Goal: Task Accomplishment & Management: Manage account settings

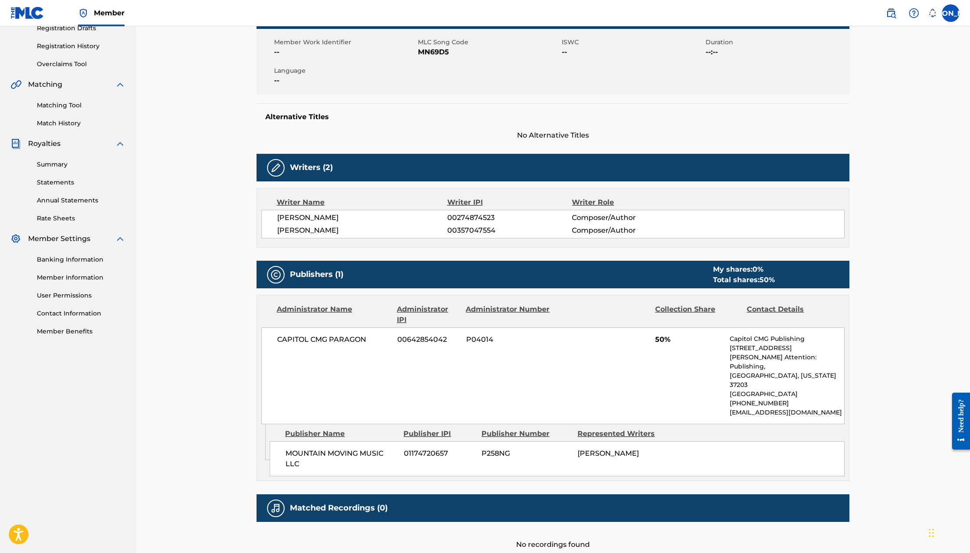
scroll to position [35, 0]
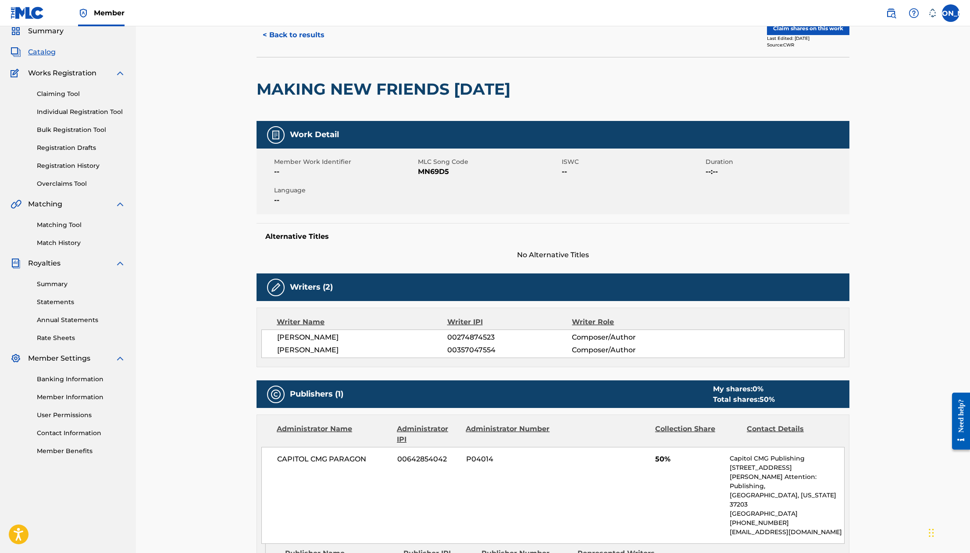
click at [41, 53] on span "Catalog" at bounding box center [42, 52] width 28 height 11
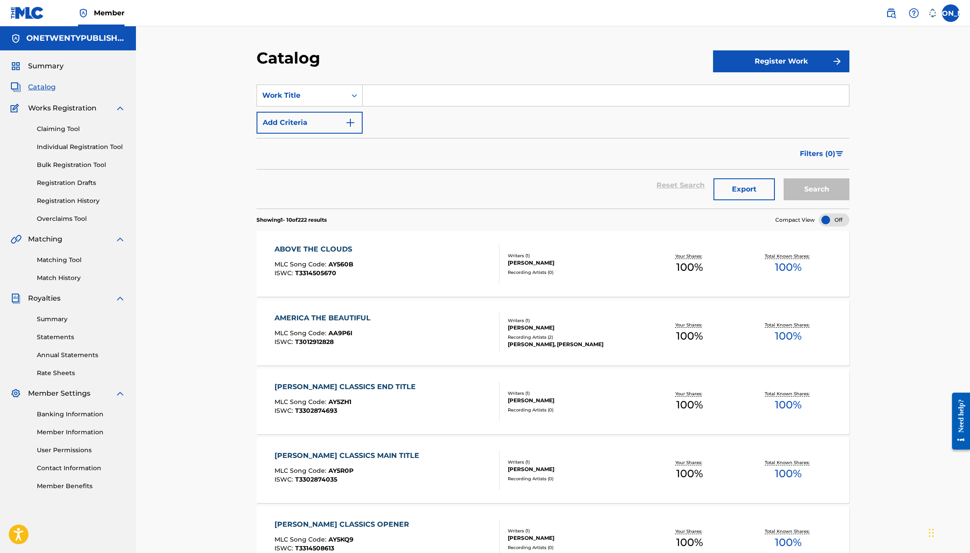
click at [391, 94] on input "Search Form" at bounding box center [606, 95] width 486 height 21
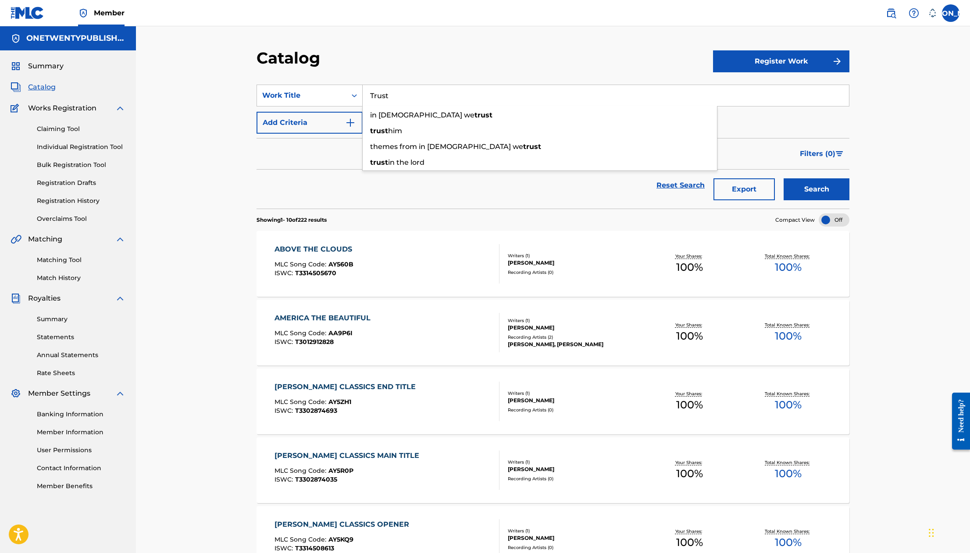
type input "Trust"
click at [783, 178] on button "Search" at bounding box center [816, 189] width 66 height 22
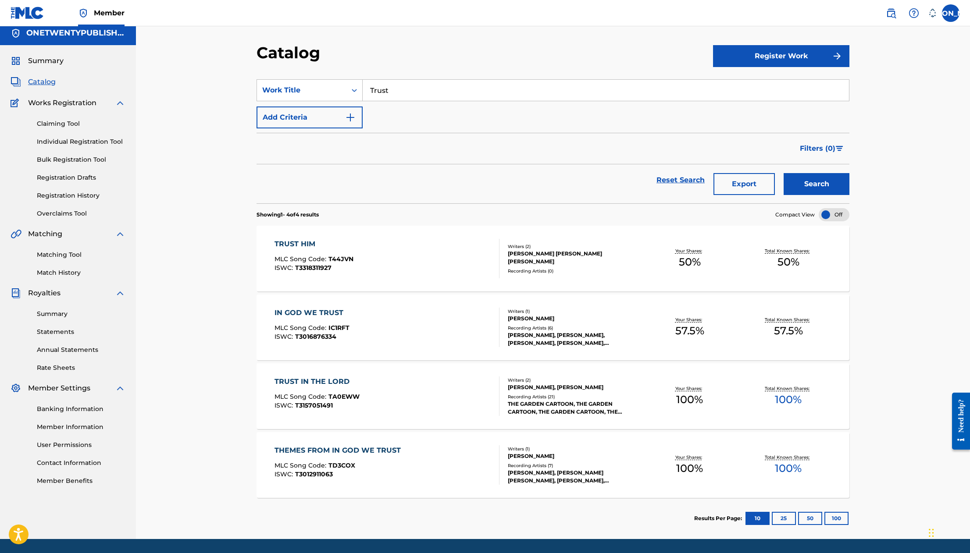
scroll to position [22, 0]
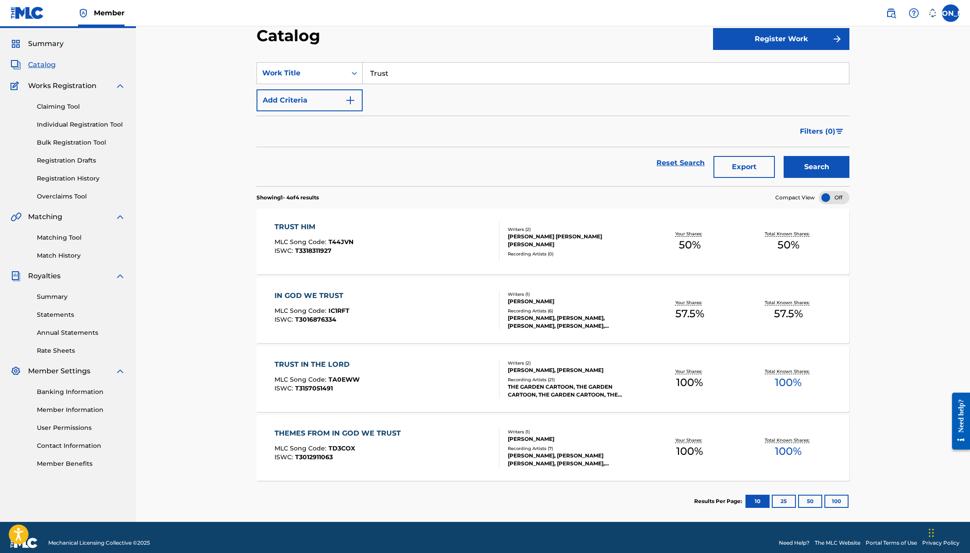
click at [336, 365] on div "TRUST IN THE LORD" at bounding box center [316, 364] width 85 height 11
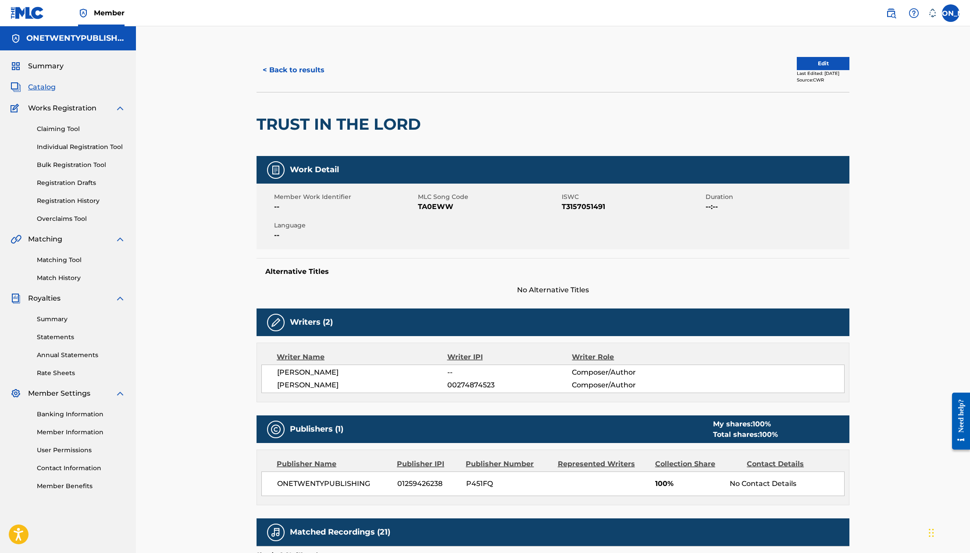
click at [305, 71] on button "< Back to results" at bounding box center [293, 70] width 74 height 22
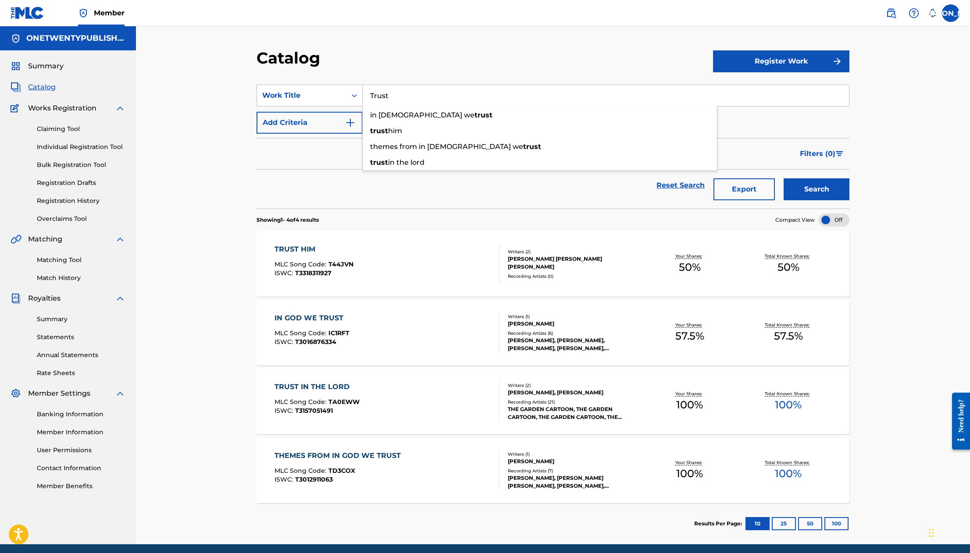
drag, startPoint x: 399, startPoint y: 95, endPoint x: 363, endPoint y: 93, distance: 36.0
click at [363, 93] on input "Trust" at bounding box center [606, 95] width 486 height 21
type input "I Can"
click at [783, 178] on button "Search" at bounding box center [816, 189] width 66 height 22
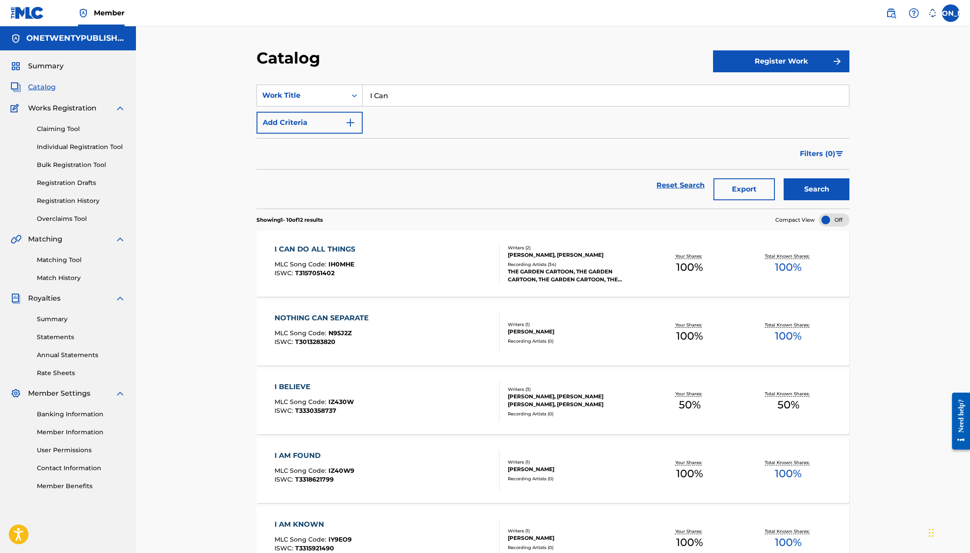
click at [340, 246] on div "I CAN DO ALL THINGS" at bounding box center [316, 249] width 85 height 11
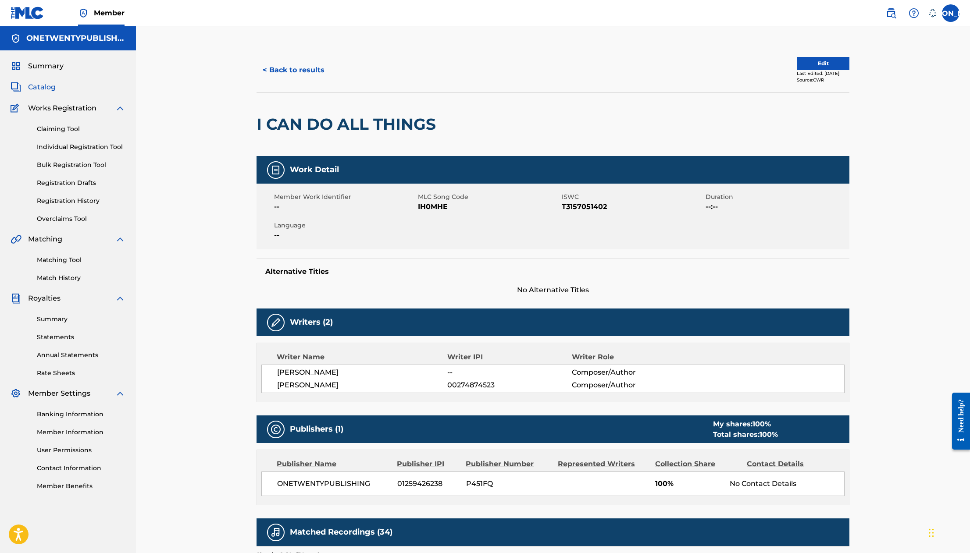
click at [295, 62] on button "< Back to results" at bounding box center [293, 70] width 74 height 22
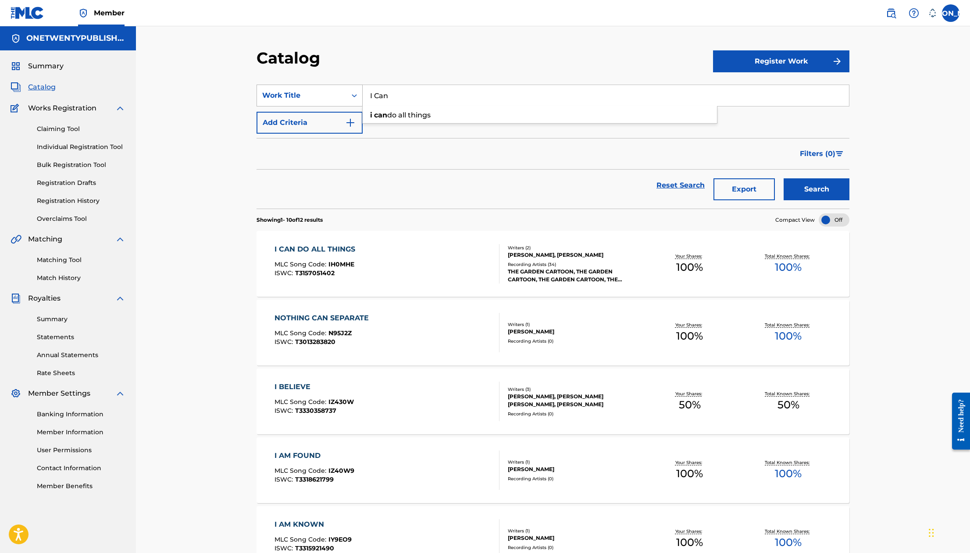
drag, startPoint x: 392, startPoint y: 96, endPoint x: 359, endPoint y: 96, distance: 33.3
click at [359, 96] on div "SearchWithCriteria8c331cd9-1e94-4009-b18d-df2d1f006e79 Work Title I Can i can d…" at bounding box center [552, 96] width 593 height 22
click at [783, 178] on button "Search" at bounding box center [816, 189] width 66 height 22
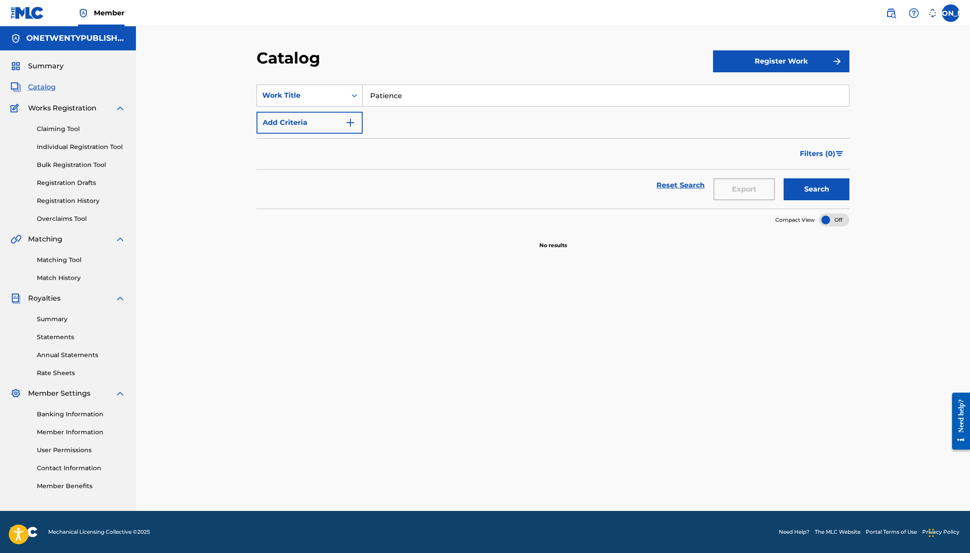
drag, startPoint x: 408, startPoint y: 97, endPoint x: 361, endPoint y: 89, distance: 48.1
click at [361, 89] on div "SearchWithCriteria8c331cd9-1e94-4009-b18d-df2d1f006e79 Work Title Patience" at bounding box center [552, 96] width 593 height 22
click at [783, 178] on button "Search" at bounding box center [816, 189] width 66 height 22
drag, startPoint x: 402, startPoint y: 96, endPoint x: 369, endPoint y: 91, distance: 33.7
click at [369, 91] on input "know" at bounding box center [606, 95] width 486 height 21
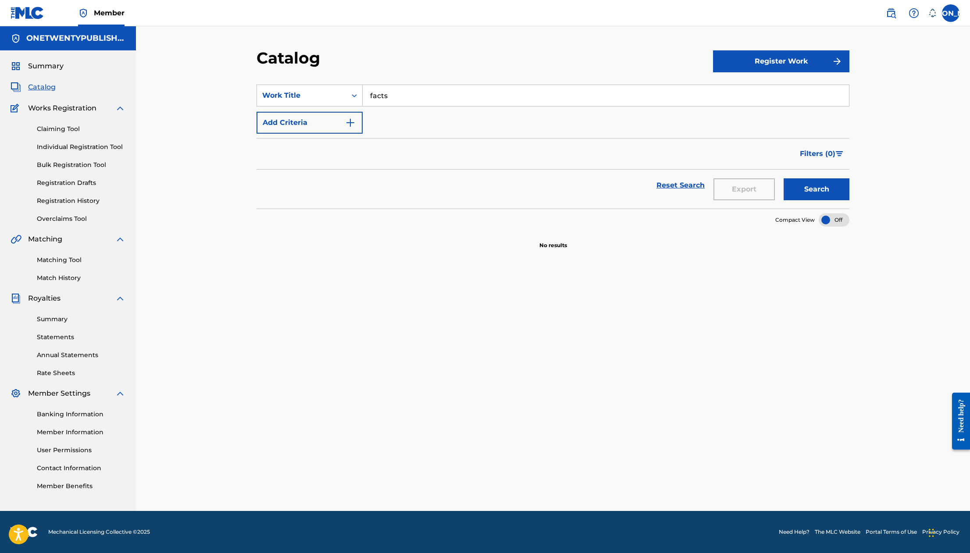
type input "facts"
click at [783, 178] on button "Search" at bounding box center [816, 189] width 66 height 22
click at [71, 131] on link "Claiming Tool" at bounding box center [81, 128] width 89 height 9
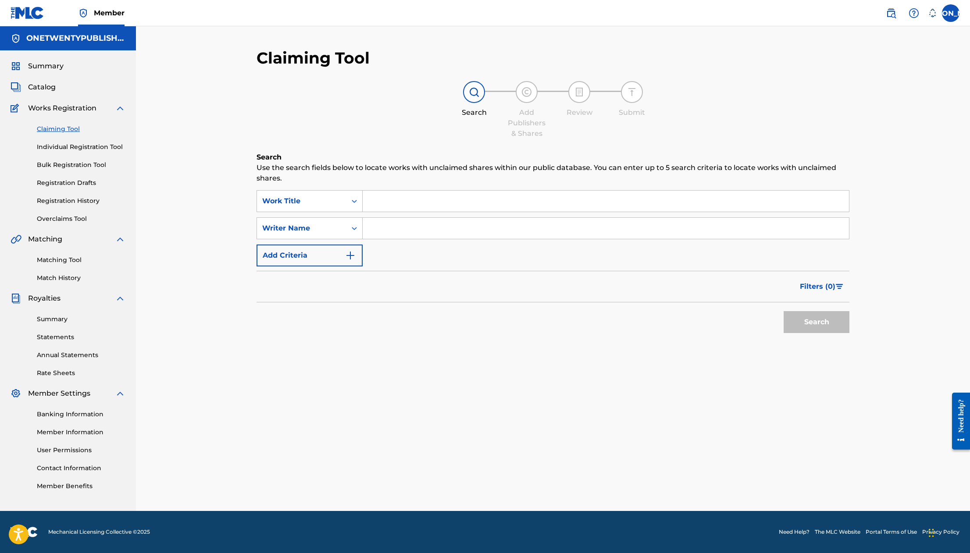
click at [405, 203] on input "Search Form" at bounding box center [606, 201] width 486 height 21
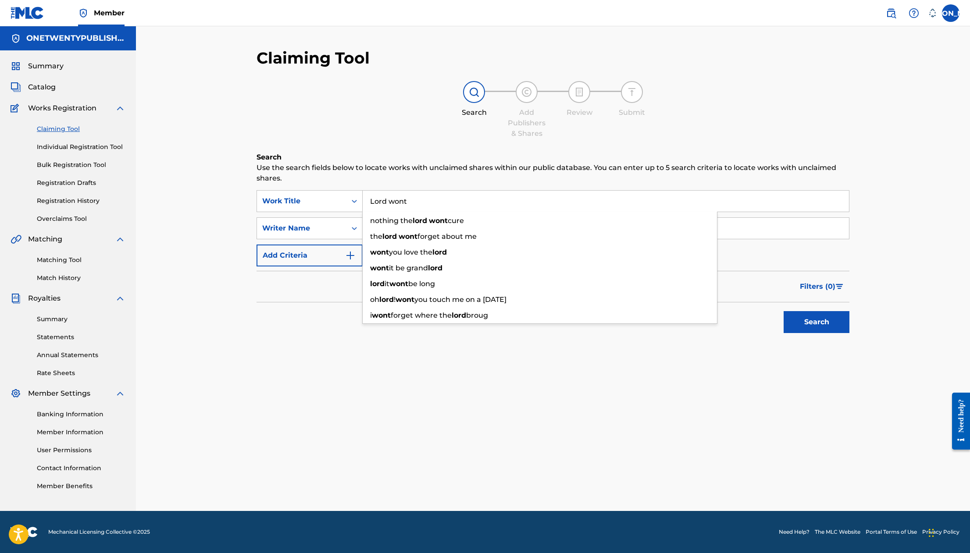
type input "Lord wont"
click at [783, 311] on button "Search" at bounding box center [816, 322] width 66 height 22
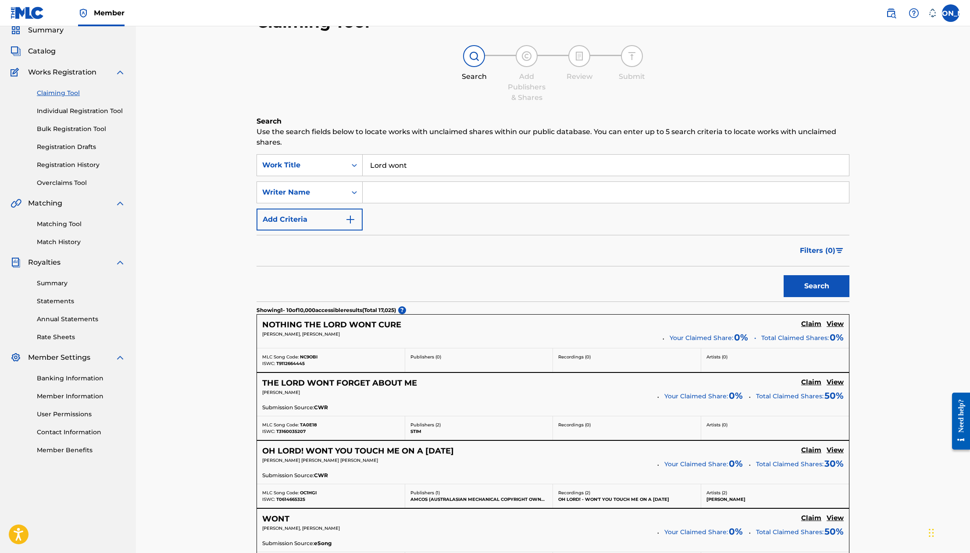
scroll to position [135, 0]
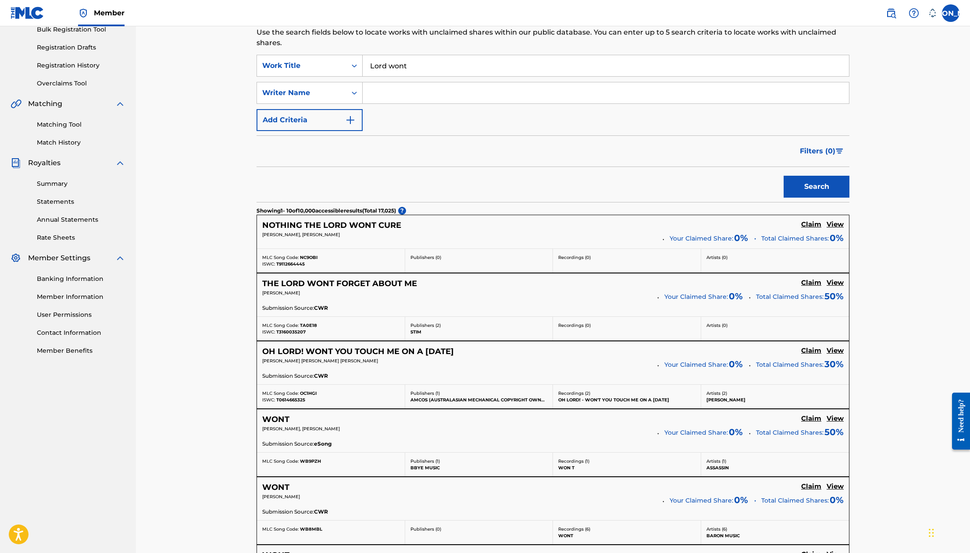
click at [352, 282] on h5 "THE LORD WONT FORGET ABOUT ME" at bounding box center [339, 284] width 155 height 10
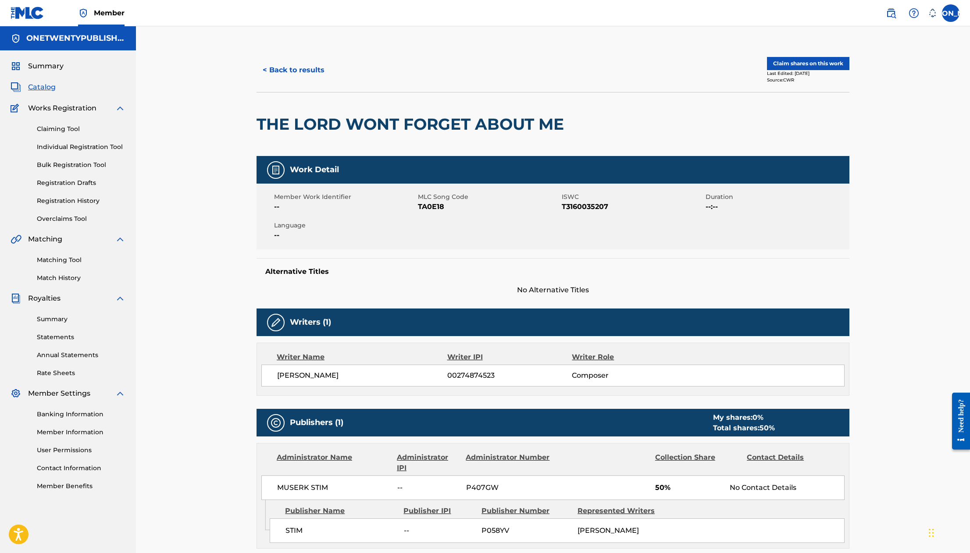
click at [276, 75] on button "< Back to results" at bounding box center [293, 70] width 74 height 22
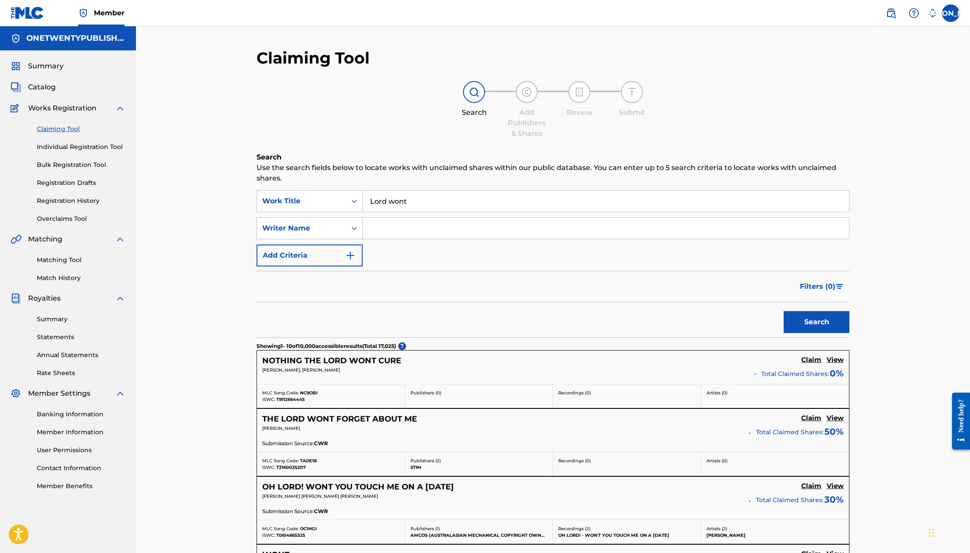
click at [392, 221] on input "Search Form" at bounding box center [606, 228] width 486 height 21
type input "[PERSON_NAME] [PERSON_NAME]"
click at [809, 318] on button "Search" at bounding box center [816, 322] width 66 height 22
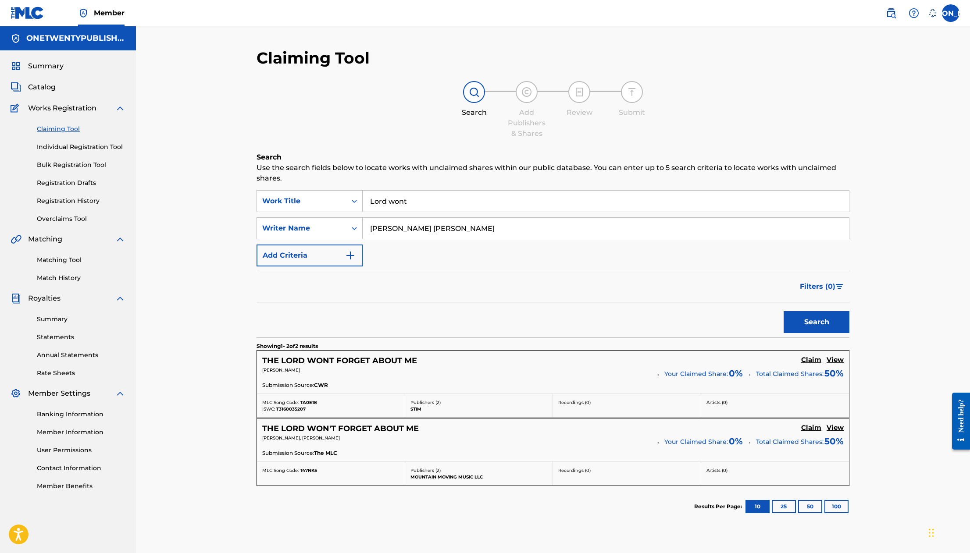
click at [341, 426] on h5 "THE LORD WON'T FORGET ABOUT ME" at bounding box center [340, 429] width 156 height 10
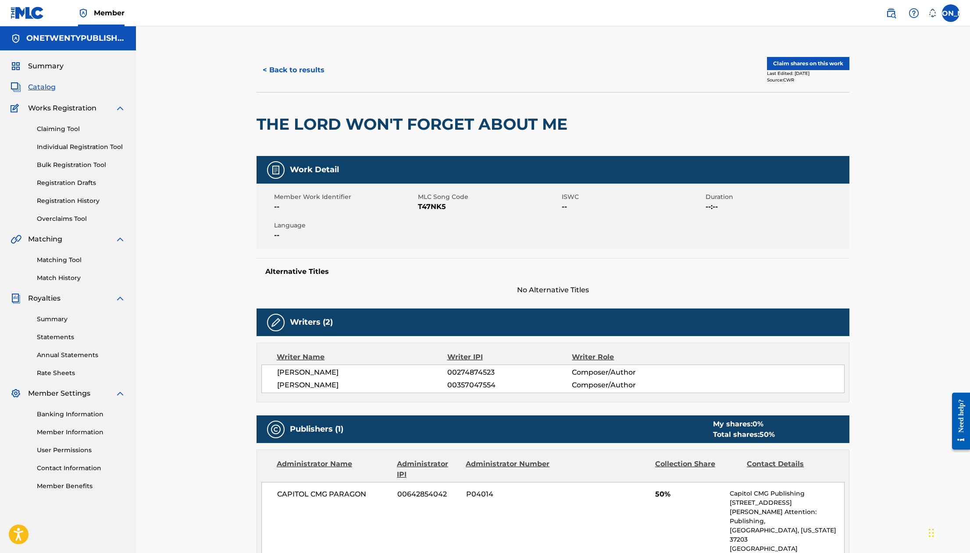
click at [796, 63] on button "Claim shares on this work" at bounding box center [808, 63] width 82 height 13
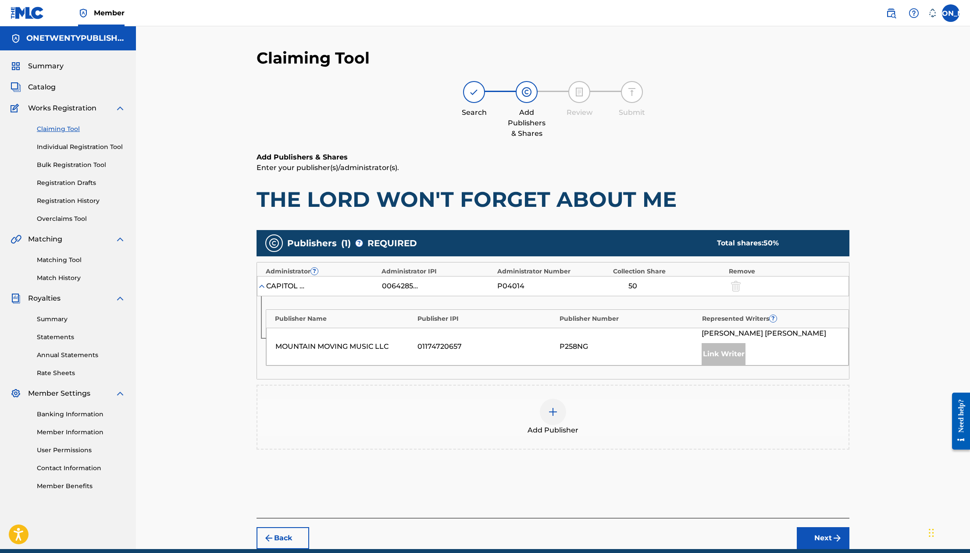
click at [557, 416] on img at bounding box center [552, 412] width 11 height 11
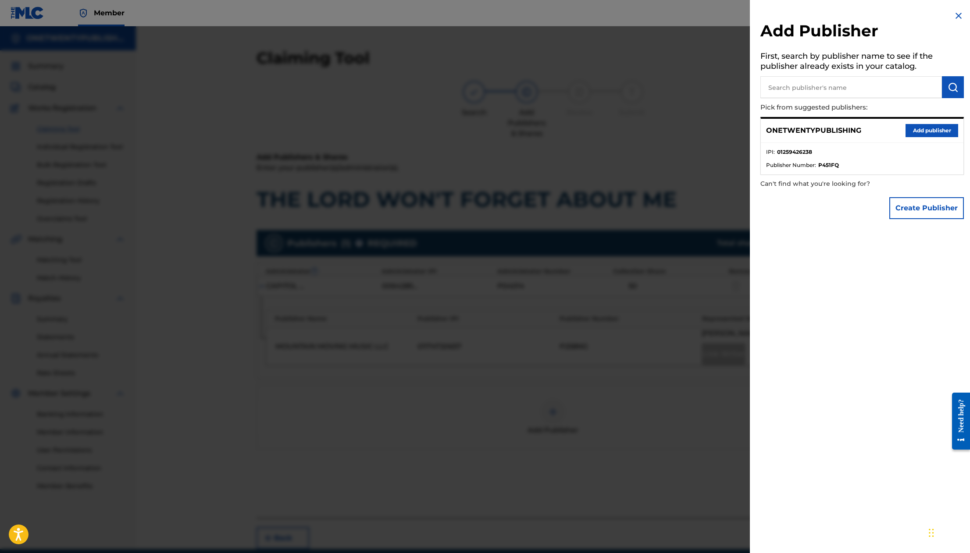
click at [918, 127] on button "Add publisher" at bounding box center [931, 130] width 53 height 13
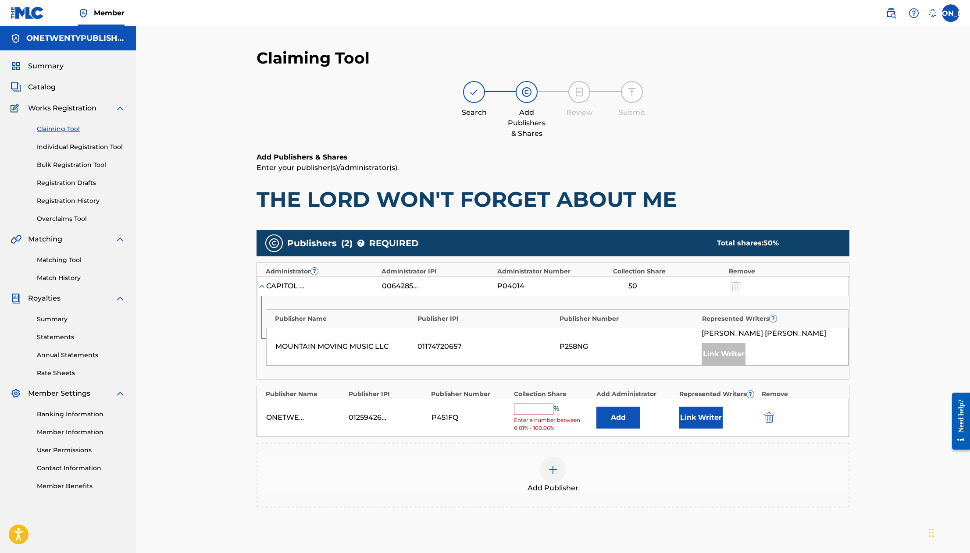
click at [533, 414] on input "text" at bounding box center [533, 409] width 39 height 11
type input "50"
click at [701, 414] on button "Link Writer" at bounding box center [701, 415] width 44 height 22
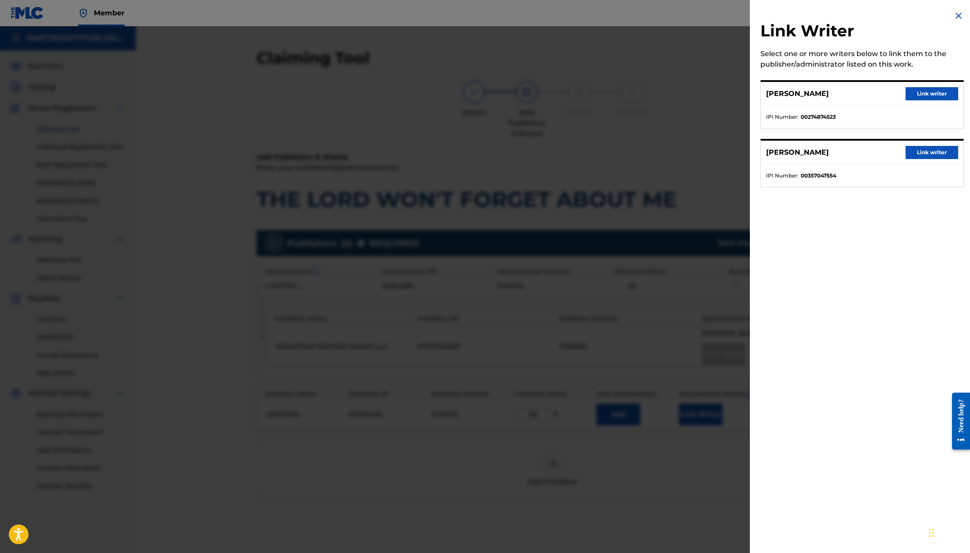
click at [928, 89] on button "Link writer" at bounding box center [931, 93] width 53 height 13
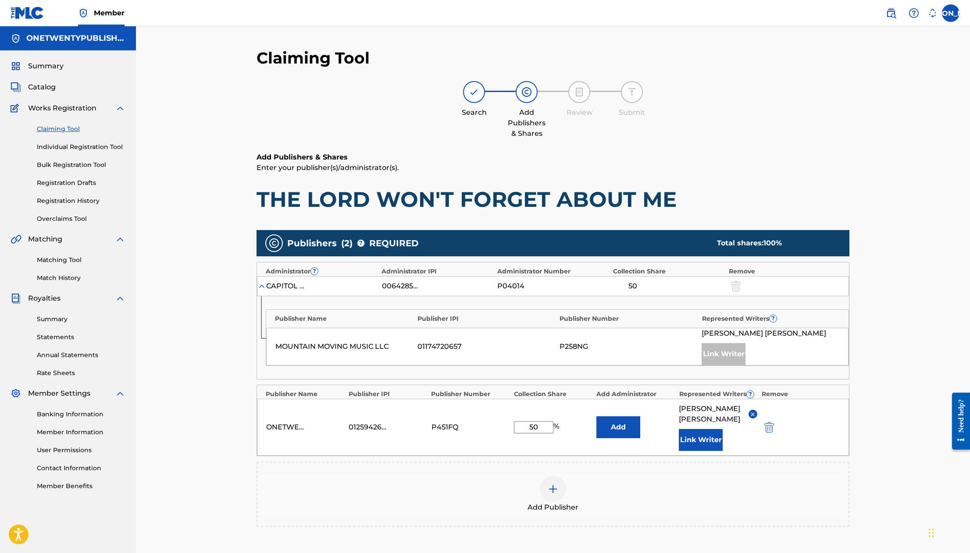
scroll to position [115, 0]
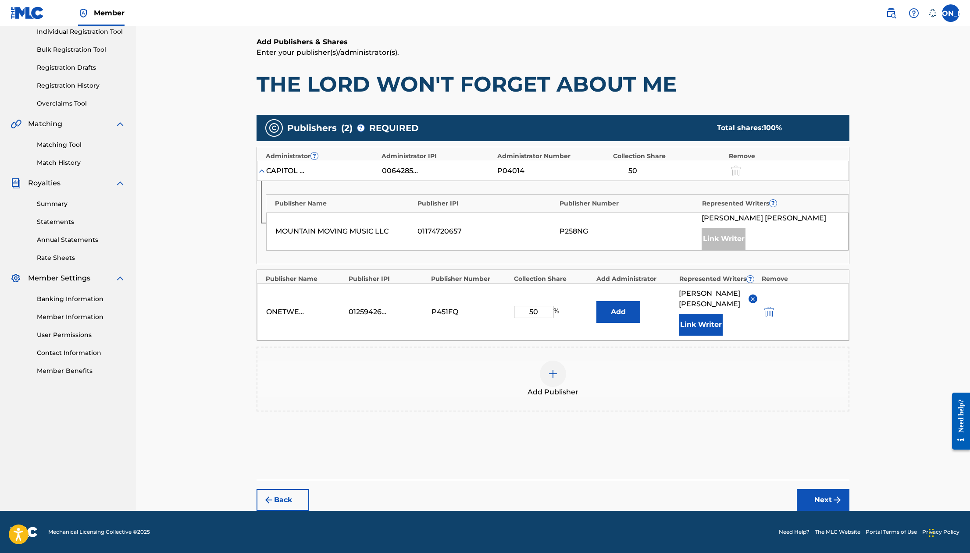
click at [733, 436] on div "Publishers ( 2 ) ? REQUIRED Total shares: 100 % Administrator ? Administrator I…" at bounding box center [552, 275] width 593 height 331
click at [818, 497] on button "Next" at bounding box center [822, 500] width 53 height 22
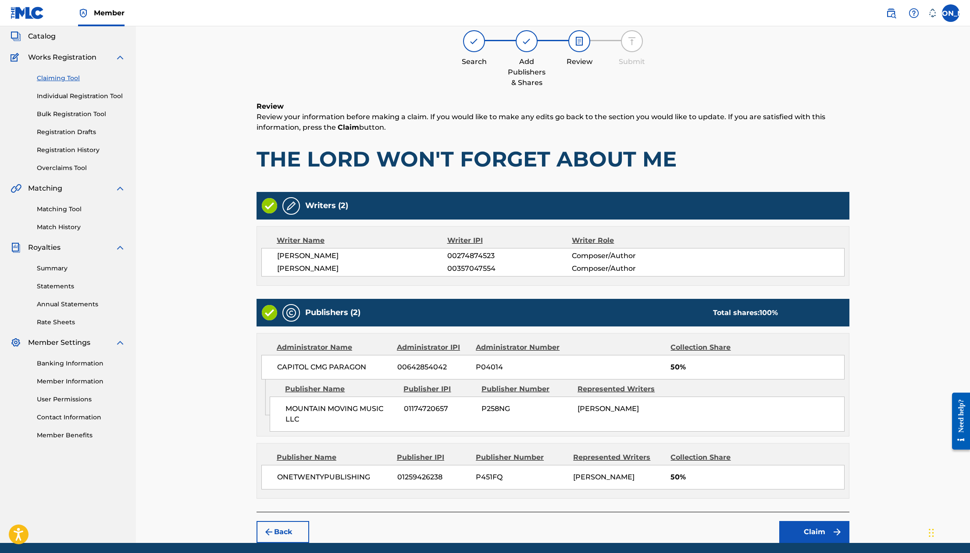
scroll to position [93, 0]
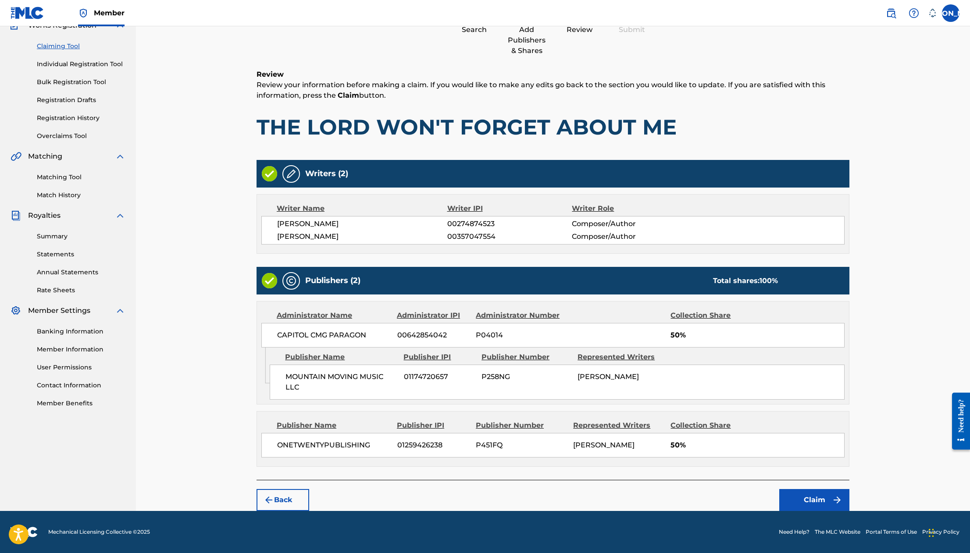
click at [814, 494] on button "Claim" at bounding box center [814, 500] width 70 height 22
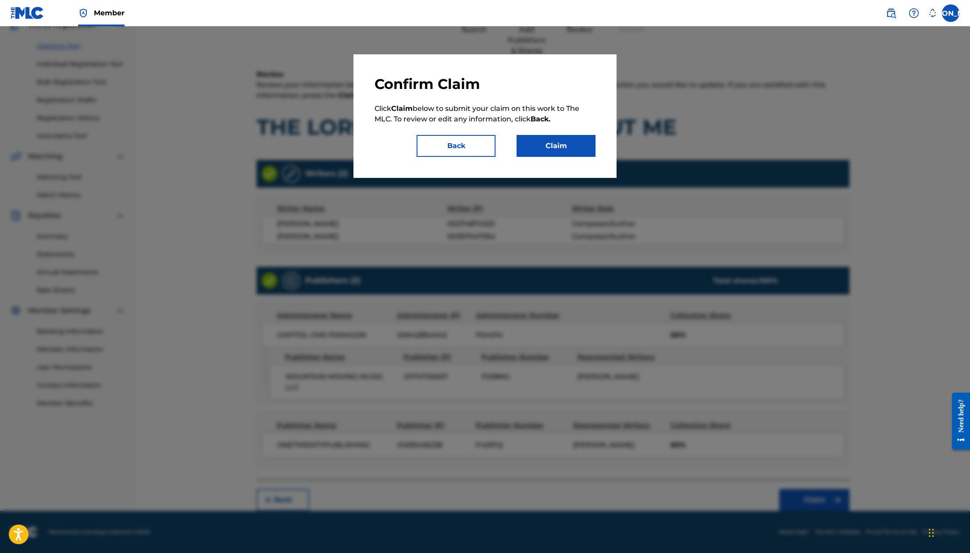
click at [558, 150] on button "Claim" at bounding box center [555, 146] width 79 height 22
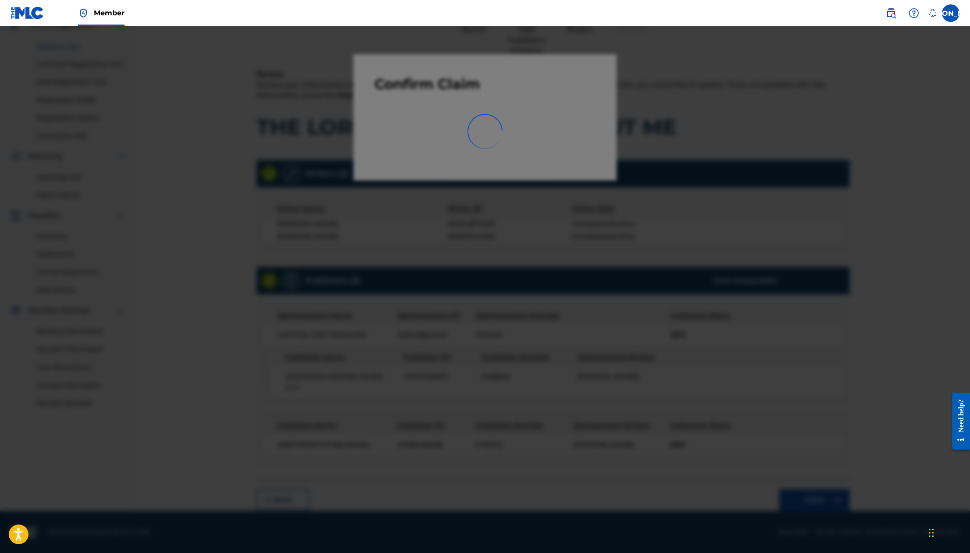
scroll to position [0, 0]
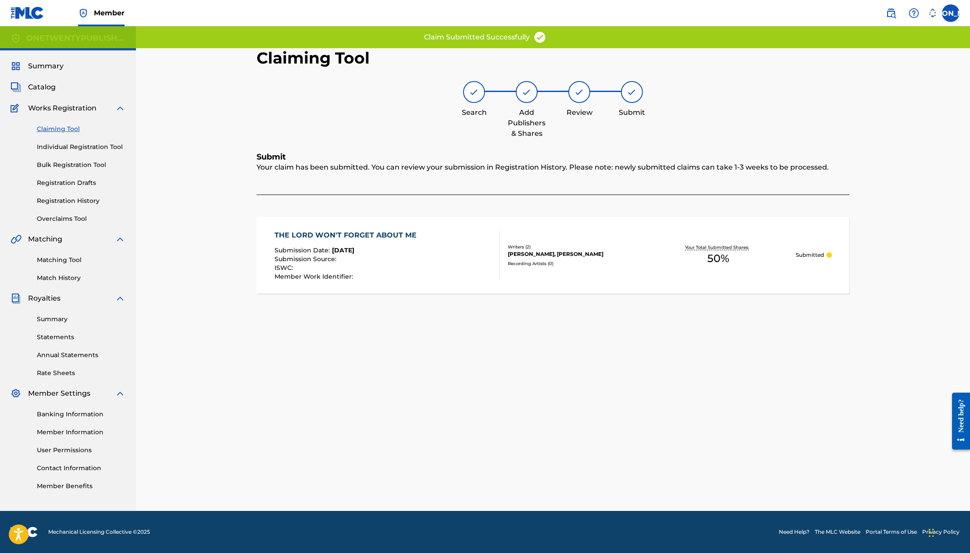
click at [57, 129] on link "Claiming Tool" at bounding box center [81, 128] width 89 height 9
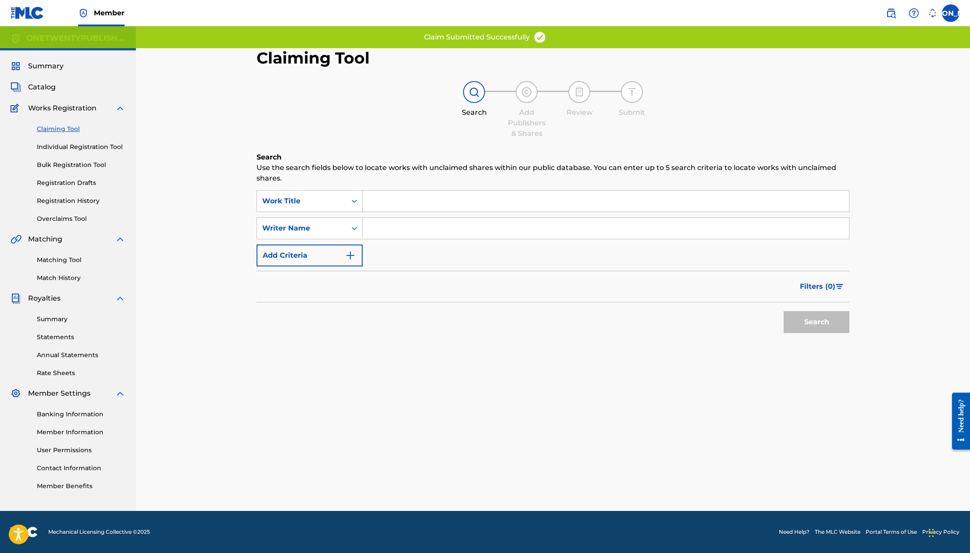
click at [71, 129] on link "Claiming Tool" at bounding box center [81, 128] width 89 height 9
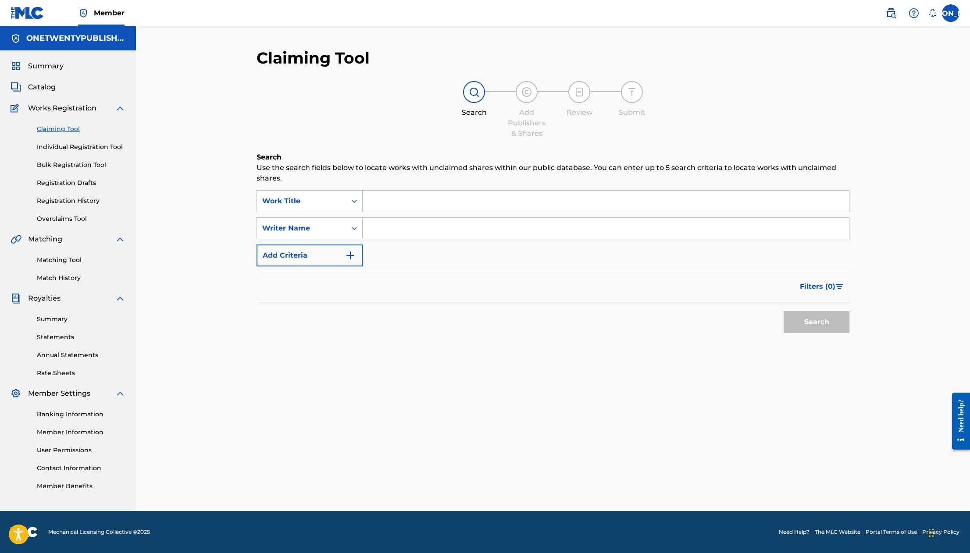
click at [402, 200] on input "Search Form" at bounding box center [606, 201] width 486 height 21
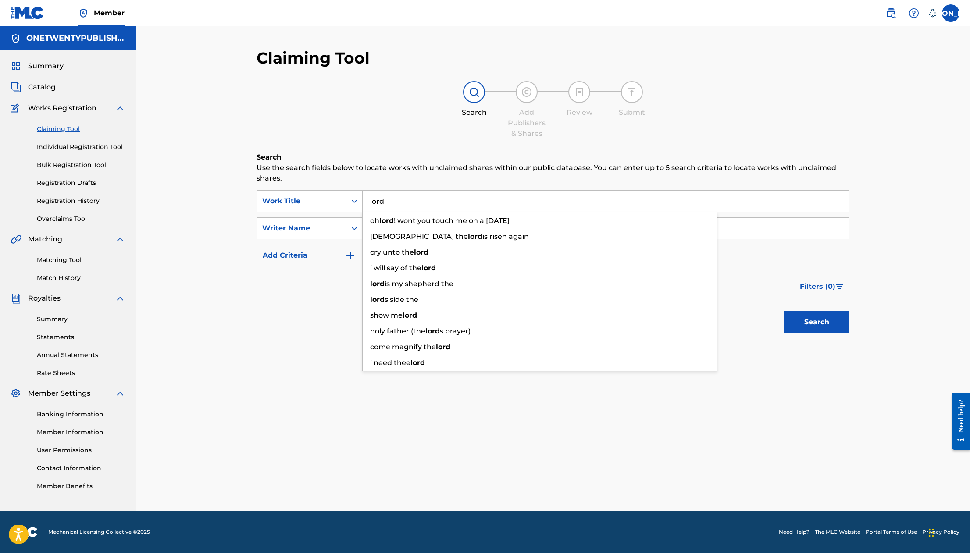
type input "lord"
click at [783, 311] on button "Search" at bounding box center [816, 322] width 66 height 22
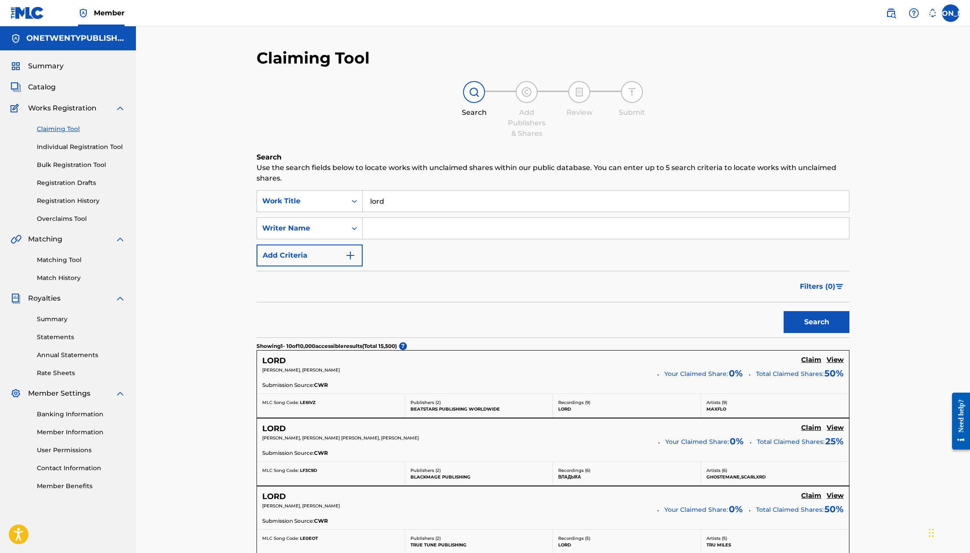
click at [410, 228] on input "Search Form" at bounding box center [606, 228] width 486 height 21
type input "[PERSON_NAME]"
click at [435, 260] on div "SearchWithCriteria09ab1934-aa5e-44da-903b-61cf8292e4df Work Title lord SearchWi…" at bounding box center [552, 228] width 593 height 76
click at [807, 317] on button "Search" at bounding box center [816, 322] width 66 height 22
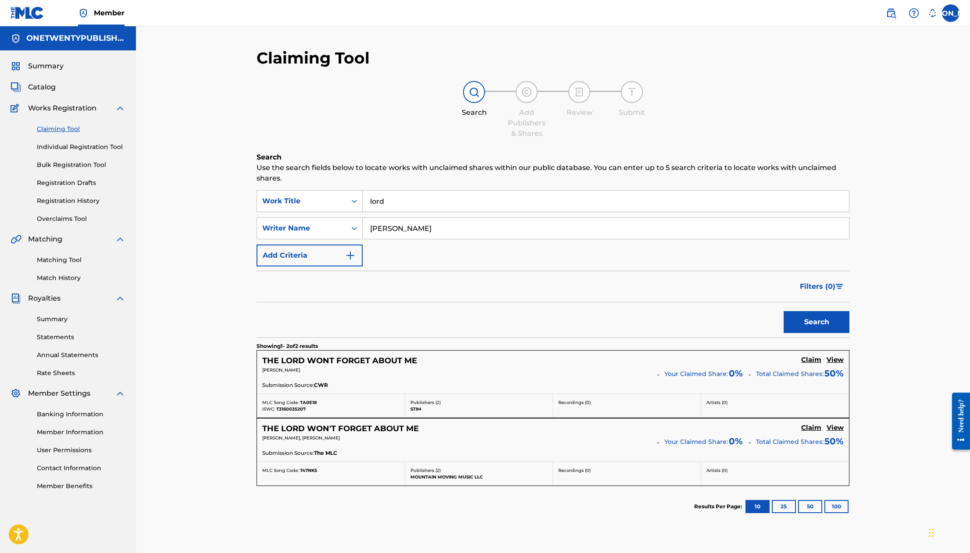
click at [354, 361] on h5 "THE LORD WONT FORGET ABOUT ME" at bounding box center [339, 361] width 155 height 10
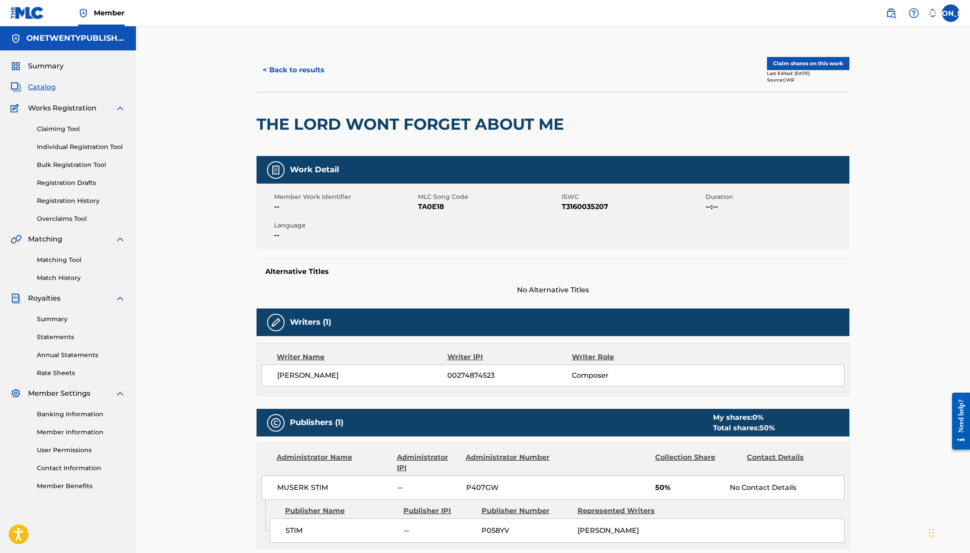
click at [285, 67] on button "< Back to results" at bounding box center [293, 70] width 74 height 22
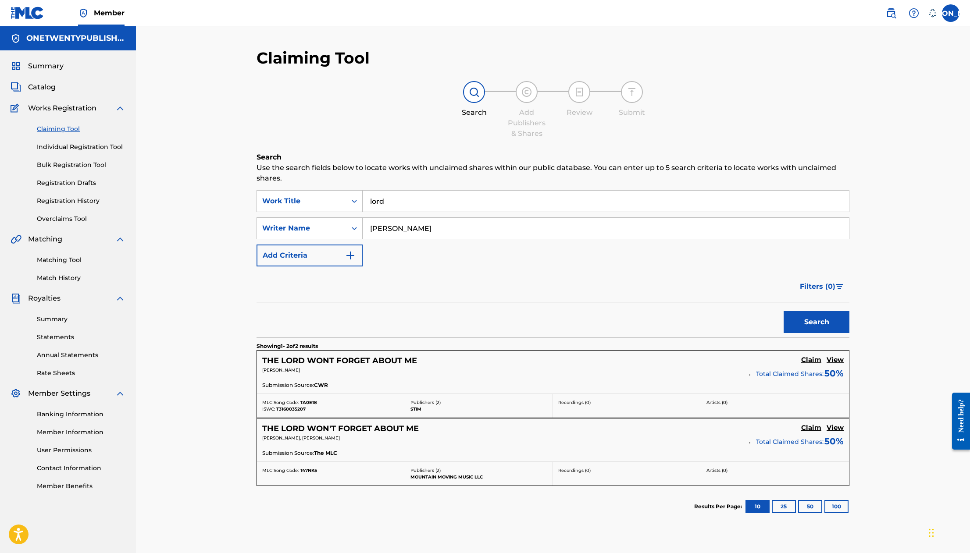
click at [72, 131] on link "Claiming Tool" at bounding box center [81, 128] width 89 height 9
drag, startPoint x: 370, startPoint y: 200, endPoint x: 341, endPoint y: 200, distance: 28.5
click at [346, 198] on div "SearchWithCriteria09ab1934-aa5e-44da-903b-61cf8292e4df Work Title lord" at bounding box center [552, 201] width 593 height 22
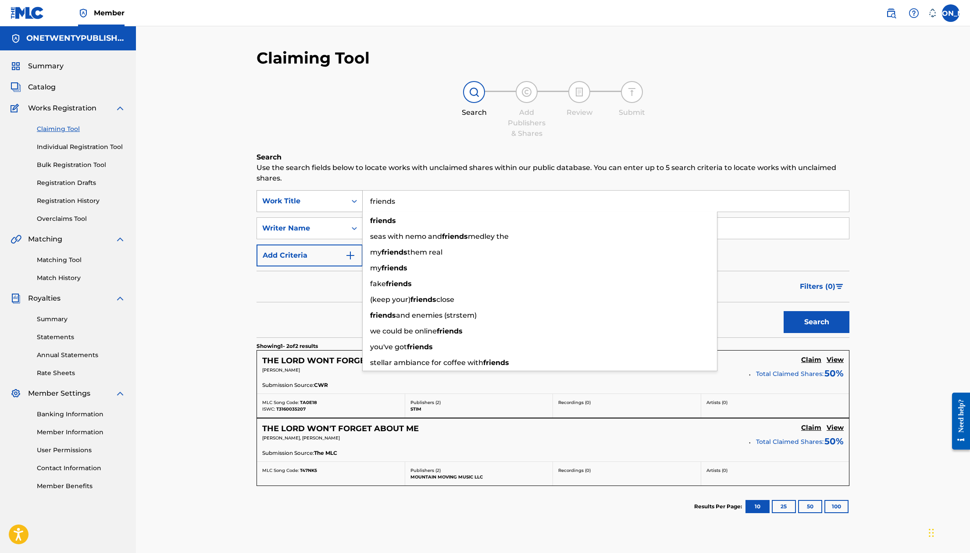
type input "friends"
click at [783, 311] on button "Search" at bounding box center [816, 322] width 66 height 22
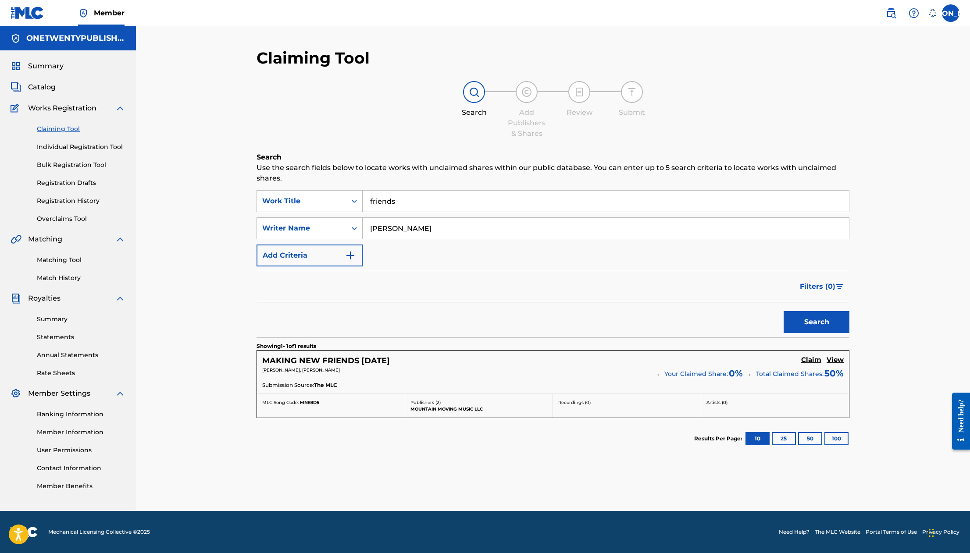
click at [68, 263] on link "Matching Tool" at bounding box center [81, 260] width 89 height 9
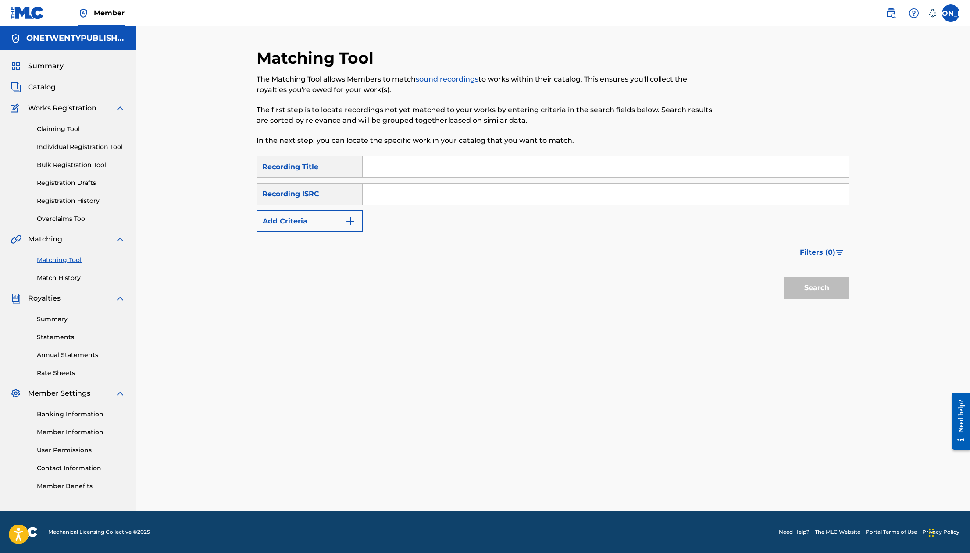
click at [387, 171] on input "Search Form" at bounding box center [606, 166] width 486 height 21
type input "Friends Forever!"
click at [400, 195] on input "Search Form" at bounding box center [606, 194] width 486 height 21
click at [407, 191] on input "Search Form" at bounding box center [606, 194] width 486 height 21
paste input "QZX4M2301235"
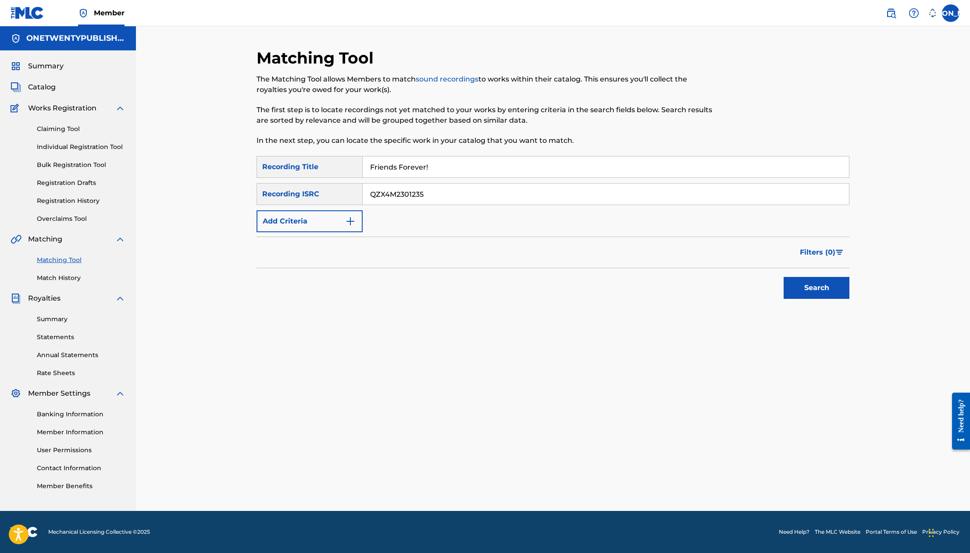
type input "QZX4M2301235"
click at [820, 290] on button "Search" at bounding box center [816, 288] width 66 height 22
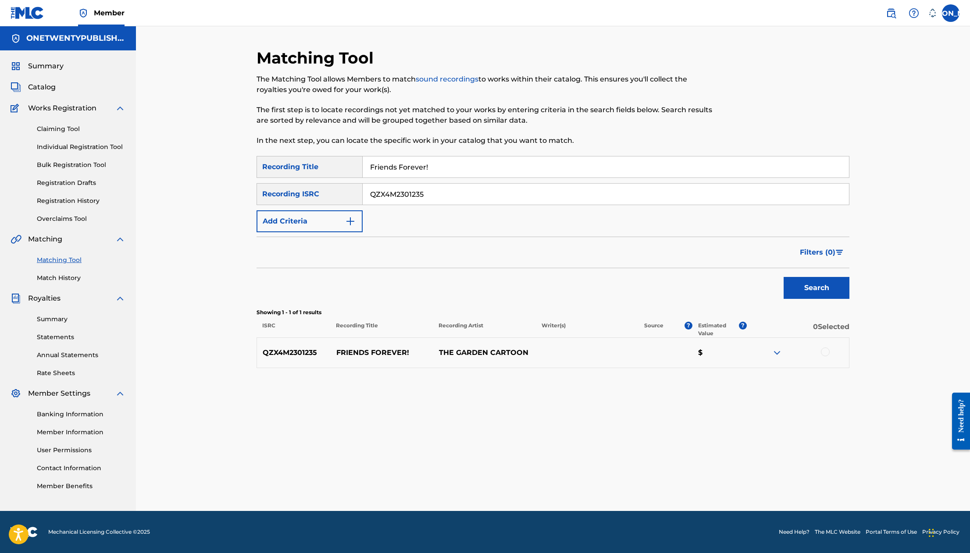
click at [398, 353] on p "FRIENDS FOREVER!" at bounding box center [382, 353] width 103 height 11
click at [775, 354] on img at bounding box center [776, 353] width 11 height 11
click at [69, 277] on link "Match History" at bounding box center [81, 278] width 89 height 9
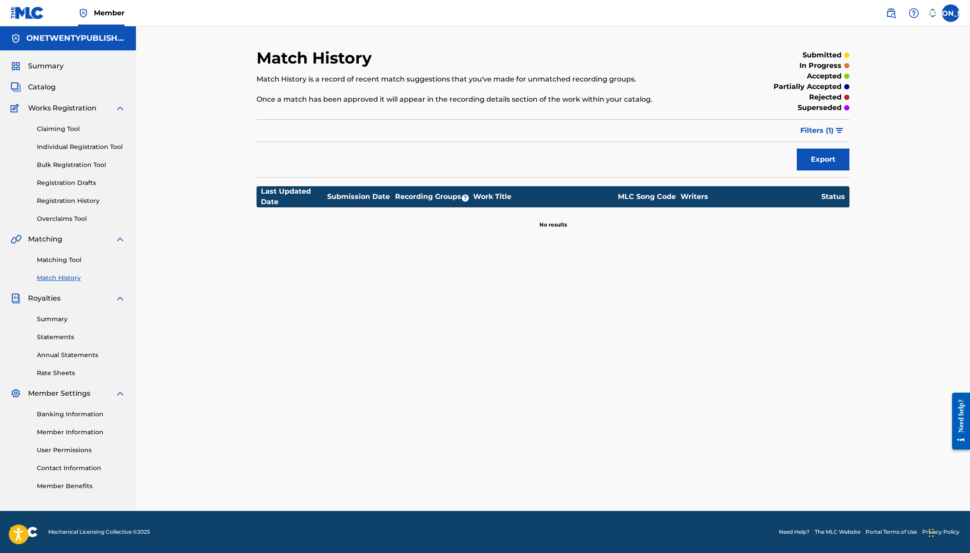
click at [73, 260] on link "Matching Tool" at bounding box center [81, 260] width 89 height 9
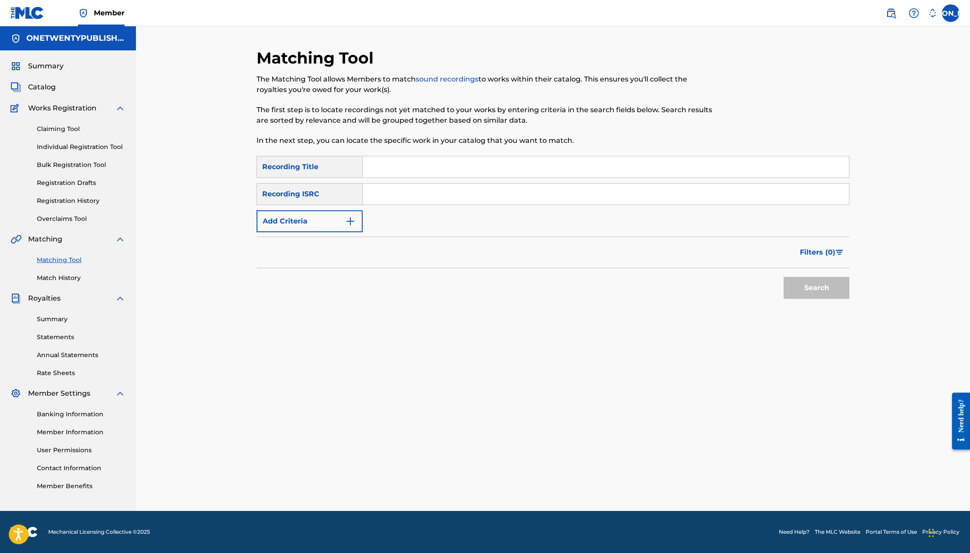
click at [59, 85] on div "Catalog" at bounding box center [68, 87] width 115 height 11
click at [56, 85] on div "Catalog" at bounding box center [68, 87] width 115 height 11
click at [51, 87] on span "Catalog" at bounding box center [42, 87] width 28 height 11
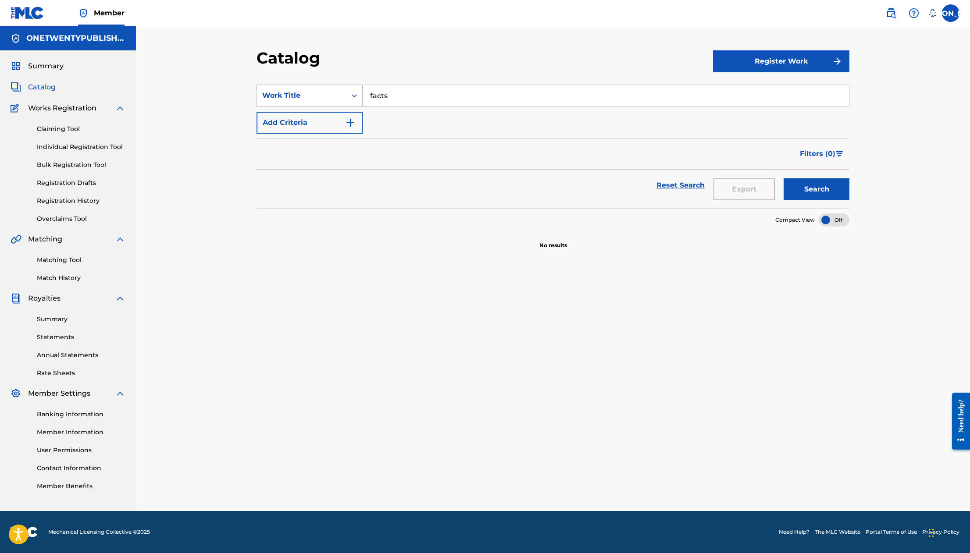
drag, startPoint x: 396, startPoint y: 96, endPoint x: 355, endPoint y: 93, distance: 41.3
click at [358, 92] on div "SearchWithCriteria8c331cd9-1e94-4009-b18d-df2d1f006e79 Work Title facts" at bounding box center [552, 96] width 593 height 22
type input "friends"
click at [769, 71] on button "Register Work" at bounding box center [781, 61] width 136 height 22
click at [750, 89] on link "Individual" at bounding box center [781, 89] width 136 height 21
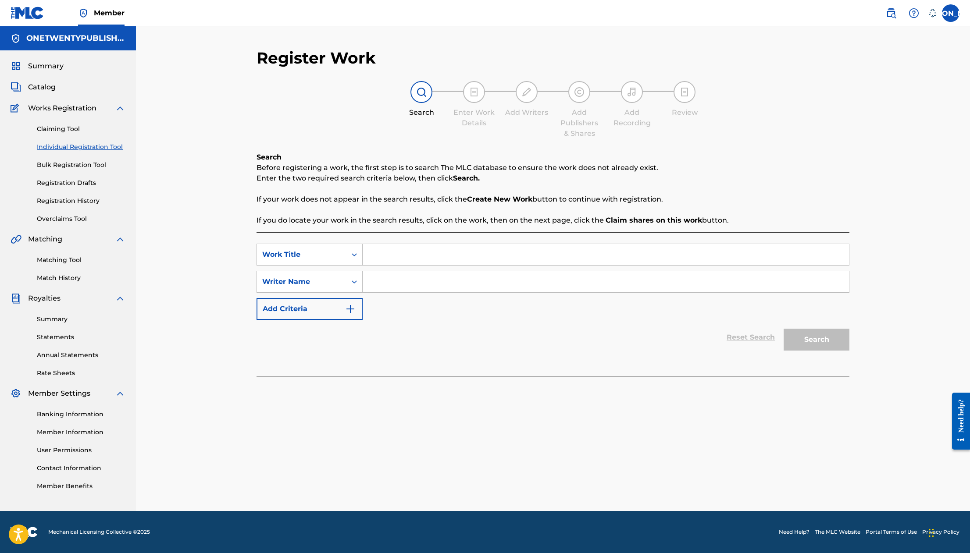
click at [393, 257] on input "Search Form" at bounding box center [606, 254] width 486 height 21
type input "Friends Forever"
click at [400, 280] on input "Search Form" at bounding box center [606, 281] width 486 height 21
type input "[PERSON_NAME]"
click at [783, 329] on button "Search" at bounding box center [816, 340] width 66 height 22
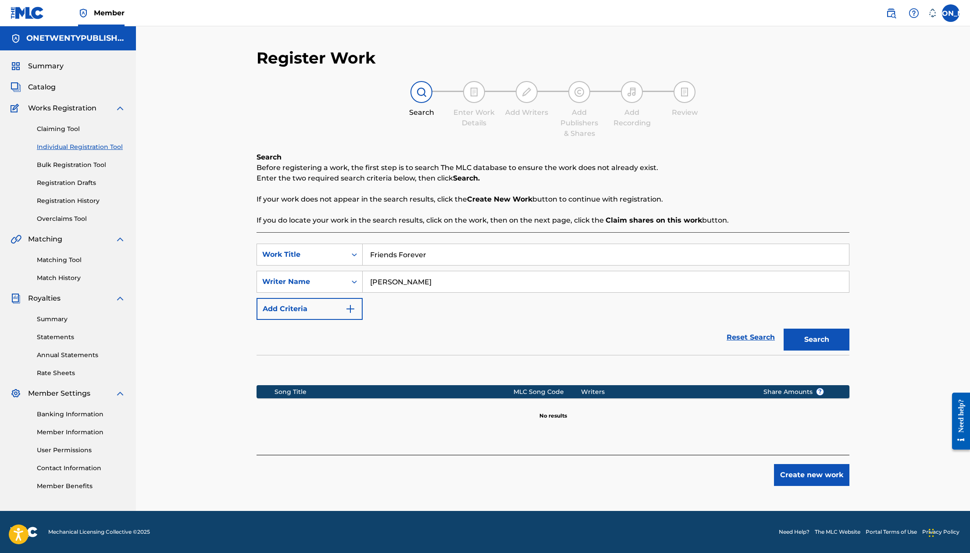
click at [435, 254] on input "Friends Forever" at bounding box center [606, 254] width 486 height 21
type input "Friends Forever!"
click at [416, 283] on input "[PERSON_NAME]" at bounding box center [606, 281] width 486 height 21
type input "[PERSON_NAME]"
click at [826, 335] on button "Search" at bounding box center [816, 340] width 66 height 22
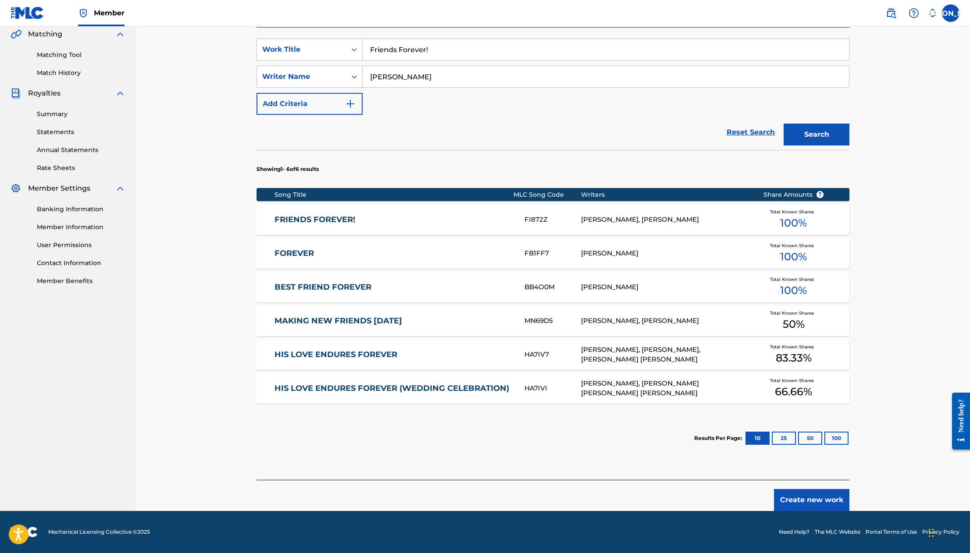
scroll to position [188, 0]
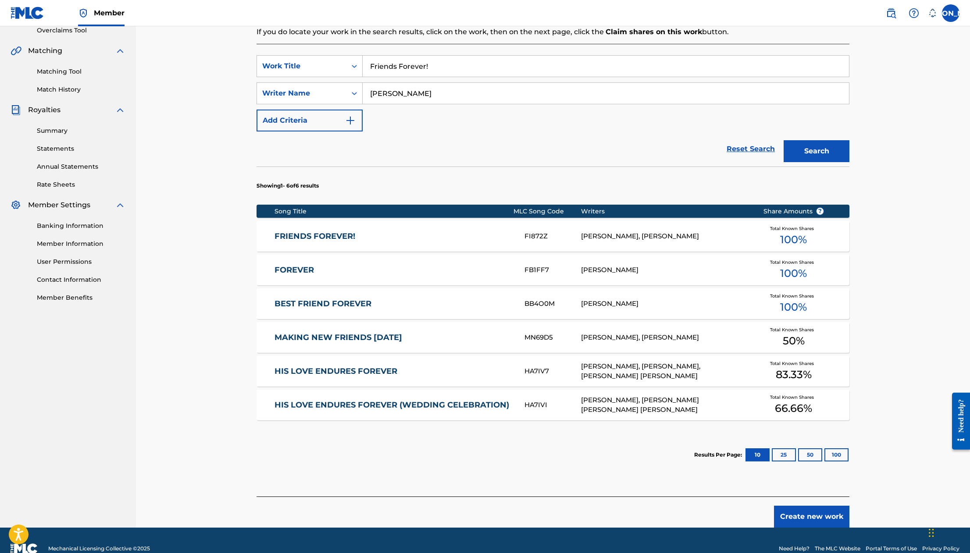
click at [318, 238] on link "FRIENDS FOREVER!" at bounding box center [393, 236] width 238 height 10
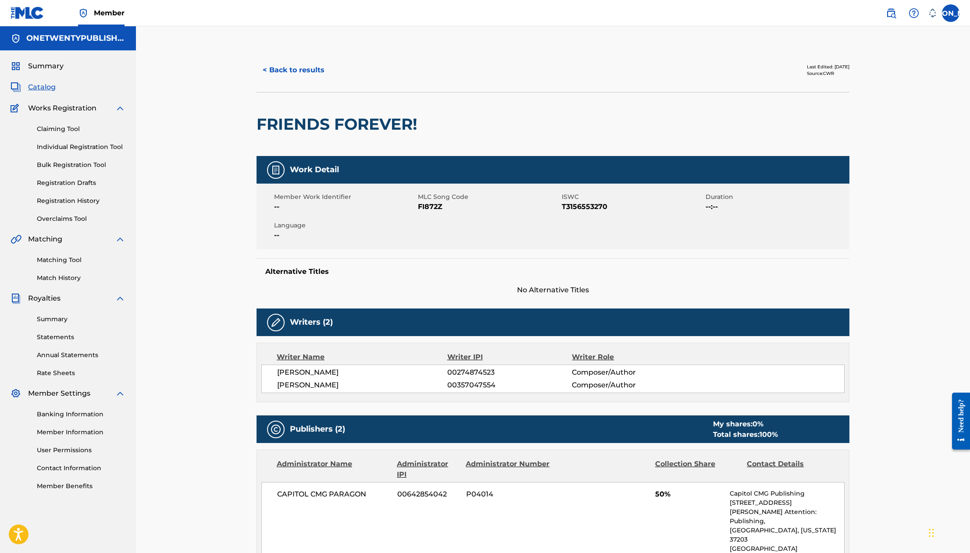
click at [285, 68] on button "< Back to results" at bounding box center [293, 70] width 74 height 22
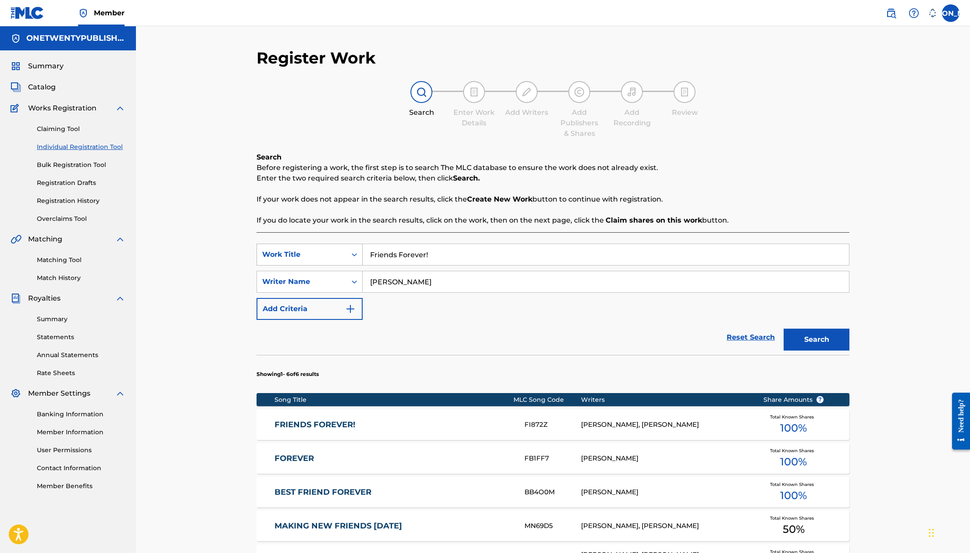
drag, startPoint x: 438, startPoint y: 255, endPoint x: 356, endPoint y: 252, distance: 82.5
click at [356, 252] on div "SearchWithCriteriaa7062d92-23db-4d49-bcf5-4847f0d7ed92 Work Title Friends Forev…" at bounding box center [552, 255] width 593 height 22
type input "Follow"
click at [783, 329] on button "Search" at bounding box center [816, 340] width 66 height 22
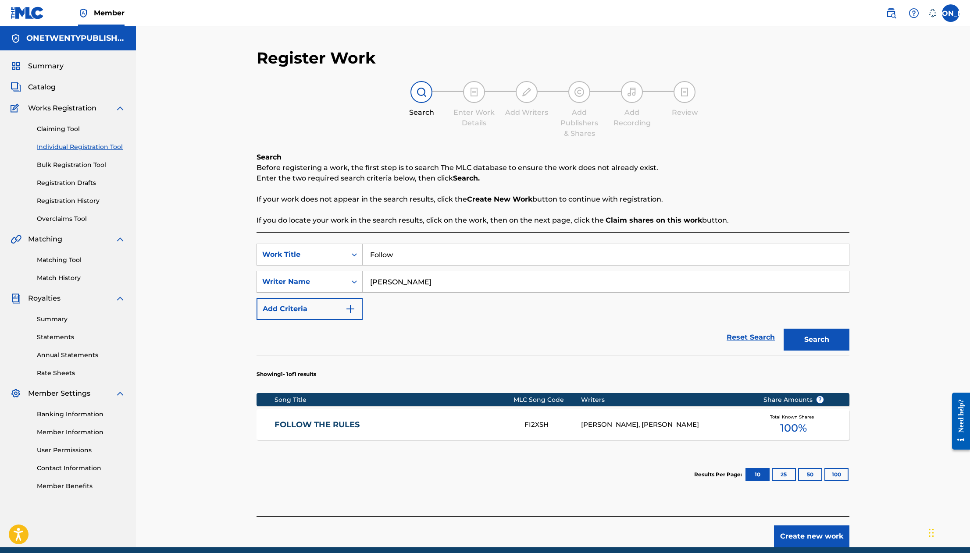
click at [337, 427] on link "FOLLOW THE RULES" at bounding box center [393, 425] width 238 height 10
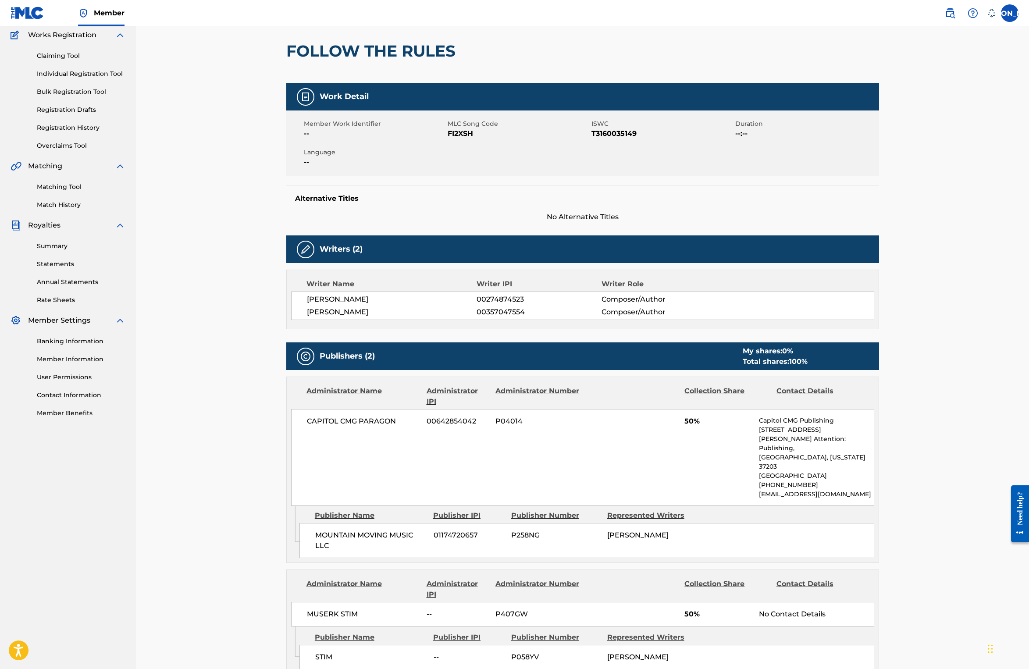
scroll to position [79, 0]
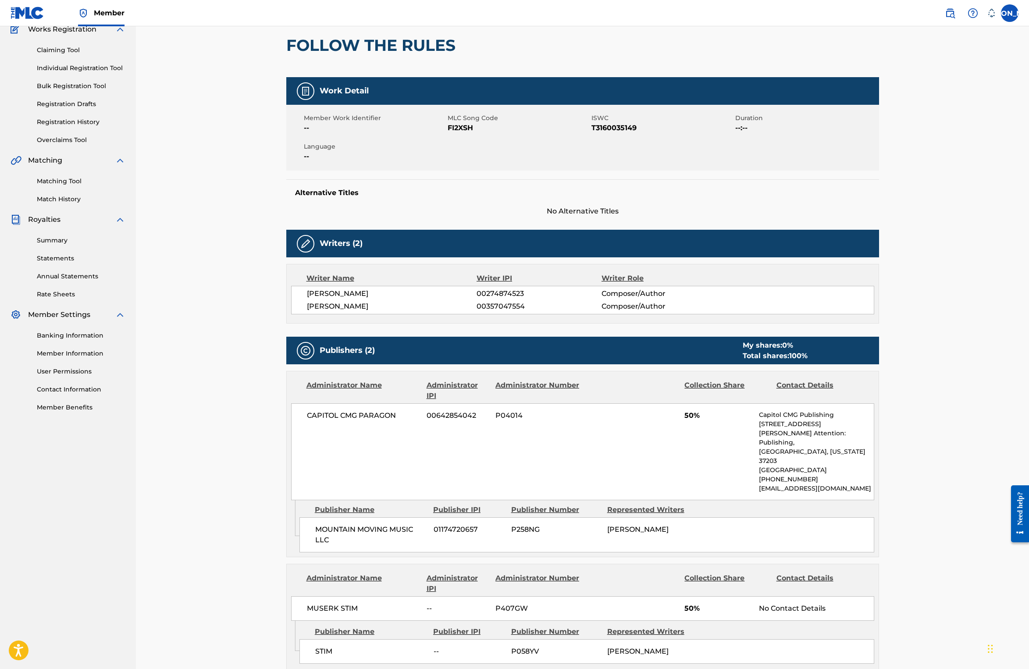
click at [464, 129] on span "FI2XSH" at bounding box center [519, 128] width 142 height 11
copy span "FI2XSH"
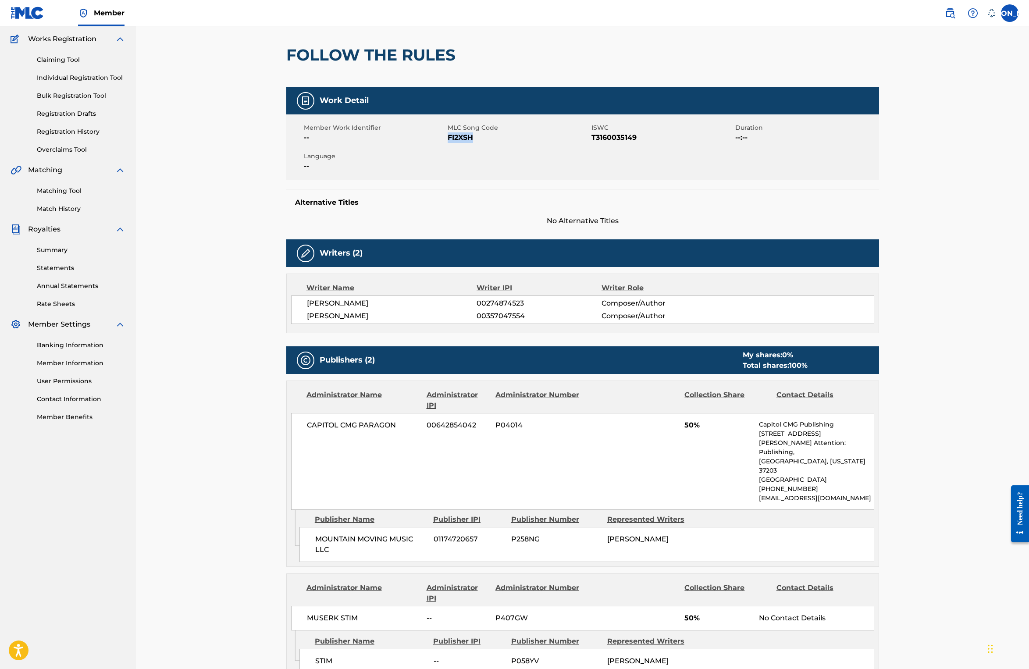
scroll to position [46, 0]
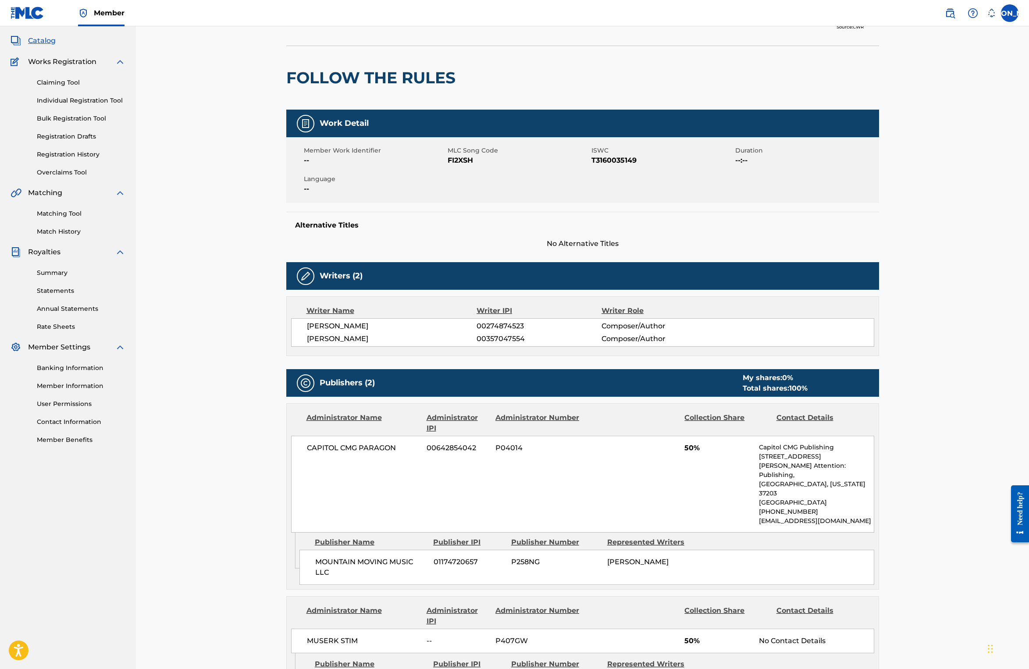
click at [70, 60] on span "Works Registration" at bounding box center [62, 62] width 68 height 11
click at [51, 48] on div "Summary Catalog Works Registration Claiming Tool Individual Registration Tool B…" at bounding box center [68, 229] width 136 height 451
click at [50, 39] on span "Catalog" at bounding box center [42, 41] width 28 height 11
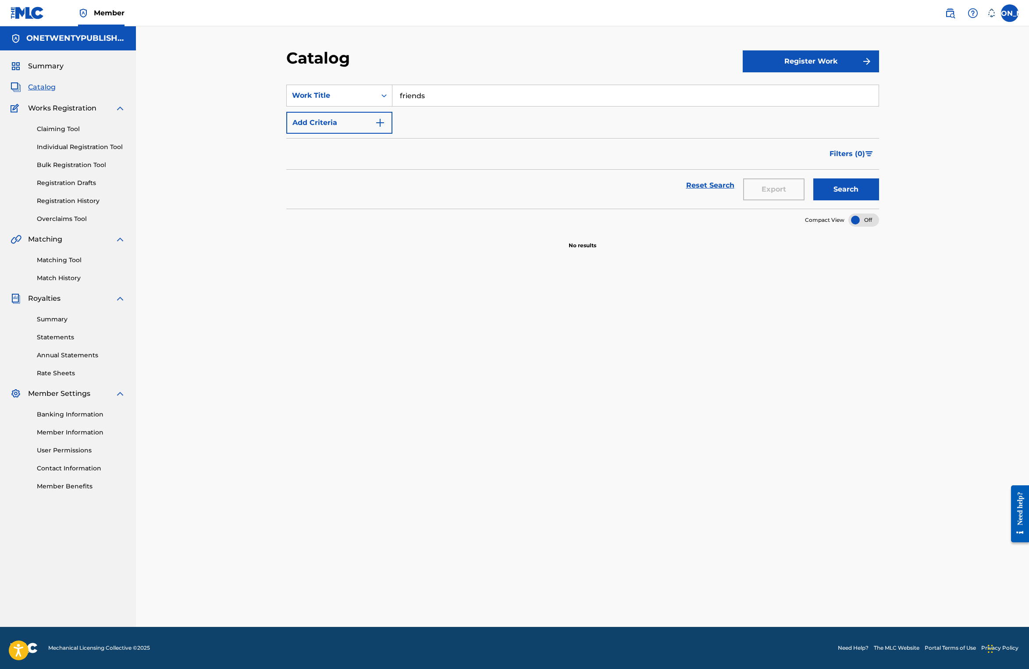
click at [434, 92] on input "friends" at bounding box center [635, 95] width 486 height 21
drag, startPoint x: 434, startPoint y: 93, endPoint x: 389, endPoint y: 89, distance: 45.4
click at [389, 89] on div "SearchWithCriteria8c331cd9-1e94-4009-b18d-df2d1f006e79 Work Title friends" at bounding box center [582, 96] width 593 height 22
click at [813, 178] on button "Search" at bounding box center [846, 189] width 66 height 22
click at [840, 192] on button "Search" at bounding box center [846, 189] width 66 height 22
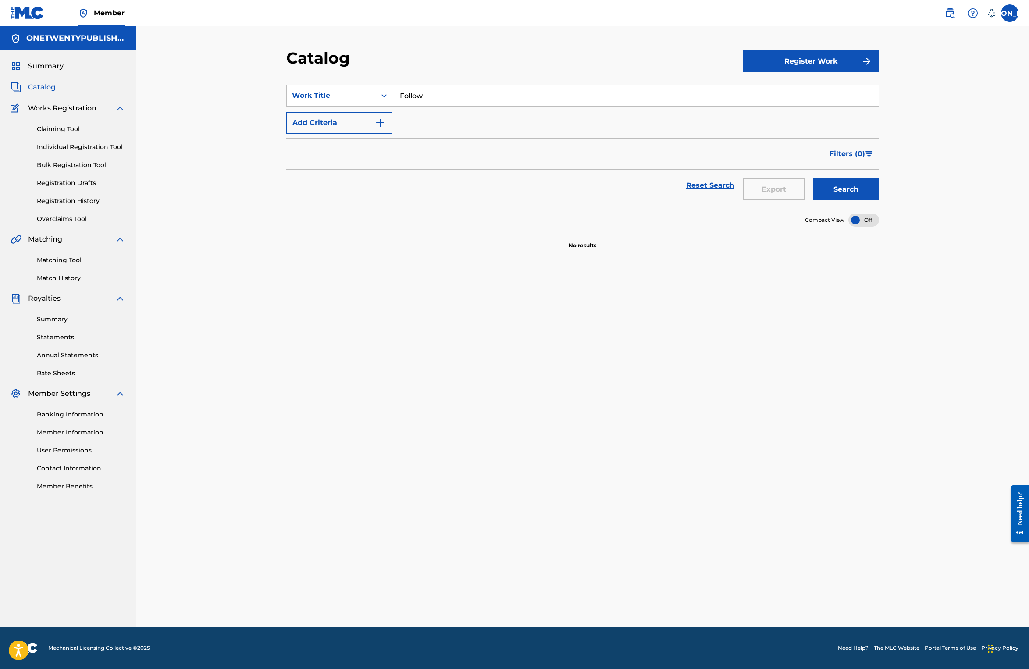
click at [445, 124] on div "SearchWithCriteria8c331cd9-1e94-4009-b18d-df2d1f006e79 Work Title Follow Add Cr…" at bounding box center [582, 109] width 593 height 49
click at [435, 95] on input "Follow" at bounding box center [635, 95] width 486 height 21
type input "Follow the rules"
click at [813, 178] on button "Search" at bounding box center [846, 189] width 66 height 22
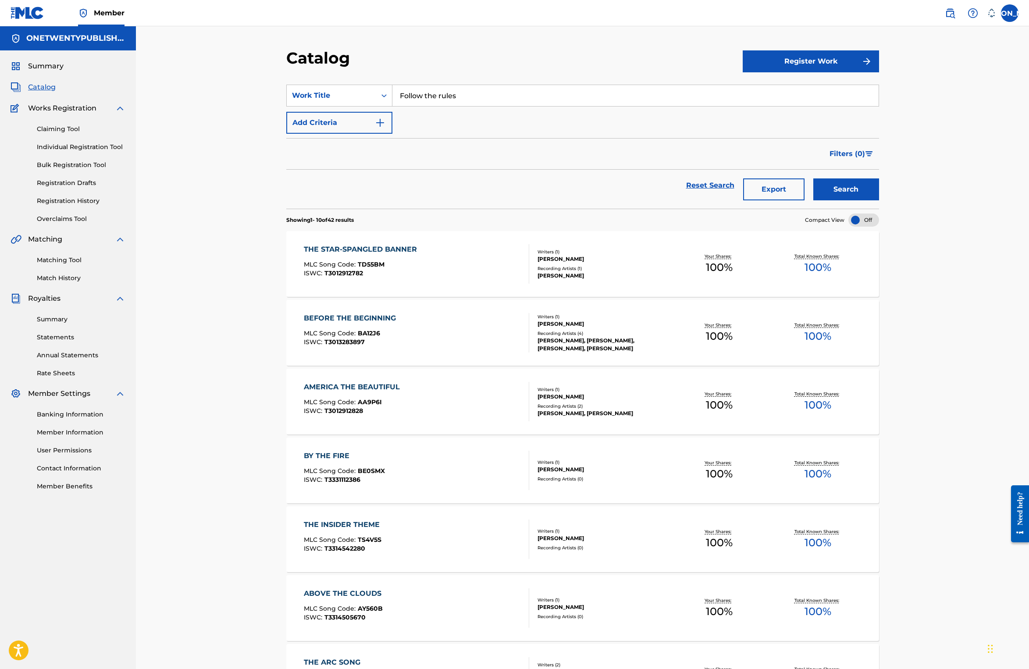
click at [370, 130] on button "Add Criteria" at bounding box center [339, 123] width 106 height 22
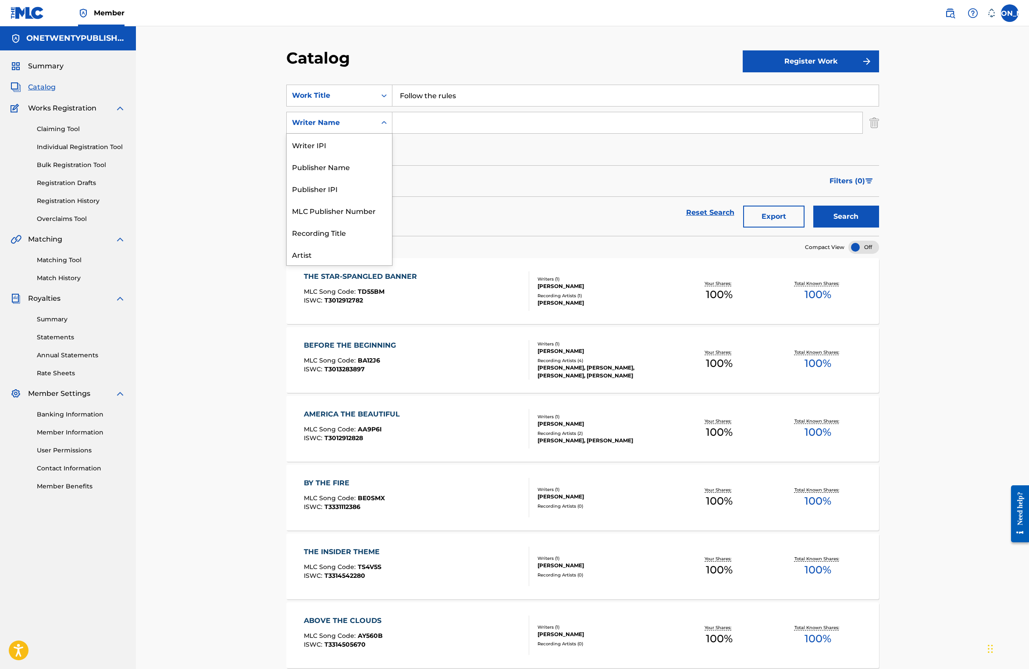
click at [360, 127] on div "Writer Name" at bounding box center [331, 122] width 79 height 11
drag, startPoint x: 479, startPoint y: 160, endPoint x: 324, endPoint y: 233, distance: 171.0
click at [478, 160] on div "SearchWithCriteria8c331cd9-1e94-4009-b18d-df2d1f006e79 Work Title Follow the ru…" at bounding box center [582, 123] width 593 height 76
click at [70, 263] on link "Matching Tool" at bounding box center [81, 260] width 89 height 9
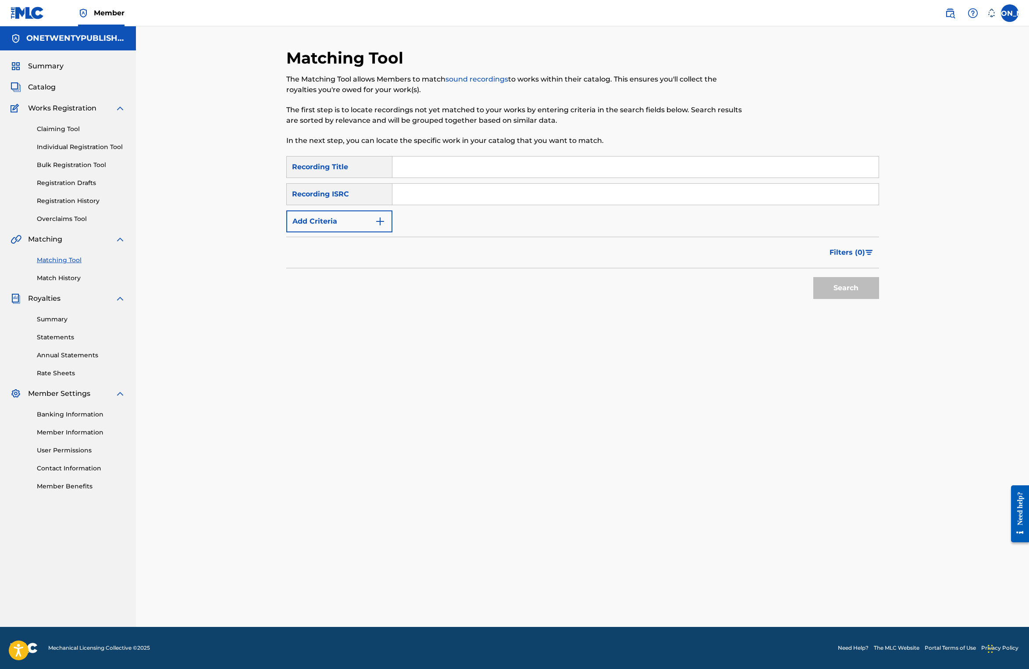
click at [350, 220] on button "Add Criteria" at bounding box center [339, 221] width 106 height 22
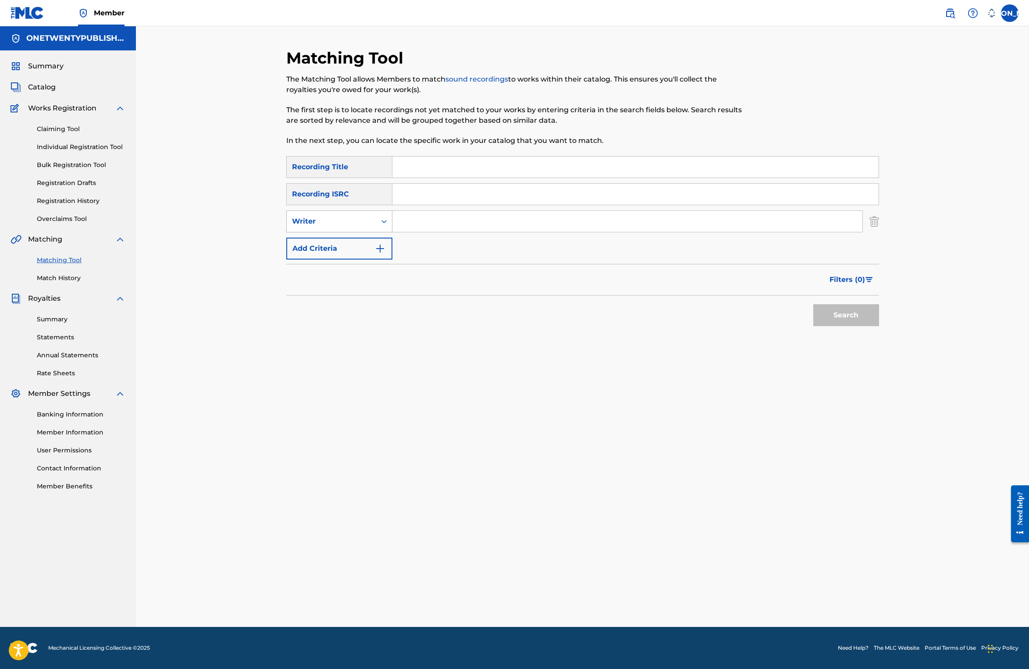
click at [349, 224] on div "Writer" at bounding box center [331, 221] width 79 height 11
click at [260, 227] on div "Matching Tool The Matching Tool allows Members to match sound recordings to wor…" at bounding box center [582, 326] width 893 height 601
click at [70, 128] on link "Claiming Tool" at bounding box center [81, 128] width 89 height 9
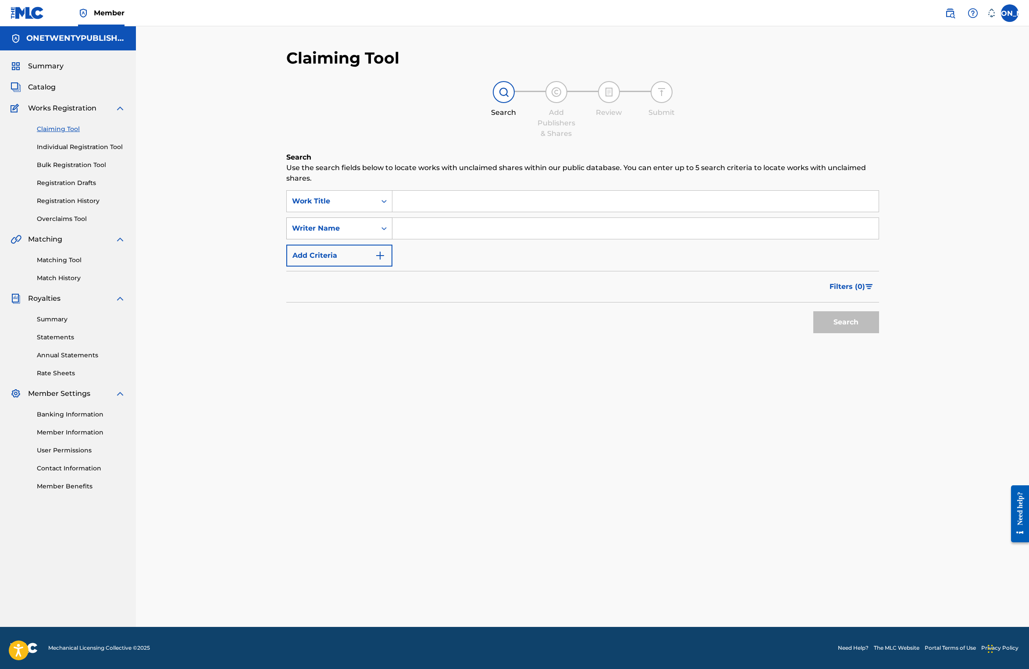
click at [349, 231] on div "Writer Name" at bounding box center [331, 228] width 79 height 11
click at [348, 246] on div "MLC Song Code" at bounding box center [339, 250] width 105 height 22
click at [425, 223] on input "Search Form" at bounding box center [635, 228] width 486 height 21
paste input "WC2QCP"
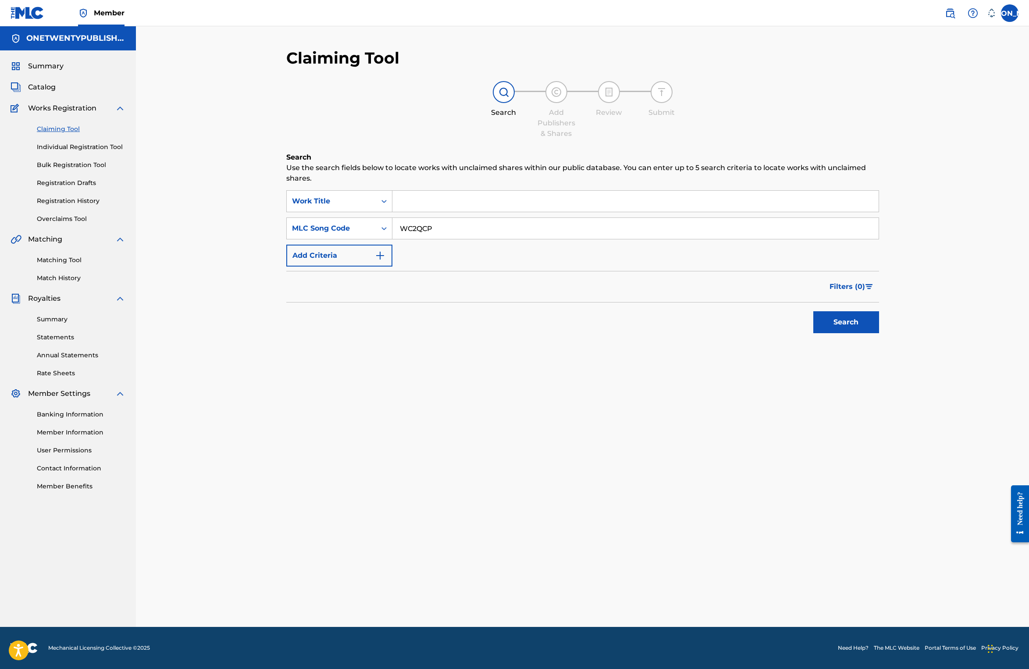
type input "WC2QCP"
click at [846, 317] on button "Search" at bounding box center [846, 322] width 66 height 22
click at [411, 204] on input "Search Form" at bounding box center [635, 201] width 486 height 21
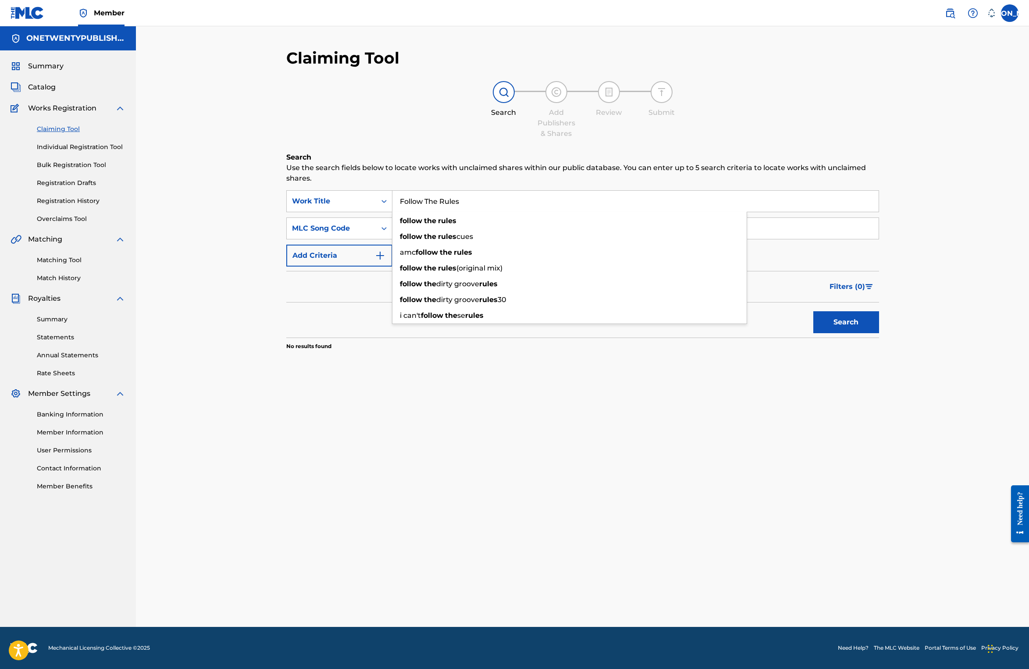
type input "Follow The Rules"
click at [813, 311] on button "Search" at bounding box center [846, 322] width 66 height 22
click at [849, 329] on button "Search" at bounding box center [846, 322] width 66 height 22
click at [47, 88] on span "Catalog" at bounding box center [42, 87] width 28 height 11
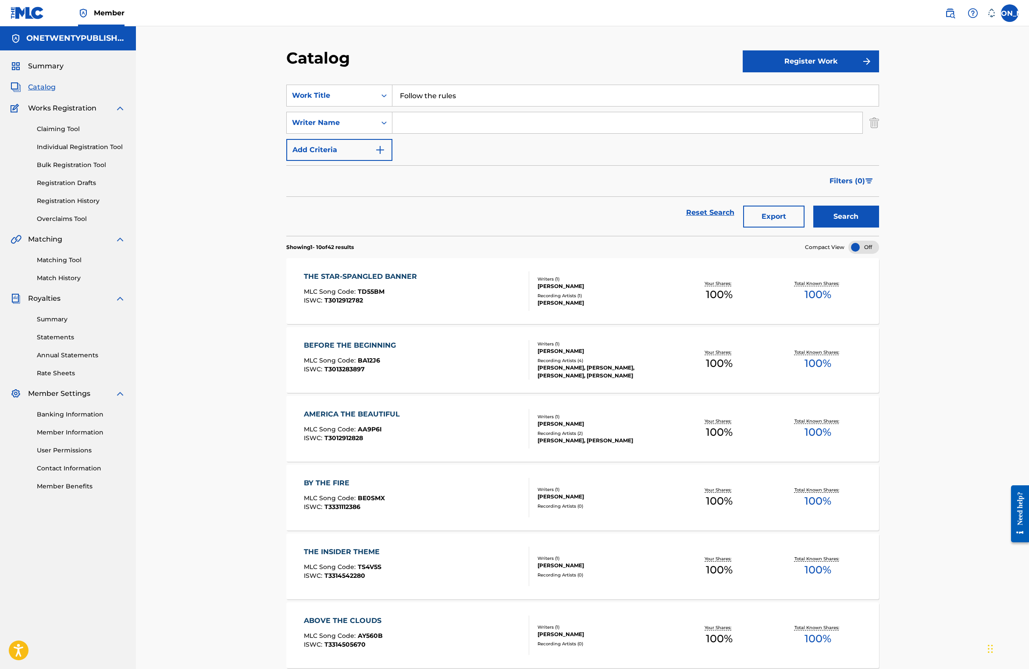
click at [814, 61] on button "Register Work" at bounding box center [811, 61] width 136 height 22
click at [781, 90] on link "Individual" at bounding box center [811, 89] width 136 height 21
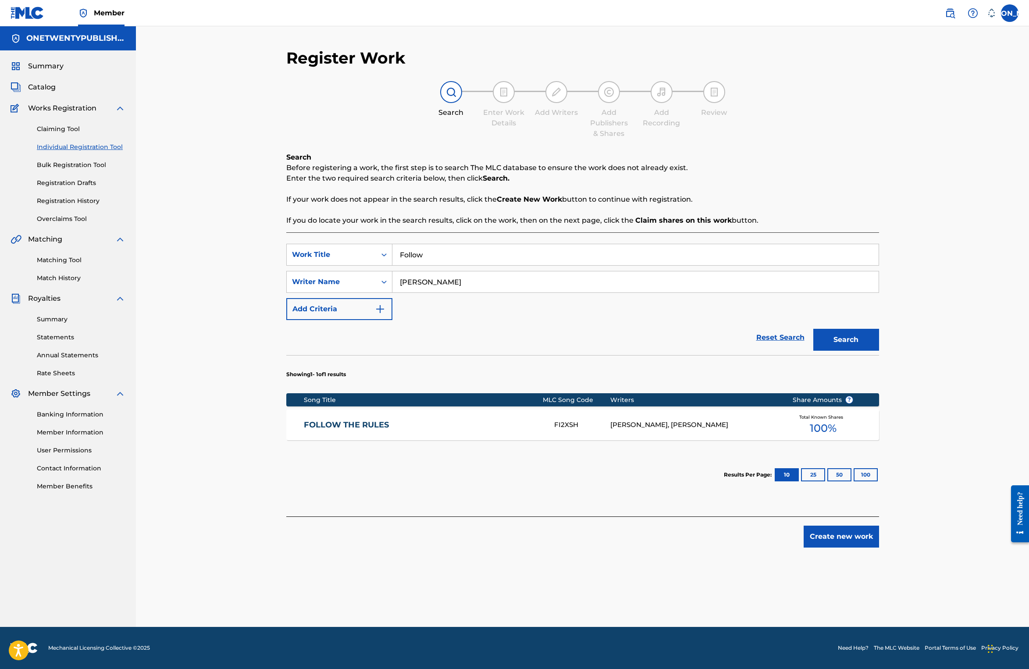
click at [449, 257] on input "Follow" at bounding box center [635, 254] width 486 height 21
click at [854, 341] on button "Search" at bounding box center [846, 340] width 66 height 22
click at [371, 428] on link "FOLLOW THE RULES" at bounding box center [423, 425] width 238 height 10
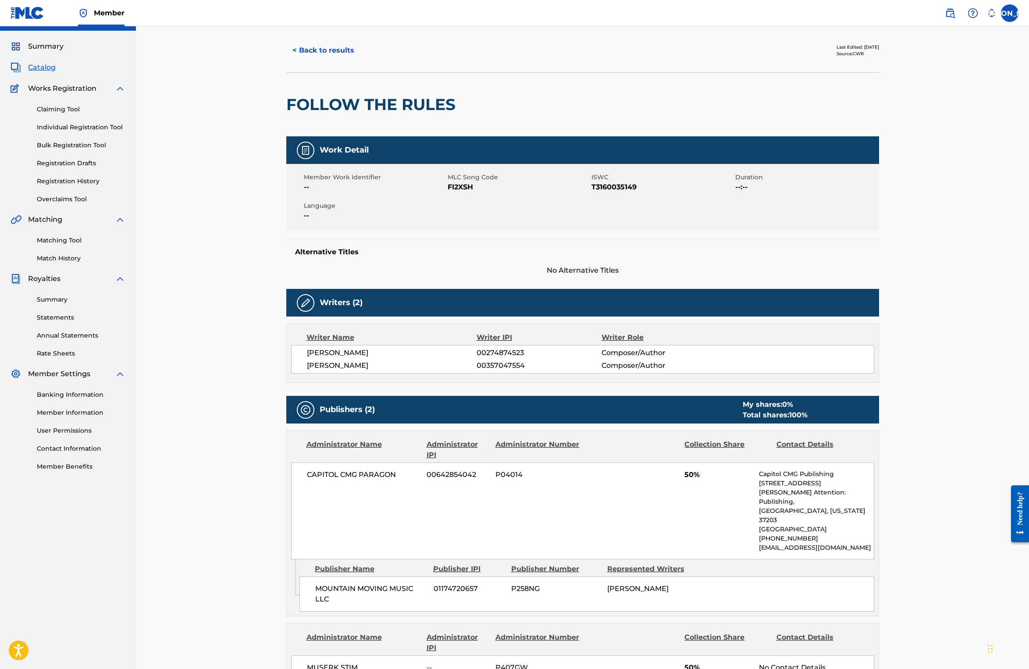
scroll to position [88, 0]
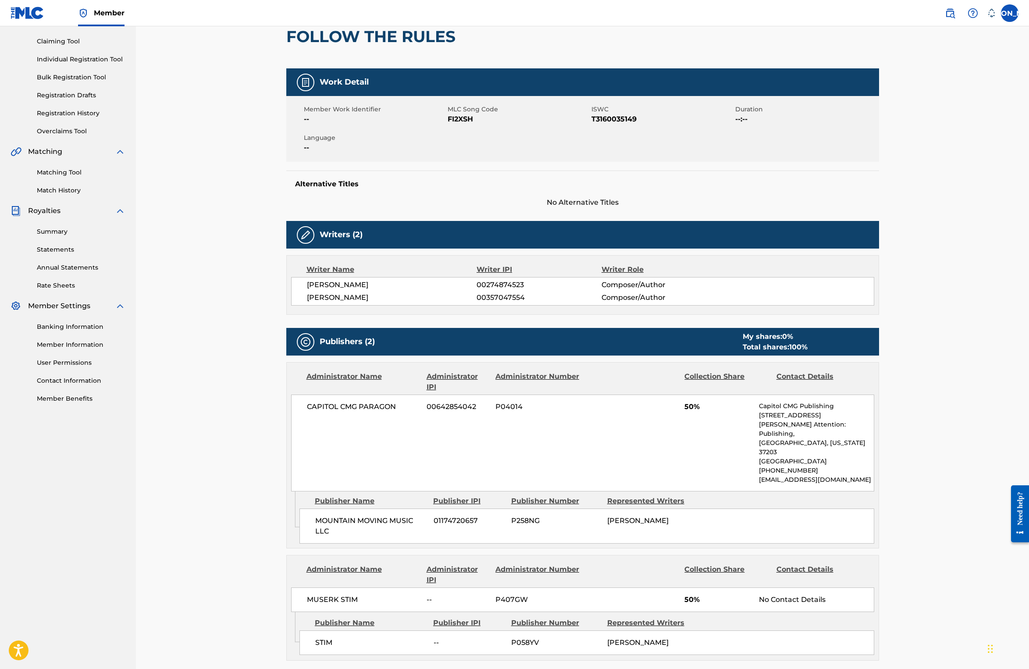
click at [73, 42] on link "Claiming Tool" at bounding box center [81, 41] width 89 height 9
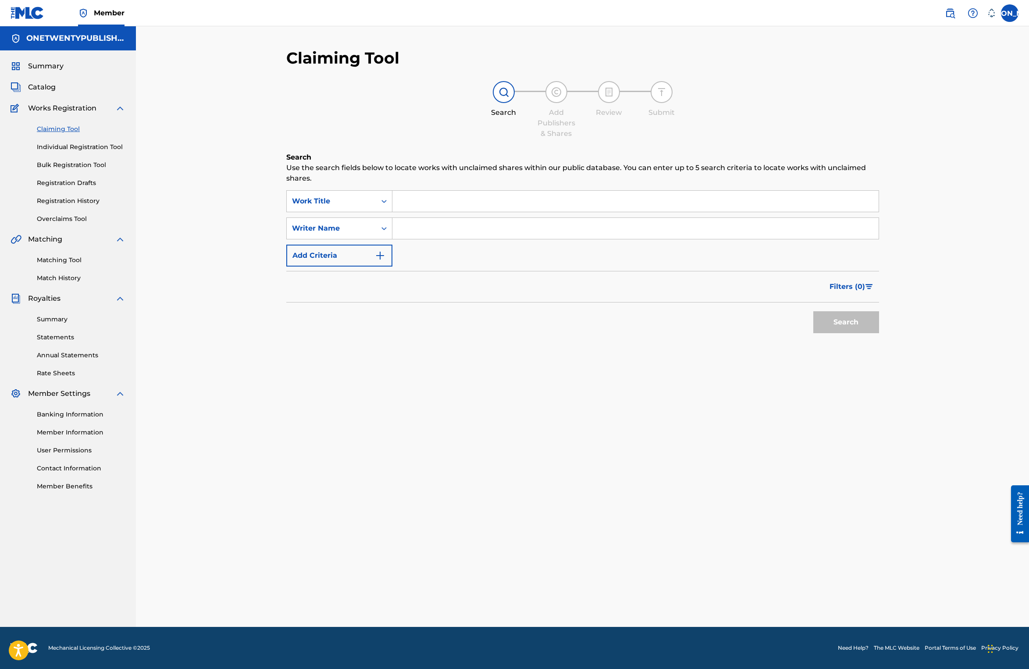
click at [425, 205] on input "Search Form" at bounding box center [635, 201] width 486 height 21
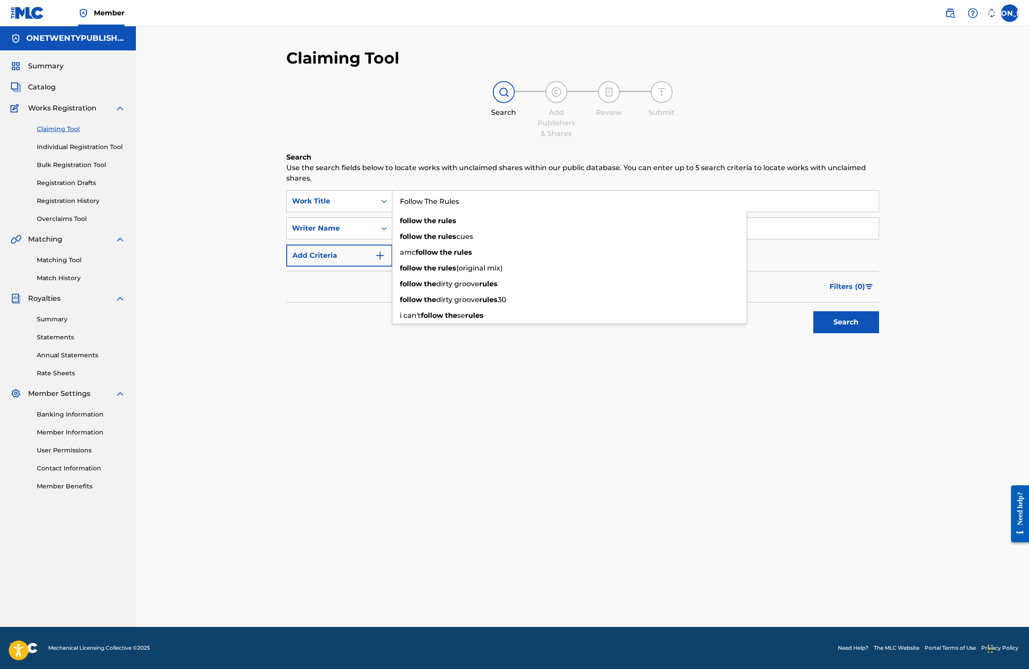
type input "Follow The Rules"
click at [813, 311] on button "Search" at bounding box center [846, 322] width 66 height 22
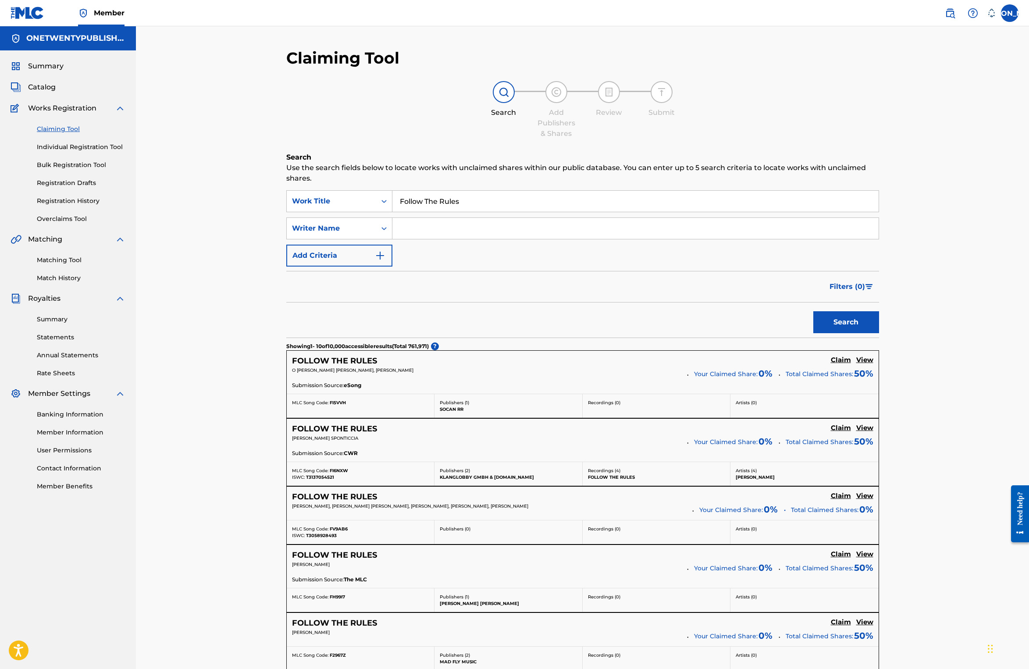
click at [408, 227] on input "Search Form" at bounding box center [635, 228] width 486 height 21
type input "[PERSON_NAME] [PERSON_NAME]"
click at [852, 321] on button "Search" at bounding box center [846, 322] width 66 height 22
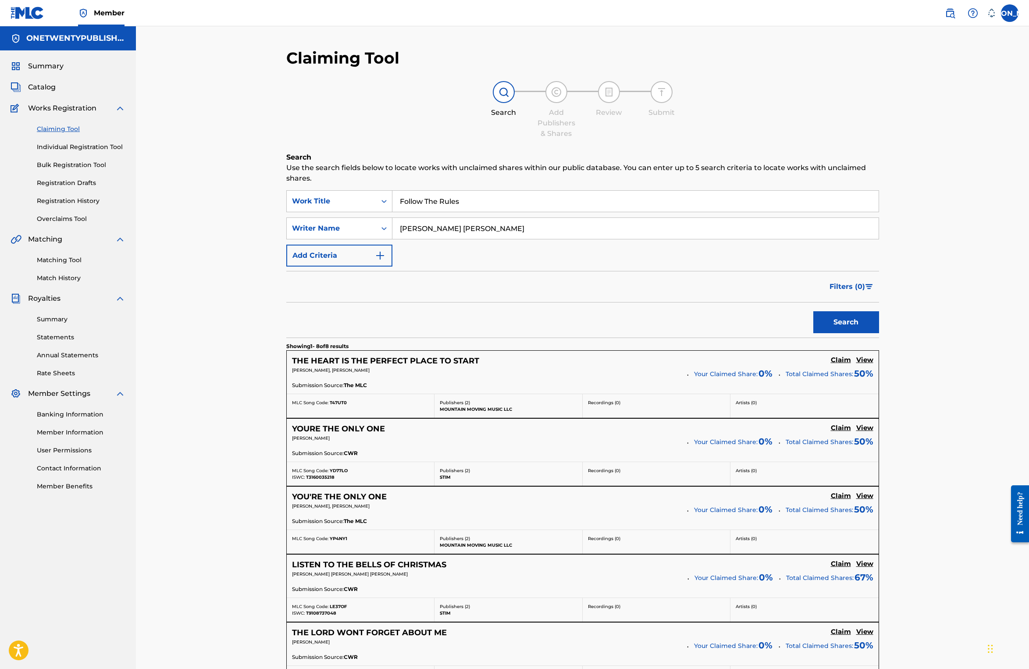
click at [426, 360] on h5 "THE HEART IS THE PERFECT PLACE TO START" at bounding box center [385, 361] width 187 height 10
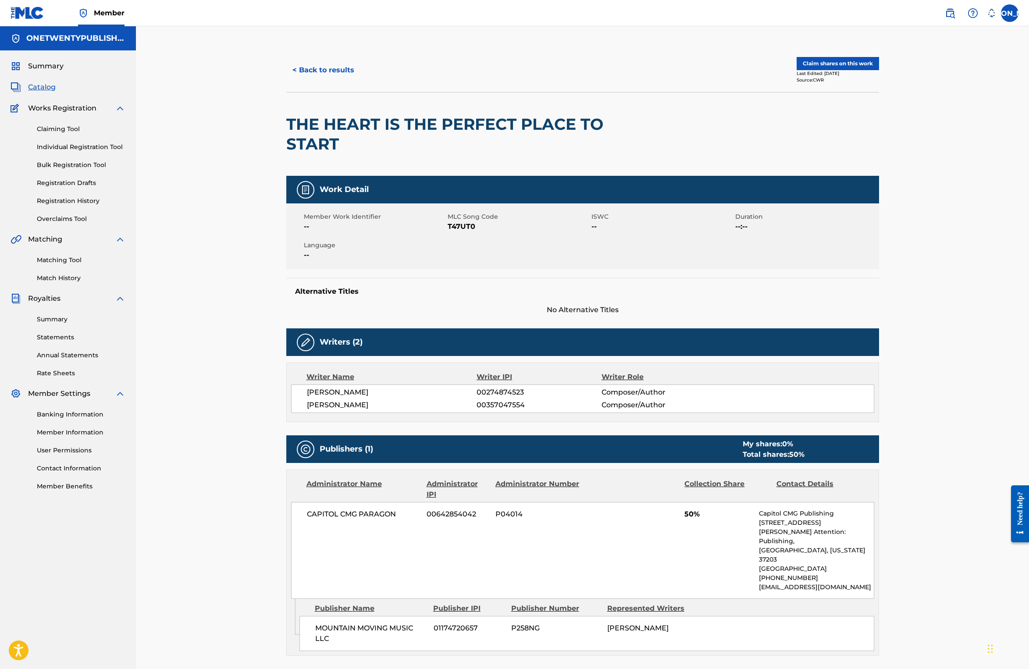
click at [846, 64] on button "Claim shares on this work" at bounding box center [837, 63] width 82 height 13
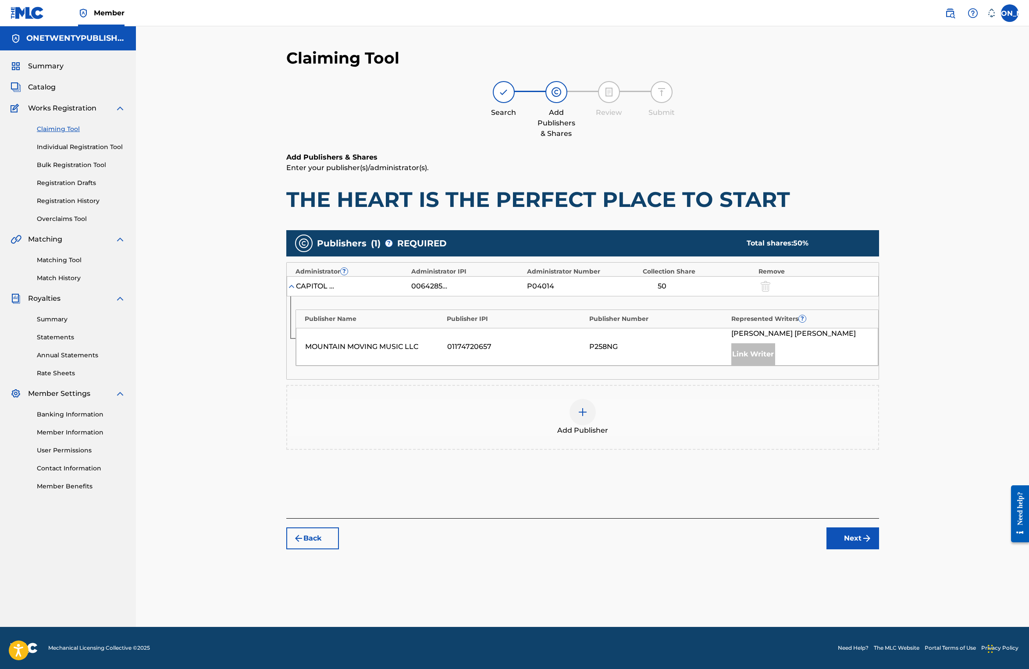
click at [585, 414] on img at bounding box center [582, 412] width 11 height 11
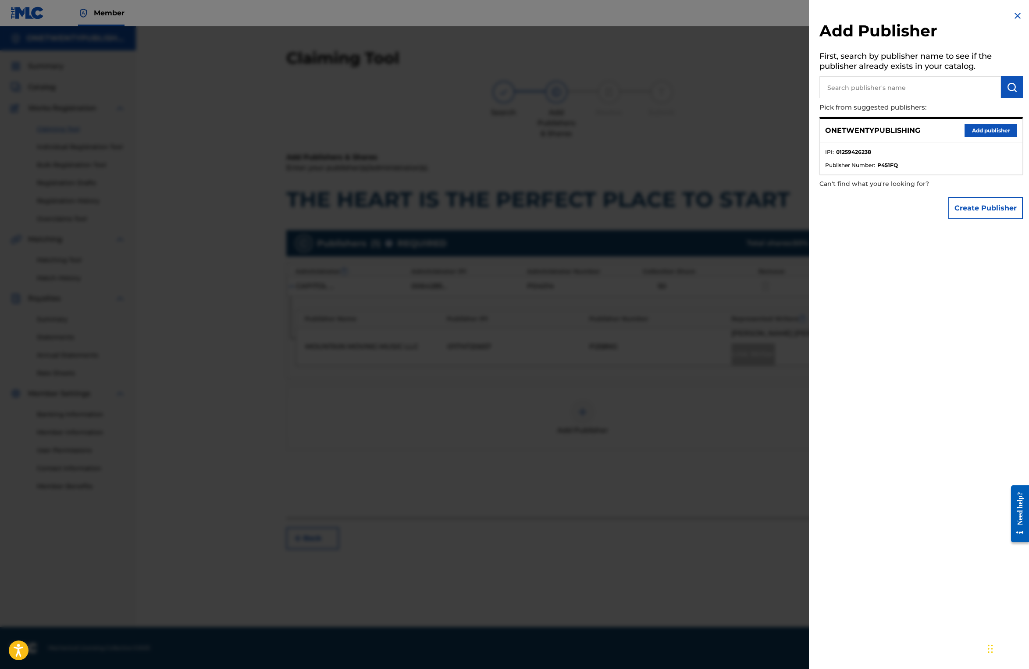
click at [942, 131] on button "Add publisher" at bounding box center [990, 130] width 53 height 13
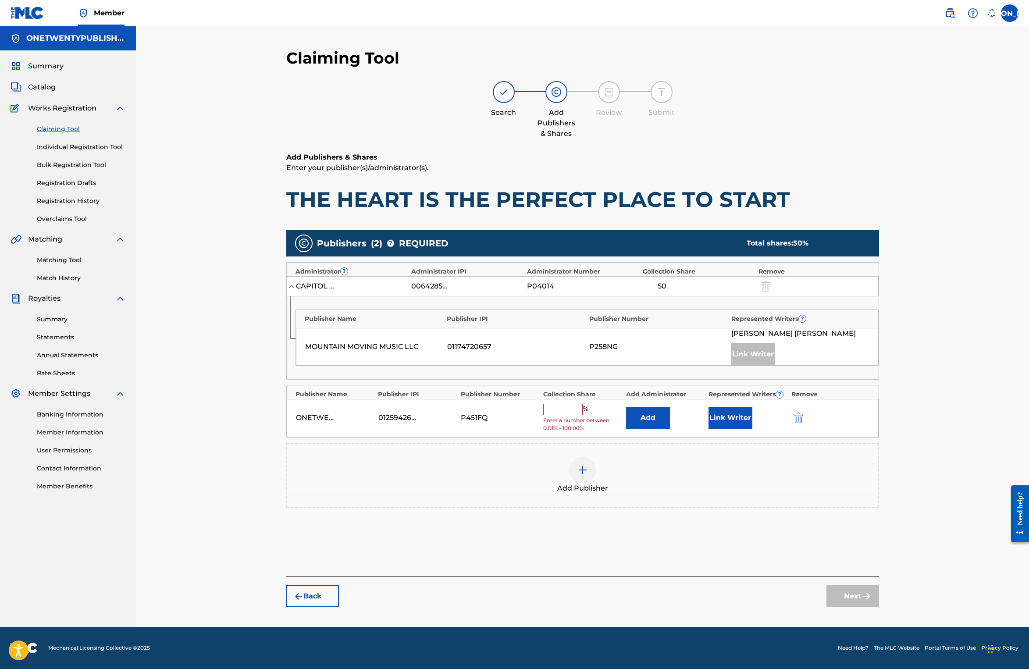
click at [571, 411] on input "text" at bounding box center [562, 409] width 39 height 11
type input "50"
click at [730, 419] on button "Link Writer" at bounding box center [730, 415] width 44 height 22
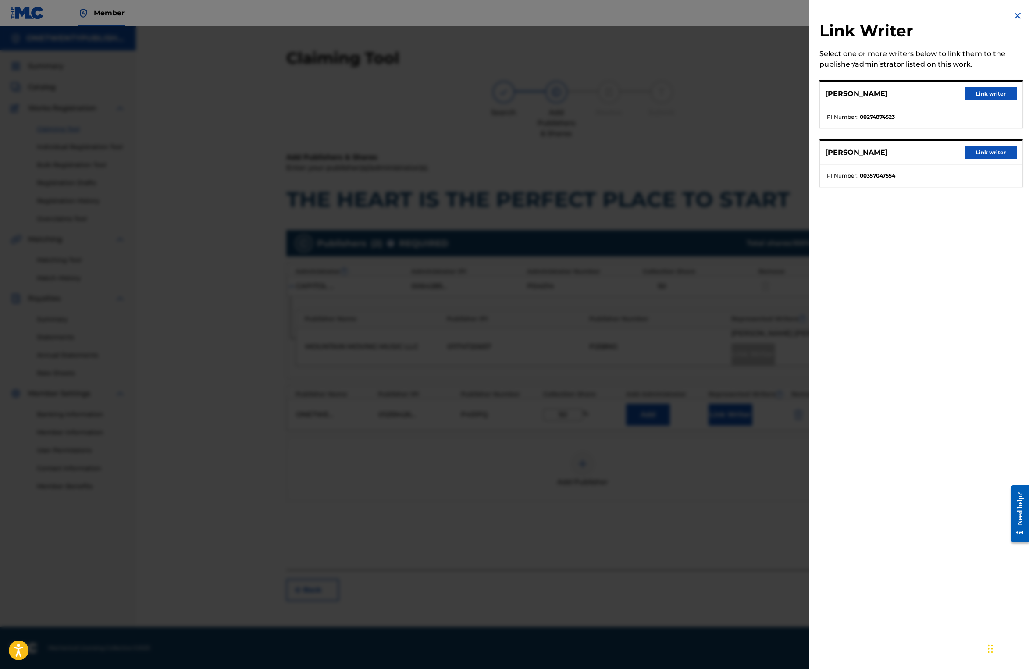
click at [942, 92] on button "Link writer" at bounding box center [990, 93] width 53 height 13
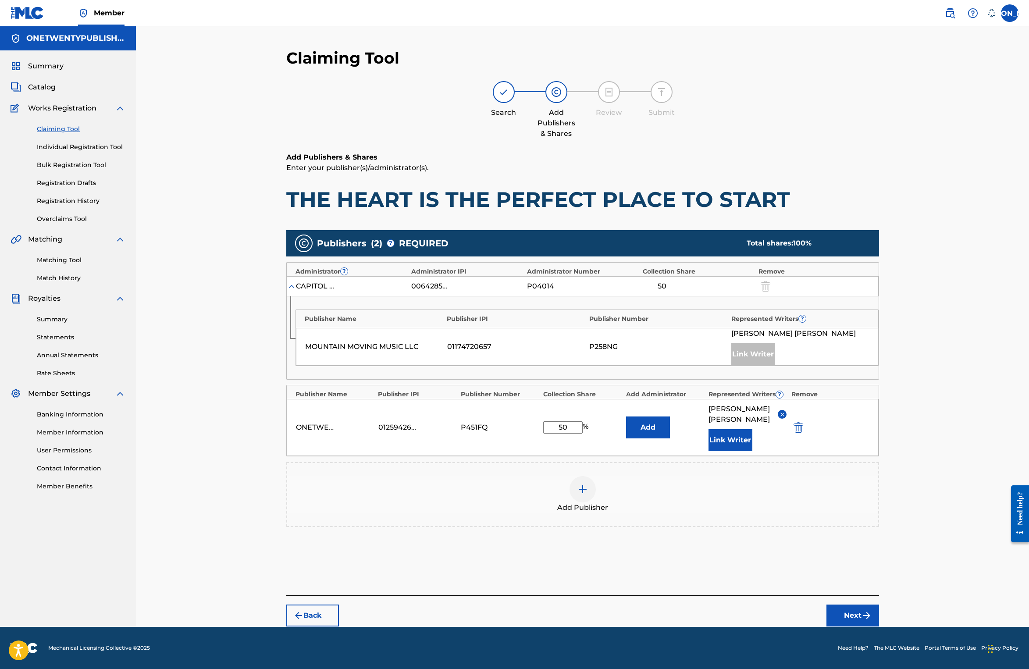
click at [870, 608] on button "Next" at bounding box center [852, 615] width 53 height 22
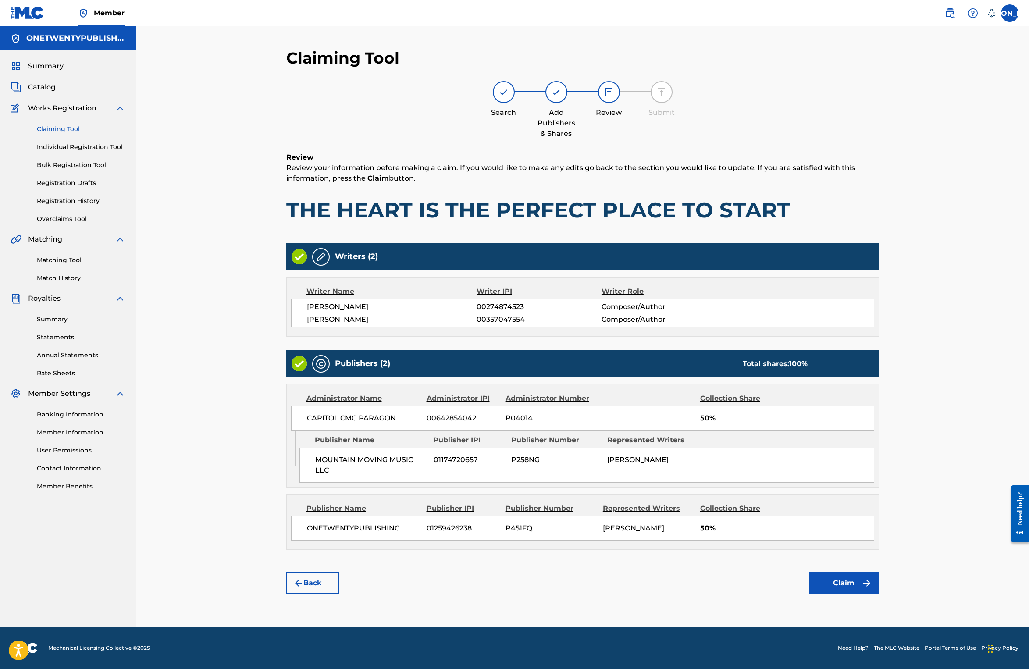
click at [848, 594] on button "Claim" at bounding box center [844, 583] width 70 height 22
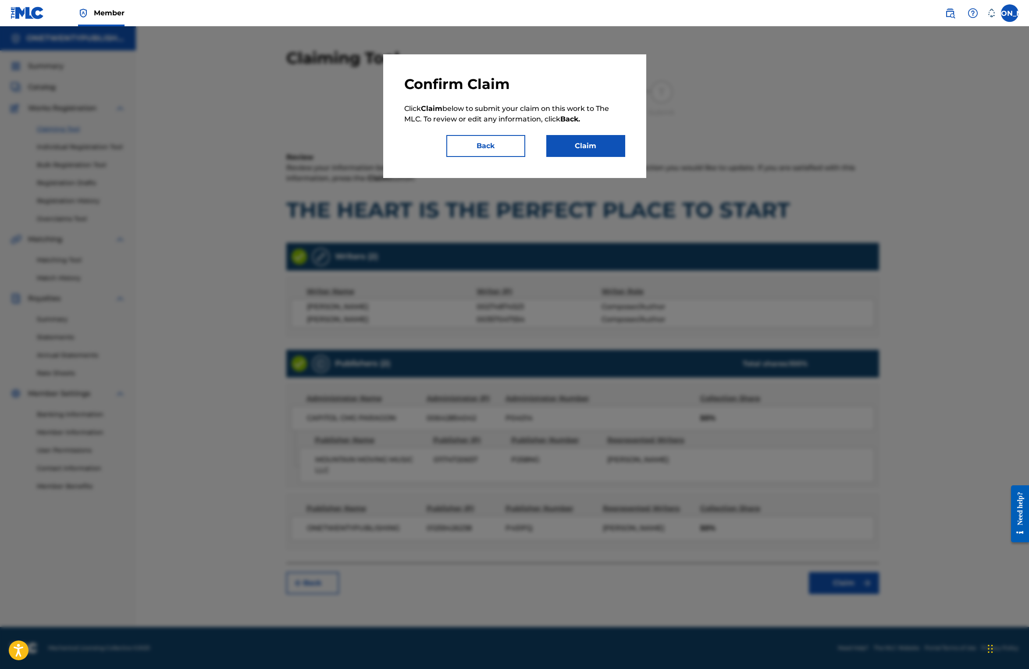
click at [583, 146] on button "Claim" at bounding box center [585, 146] width 79 height 22
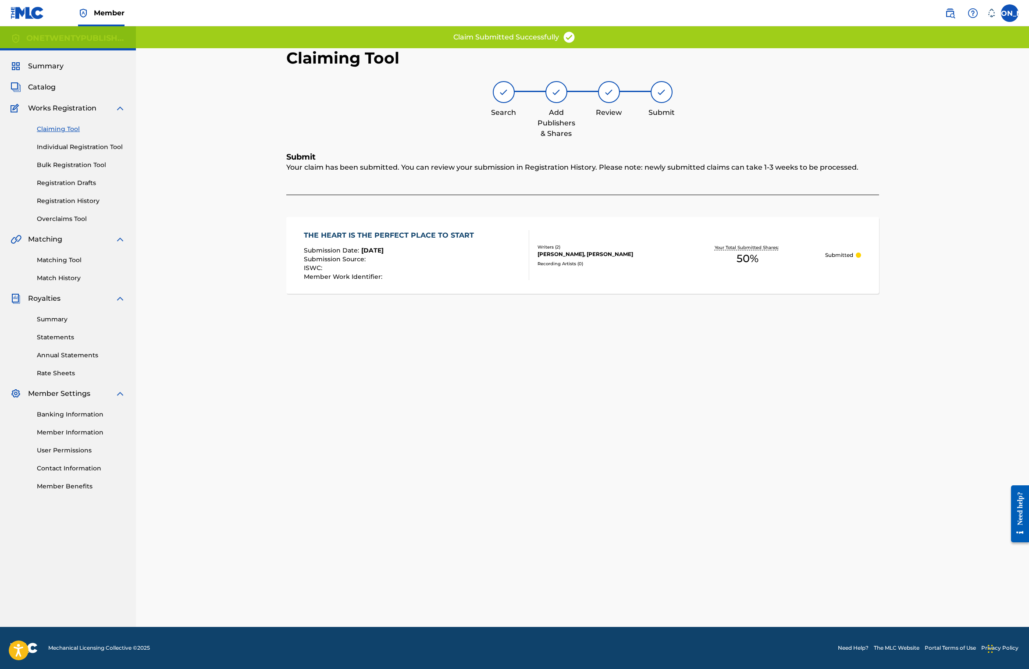
click at [71, 128] on link "Claiming Tool" at bounding box center [81, 128] width 89 height 9
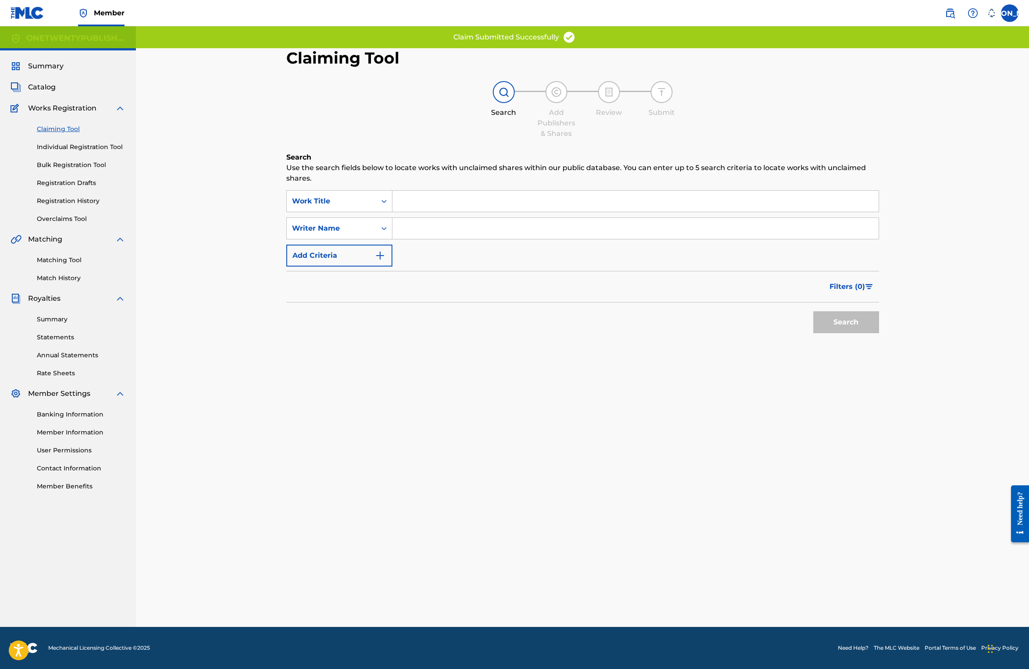
click at [437, 200] on input "Search Form" at bounding box center [635, 201] width 486 height 21
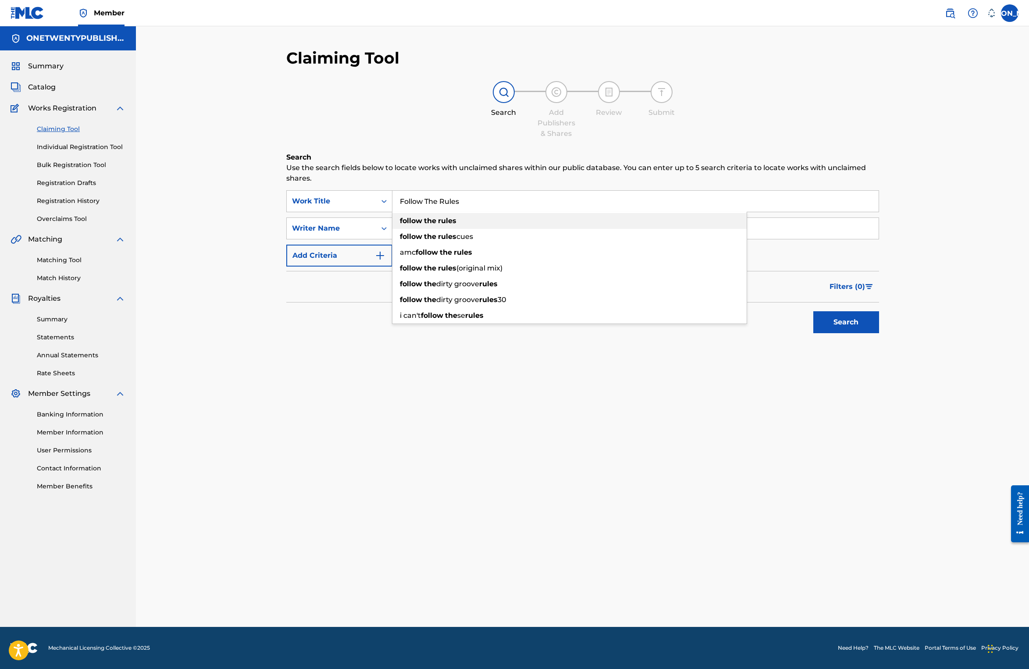
click at [447, 219] on strong "rules" at bounding box center [447, 221] width 18 height 8
type input "follow the rules"
click at [427, 228] on input "Search Form" at bounding box center [635, 228] width 486 height 21
type input "[PERSON_NAME] [PERSON_NAME]"
click at [836, 328] on button "Search" at bounding box center [846, 322] width 66 height 22
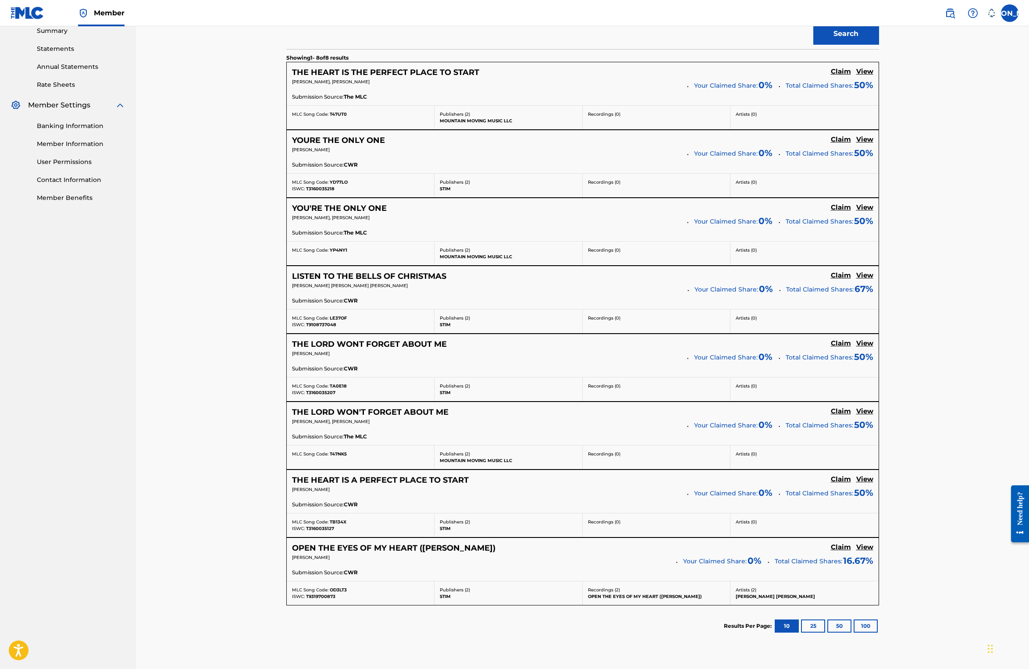
scroll to position [316, 0]
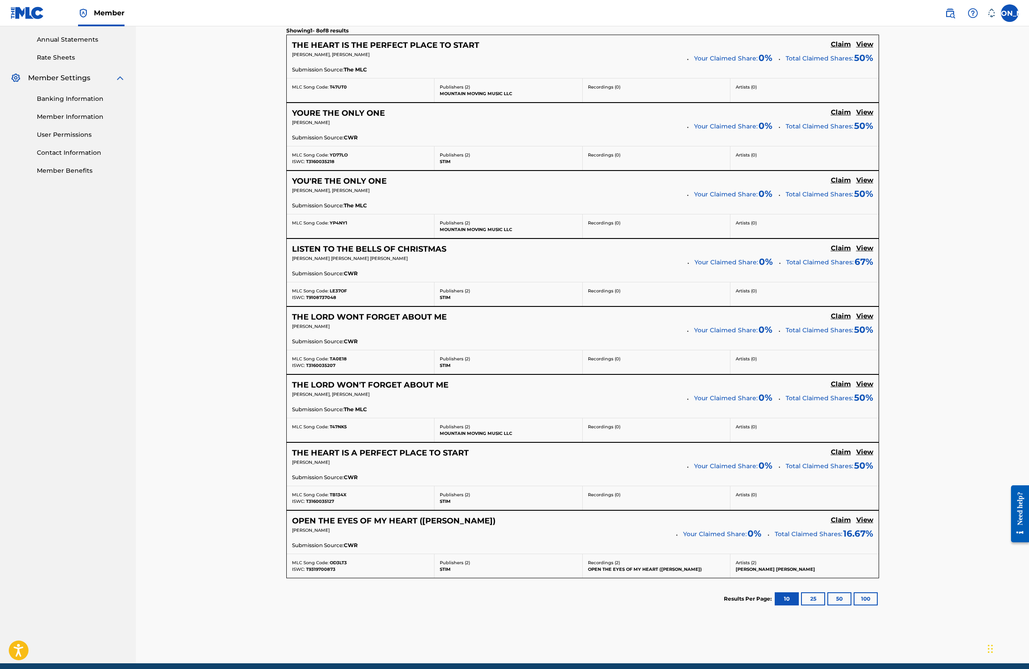
click at [382, 315] on h5 "THE LORD WONT FORGET ABOUT ME" at bounding box center [369, 317] width 155 height 10
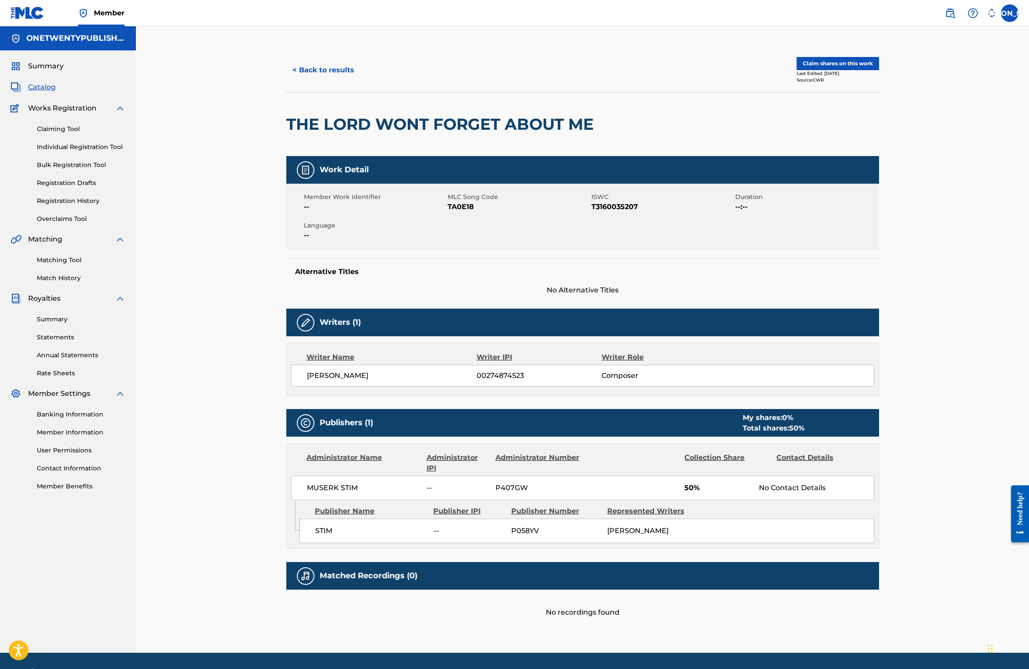
click at [457, 207] on span "TA0E18" at bounding box center [519, 207] width 142 height 11
copy span "TA0E18"
click at [335, 71] on button "< Back to results" at bounding box center [323, 70] width 74 height 22
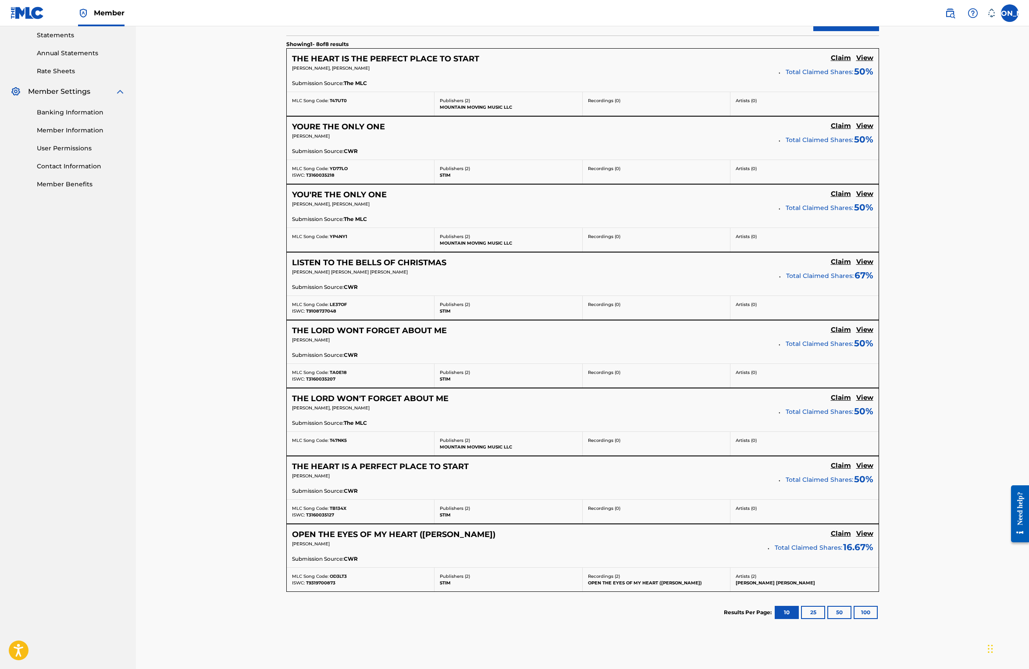
click at [379, 398] on h5 "THE LORD WON'T FORGET ABOUT ME" at bounding box center [370, 399] width 156 height 10
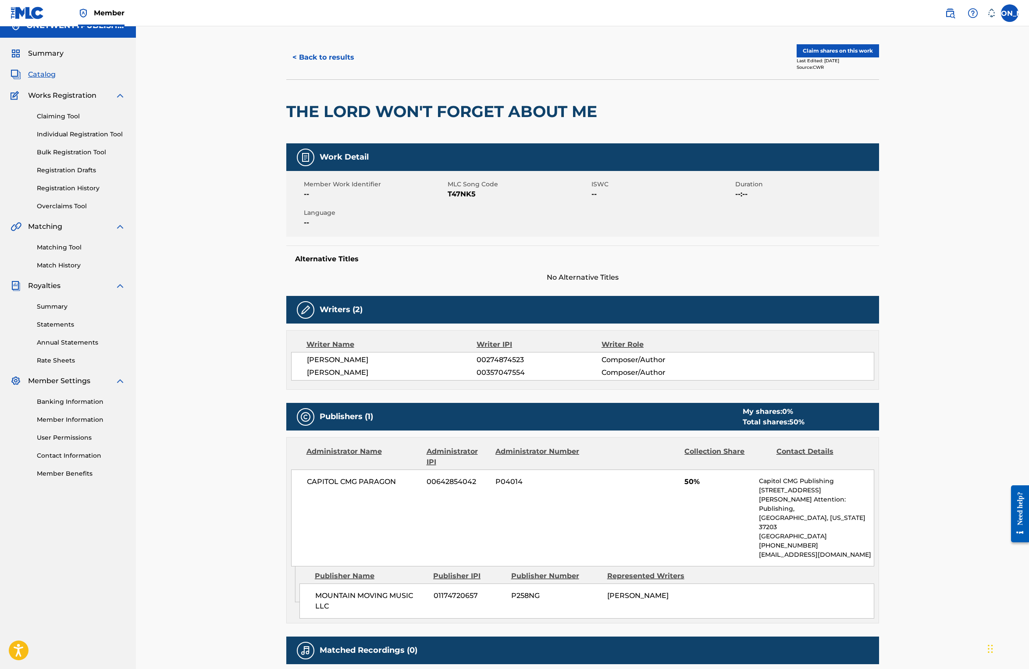
scroll to position [104, 0]
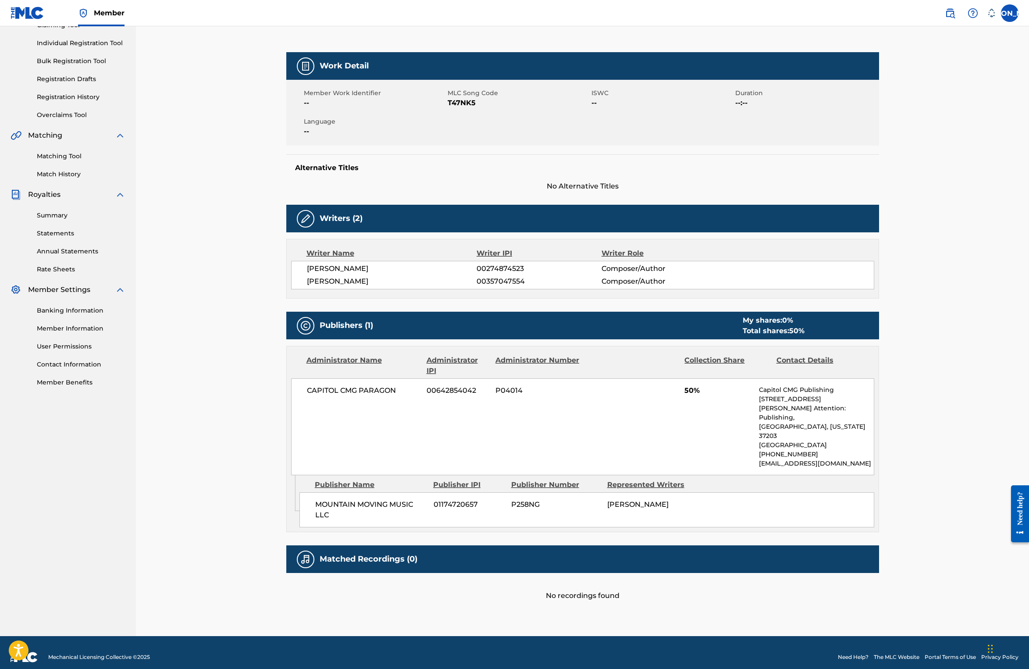
click at [466, 102] on span "T47NK5" at bounding box center [519, 103] width 142 height 11
copy span "T47NK5"
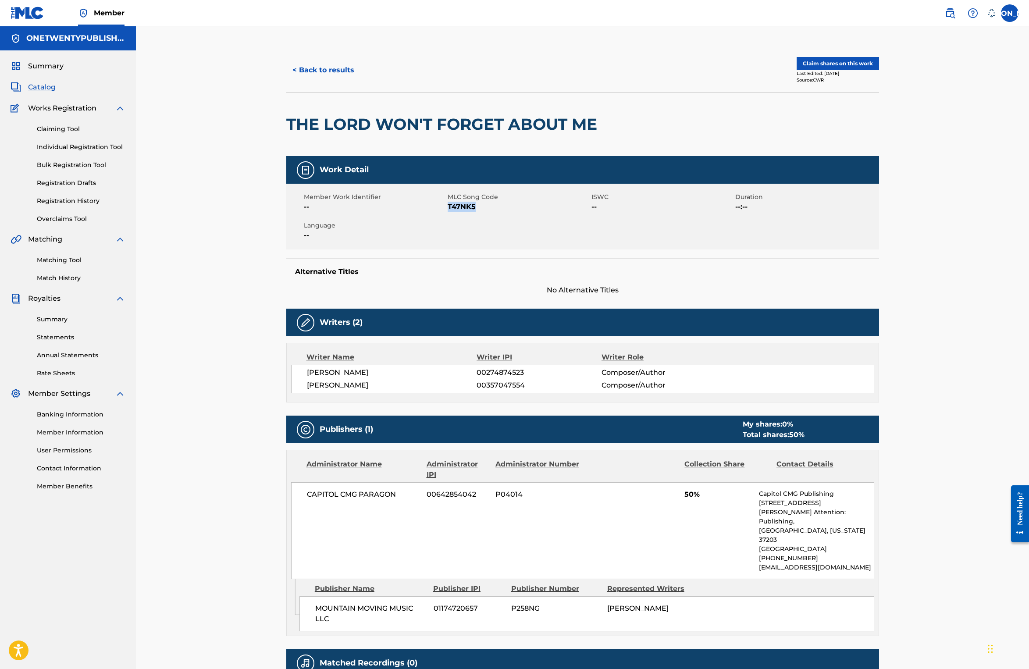
click at [324, 71] on button "< Back to results" at bounding box center [323, 70] width 74 height 22
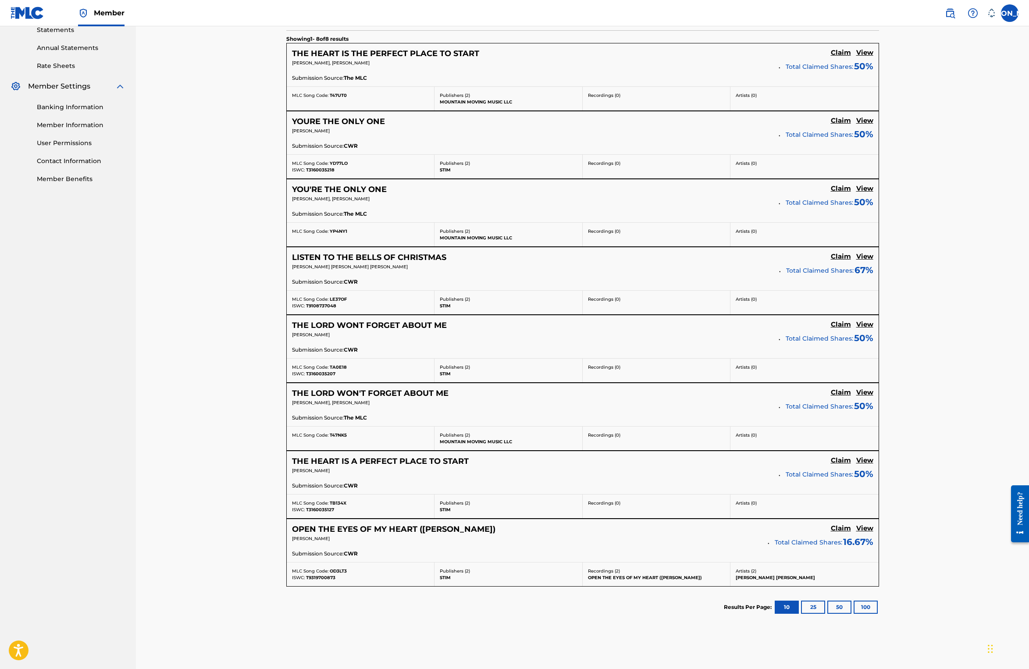
scroll to position [313, 0]
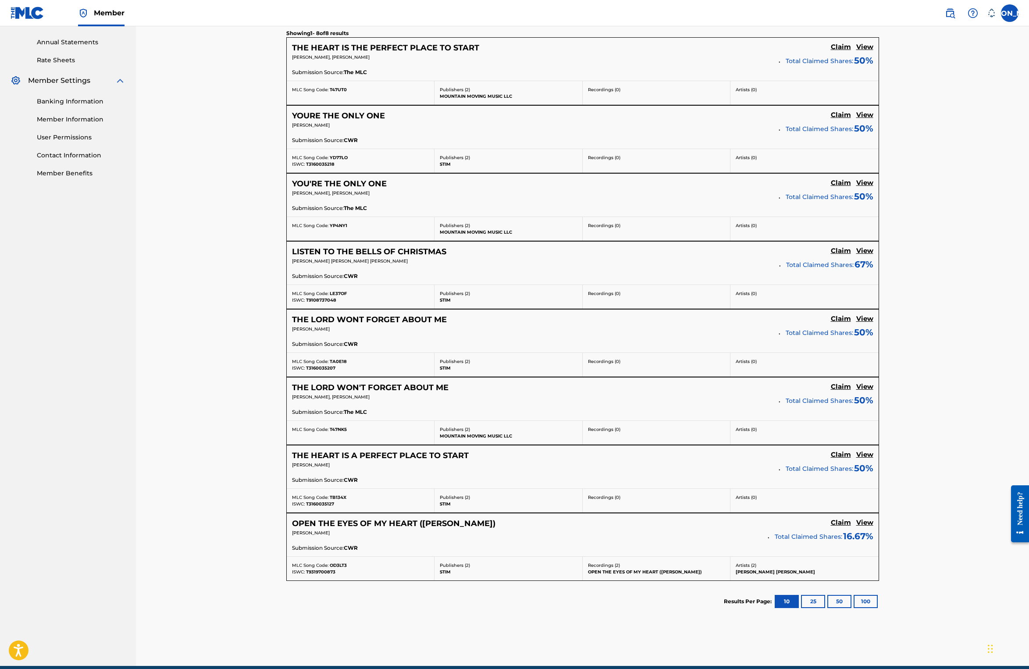
click at [410, 455] on h5 "THE HEART IS A PERFECT PLACE TO START" at bounding box center [380, 456] width 177 height 10
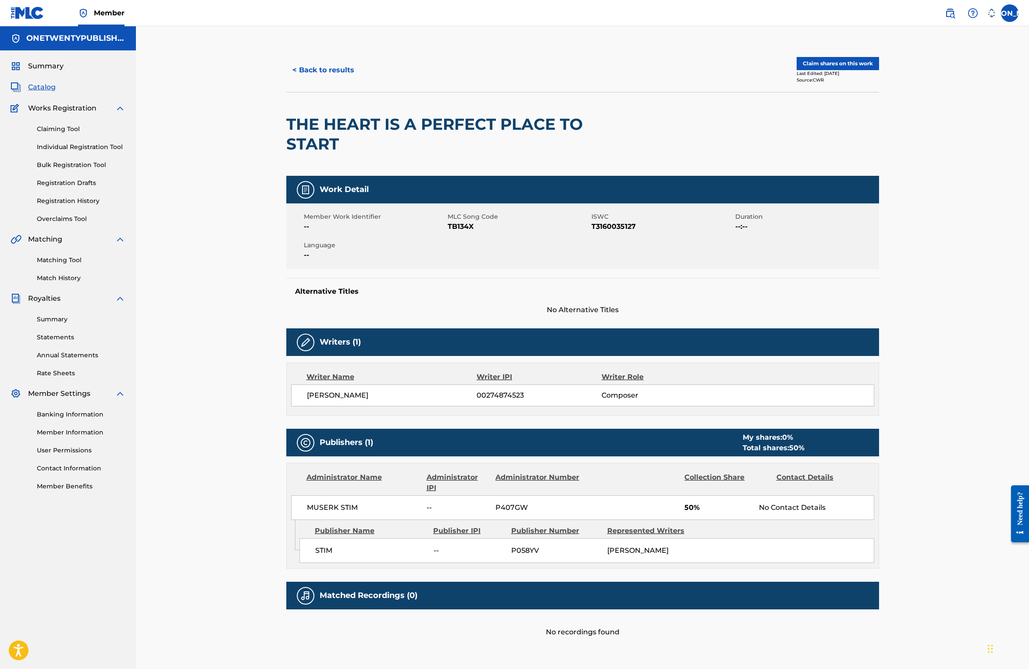
click at [465, 226] on span "TB134X" at bounding box center [519, 226] width 142 height 11
click at [466, 226] on span "TB134X" at bounding box center [519, 226] width 142 height 11
copy span "TB134X"
click at [319, 71] on button "< Back to results" at bounding box center [323, 70] width 74 height 22
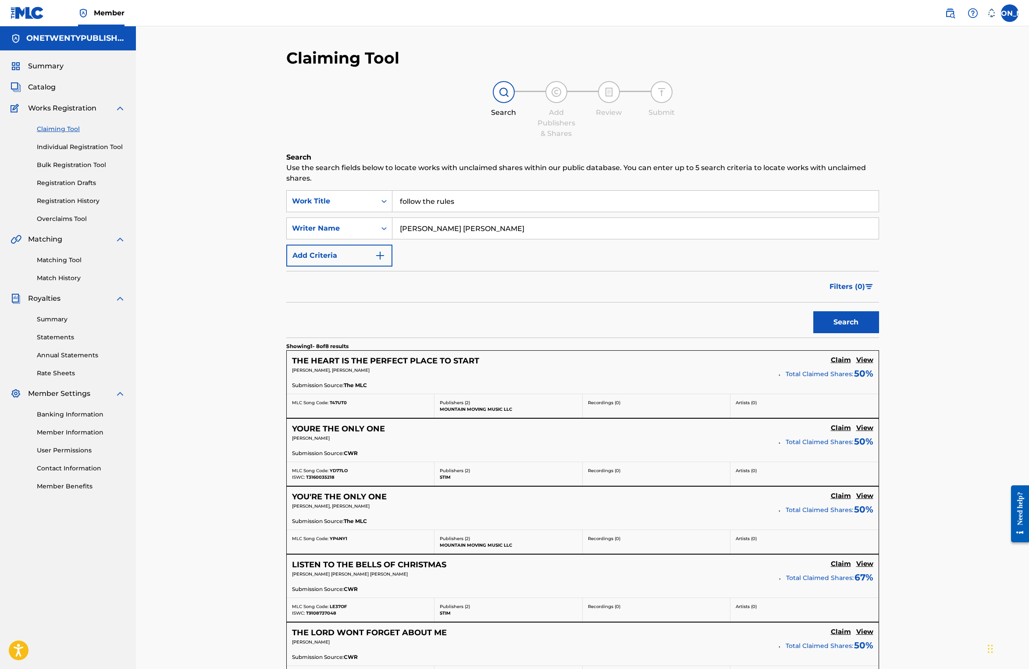
click at [53, 87] on span "Catalog" at bounding box center [42, 87] width 28 height 11
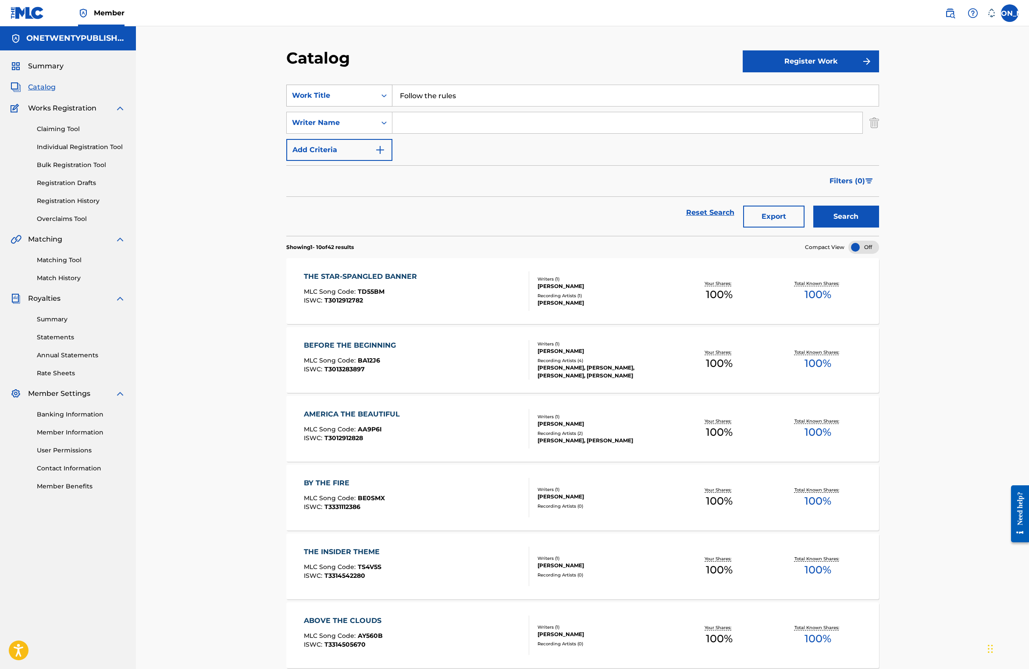
drag, startPoint x: 459, startPoint y: 97, endPoint x: 381, endPoint y: 93, distance: 77.7
click at [381, 93] on div "SearchWithCriteria8c331cd9-1e94-4009-b18d-df2d1f006e79 Work Title Follow the ru…" at bounding box center [582, 96] width 593 height 22
type input "trust"
click at [813, 206] on button "Search" at bounding box center [846, 217] width 66 height 22
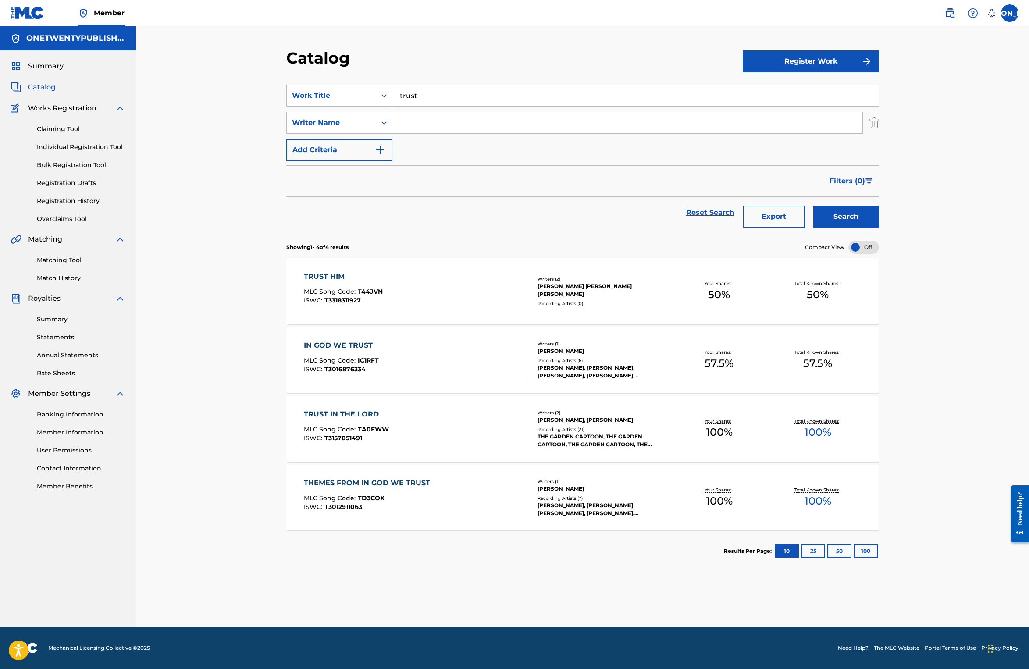
click at [369, 416] on div "TRUST IN THE LORD" at bounding box center [346, 414] width 85 height 11
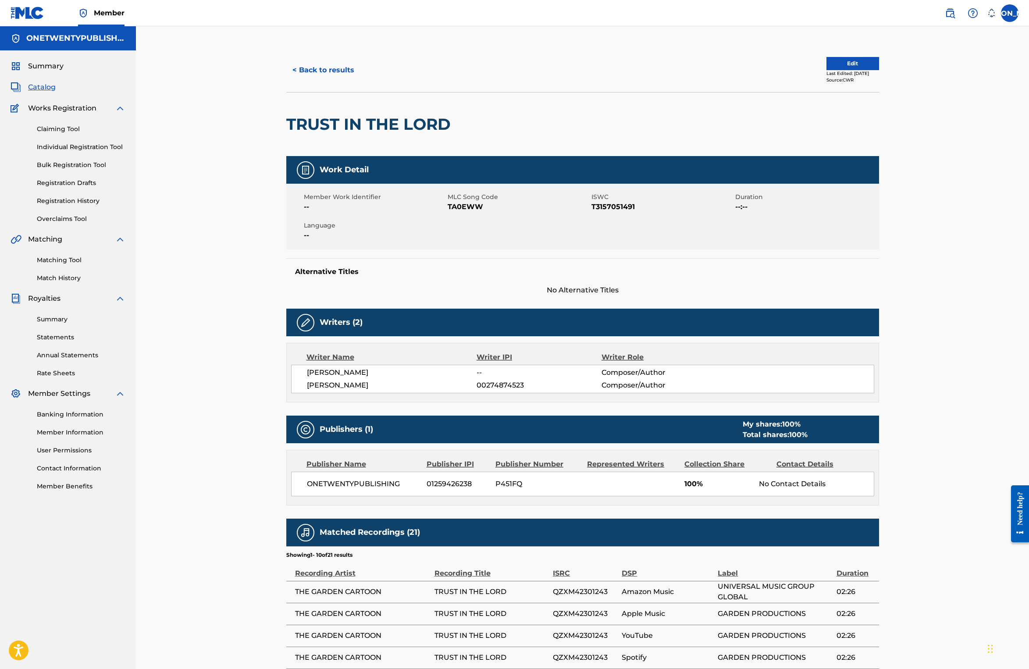
click at [323, 74] on button "< Back to results" at bounding box center [323, 70] width 74 height 22
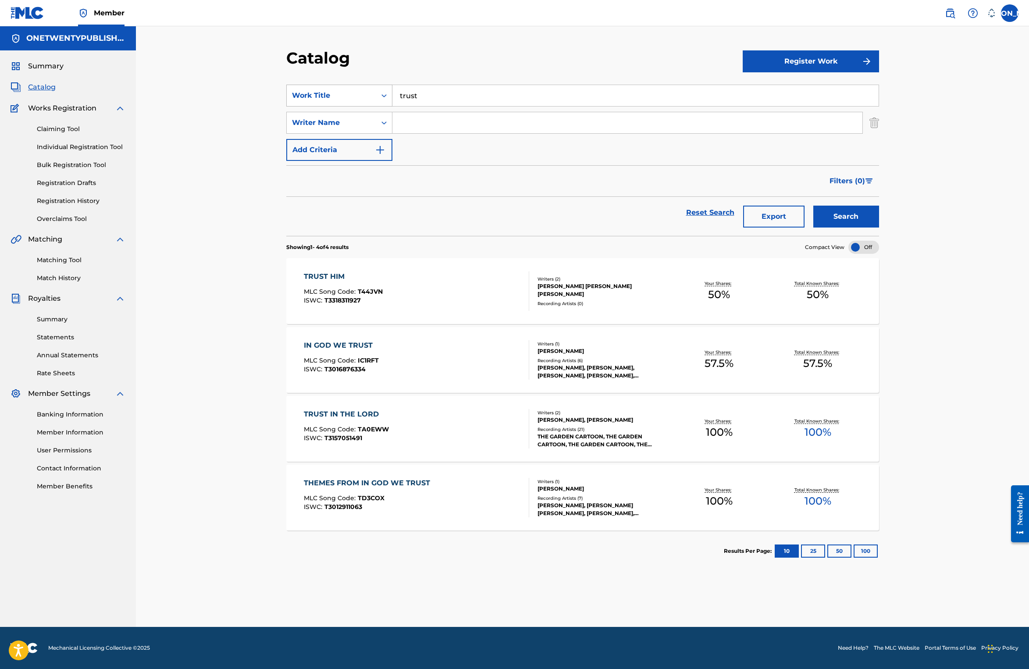
drag, startPoint x: 423, startPoint y: 97, endPoint x: 371, endPoint y: 96, distance: 51.7
click at [371, 96] on div "SearchWithCriteria8c331cd9-1e94-4009-b18d-df2d1f006e79 Work Title trust" at bounding box center [582, 96] width 593 height 22
type input "Humility"
click at [813, 206] on button "Search" at bounding box center [846, 217] width 66 height 22
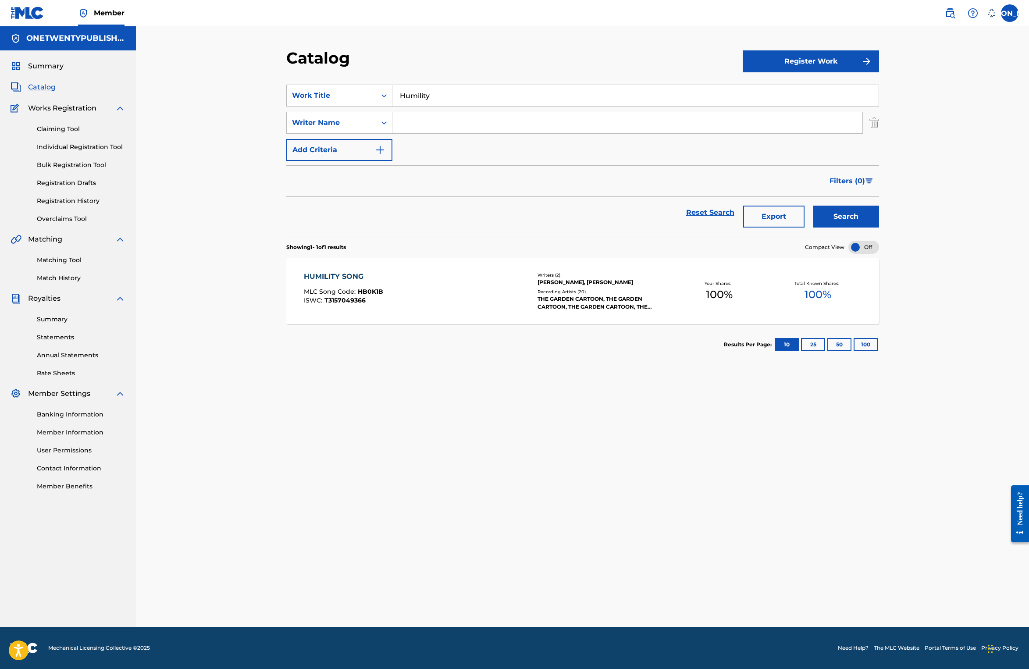
click at [338, 274] on div "HUMILITY SONG" at bounding box center [343, 276] width 79 height 11
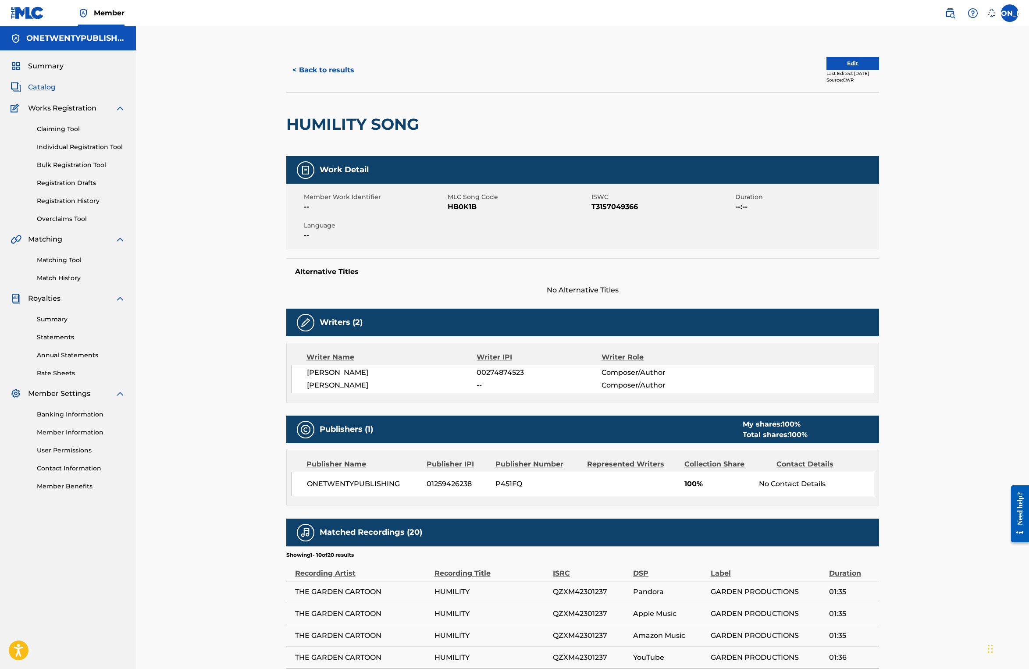
click at [330, 69] on button "< Back to results" at bounding box center [323, 70] width 74 height 22
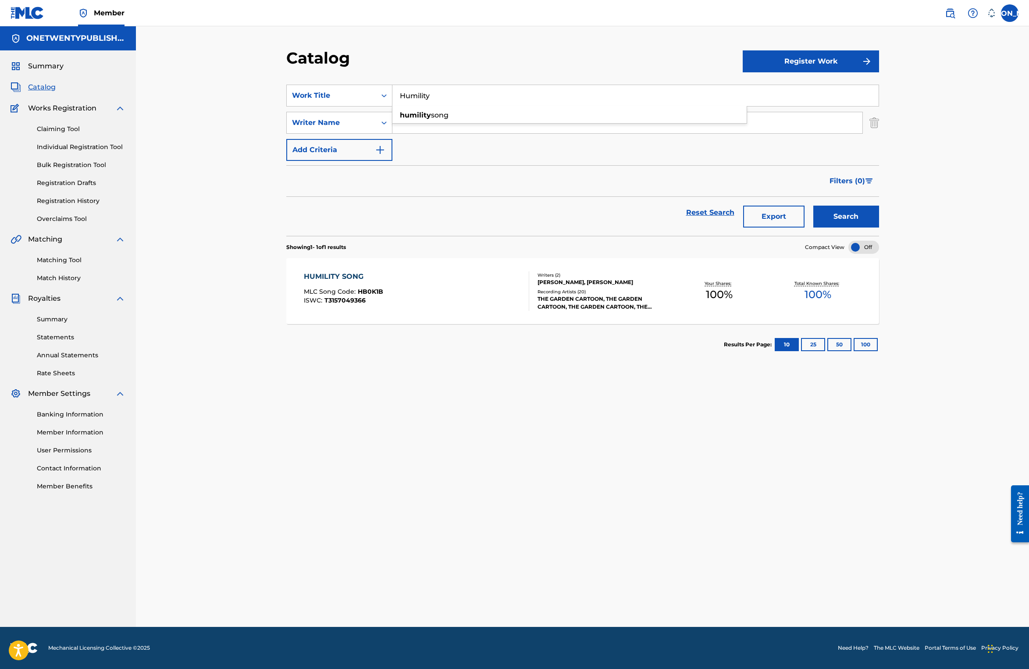
drag, startPoint x: 448, startPoint y: 97, endPoint x: 392, endPoint y: 92, distance: 55.4
click at [392, 92] on input "Humility" at bounding box center [635, 95] width 486 height 21
type input "I can"
click at [813, 206] on button "Search" at bounding box center [846, 217] width 66 height 22
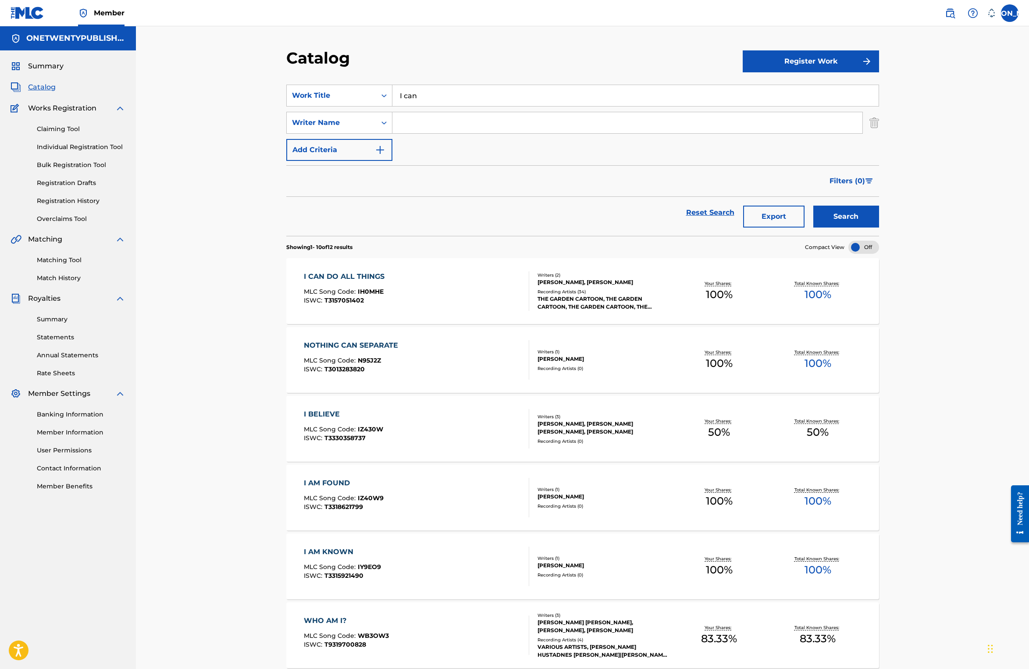
click at [365, 276] on div "I CAN DO ALL THINGS" at bounding box center [346, 276] width 85 height 11
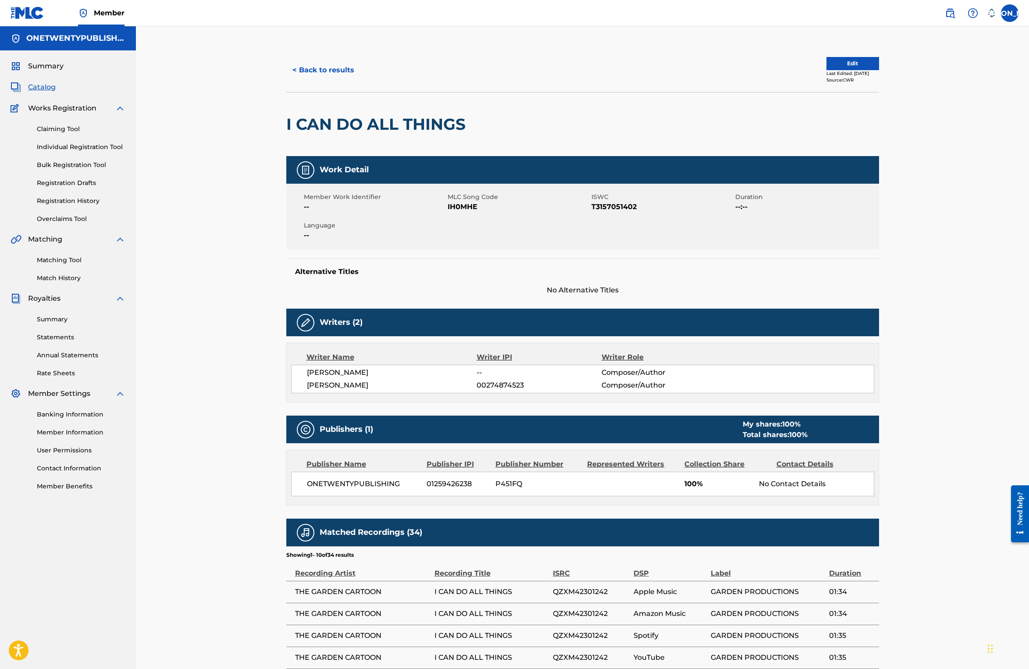
click at [325, 71] on button "< Back to results" at bounding box center [323, 70] width 74 height 22
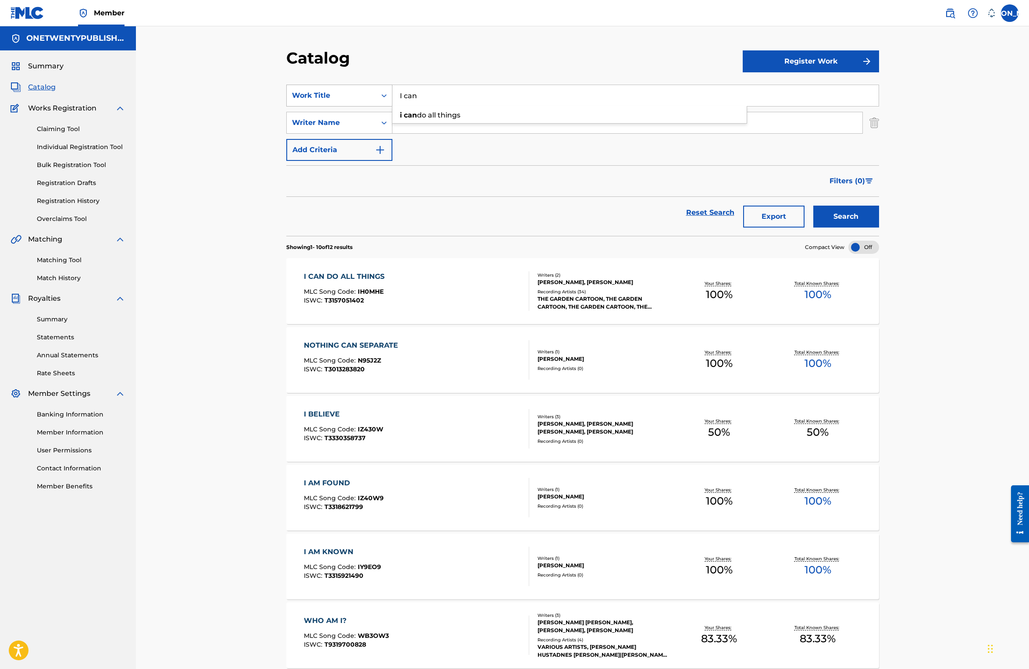
drag, startPoint x: 431, startPoint y: 96, endPoint x: 388, endPoint y: 93, distance: 43.0
click at [388, 93] on div "SearchWithCriteria8c331cd9-1e94-4009-b18d-df2d1f006e79 Work Title I can i can d…" at bounding box center [582, 96] width 593 height 22
type input "me is"
click at [813, 206] on button "Search" at bounding box center [846, 217] width 66 height 22
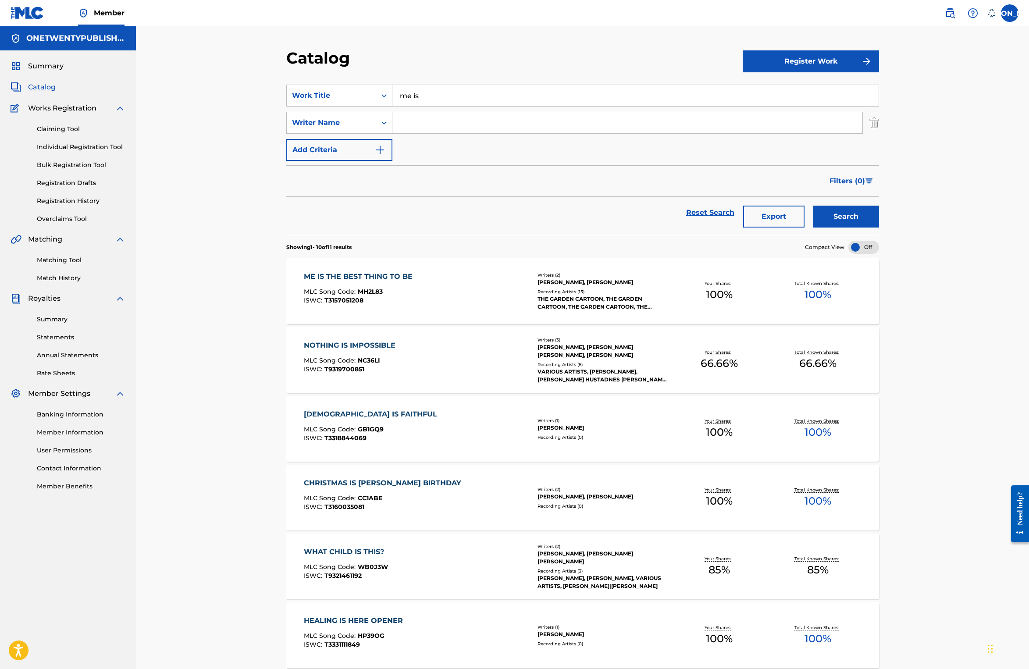
click at [384, 277] on div "ME IS THE BEST THING TO BE" at bounding box center [360, 276] width 113 height 11
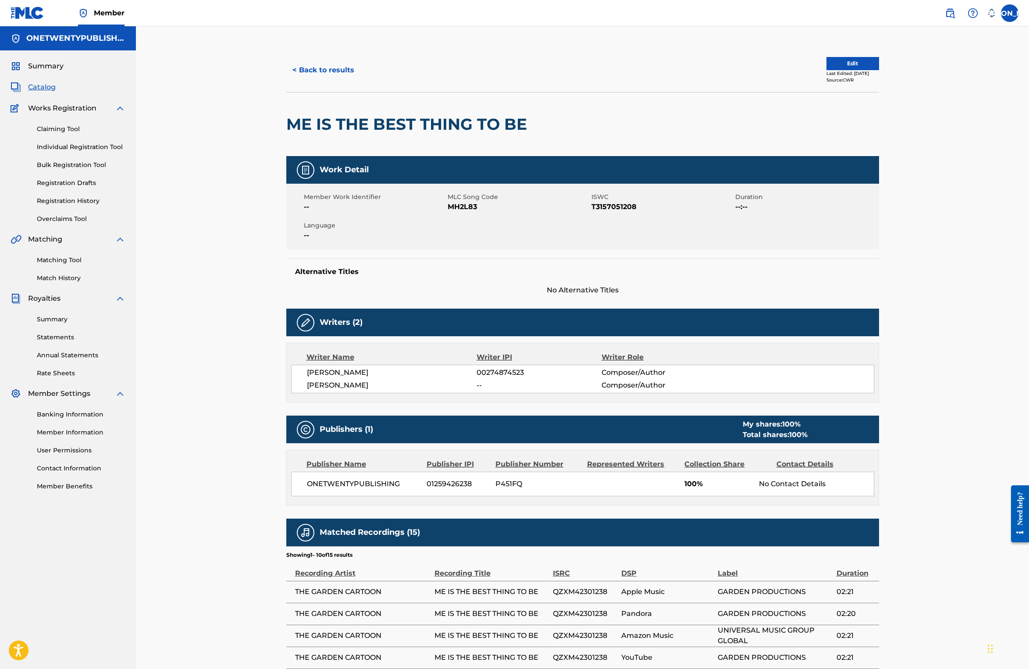
click at [324, 71] on button "< Back to results" at bounding box center [323, 70] width 74 height 22
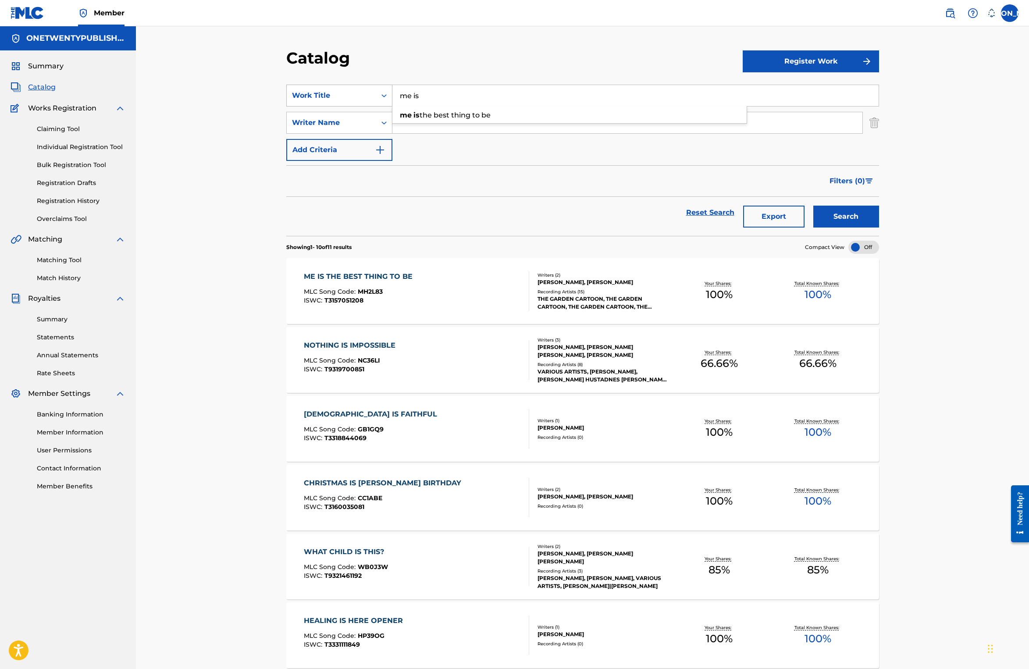
drag, startPoint x: 434, startPoint y: 96, endPoint x: 382, endPoint y: 92, distance: 51.8
click at [382, 92] on div "SearchWithCriteria8c331cd9-1e94-4009-b18d-df2d1f006e79 Work Title me is me is t…" at bounding box center [582, 96] width 593 height 22
type input "give"
click at [813, 206] on button "Search" at bounding box center [846, 217] width 66 height 22
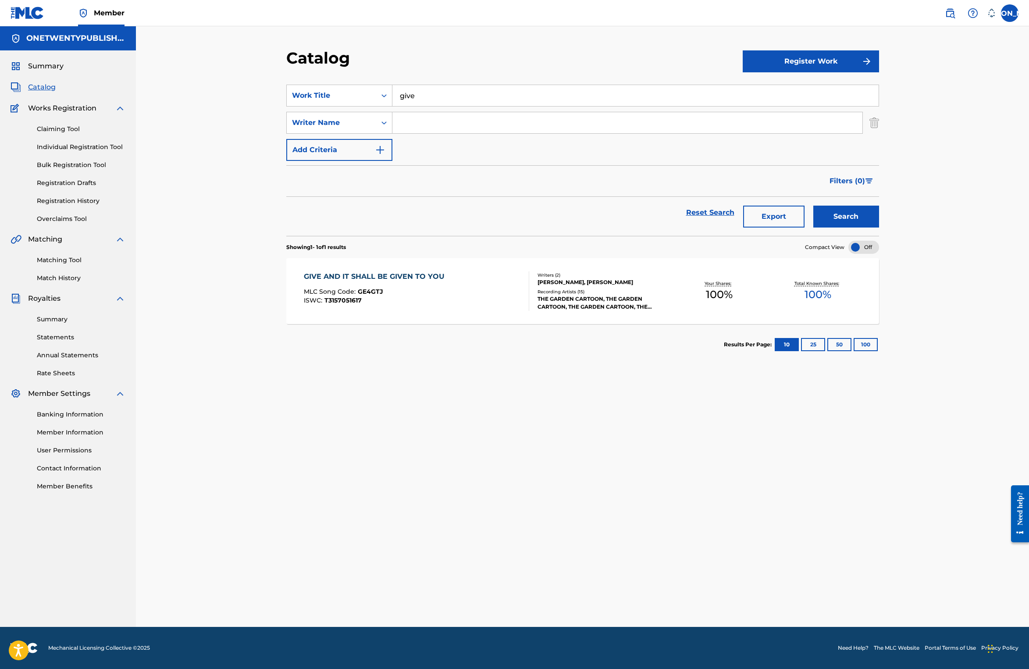
click at [377, 274] on div "GIVE AND IT SHALL BE GIVEN TO YOU" at bounding box center [376, 276] width 145 height 11
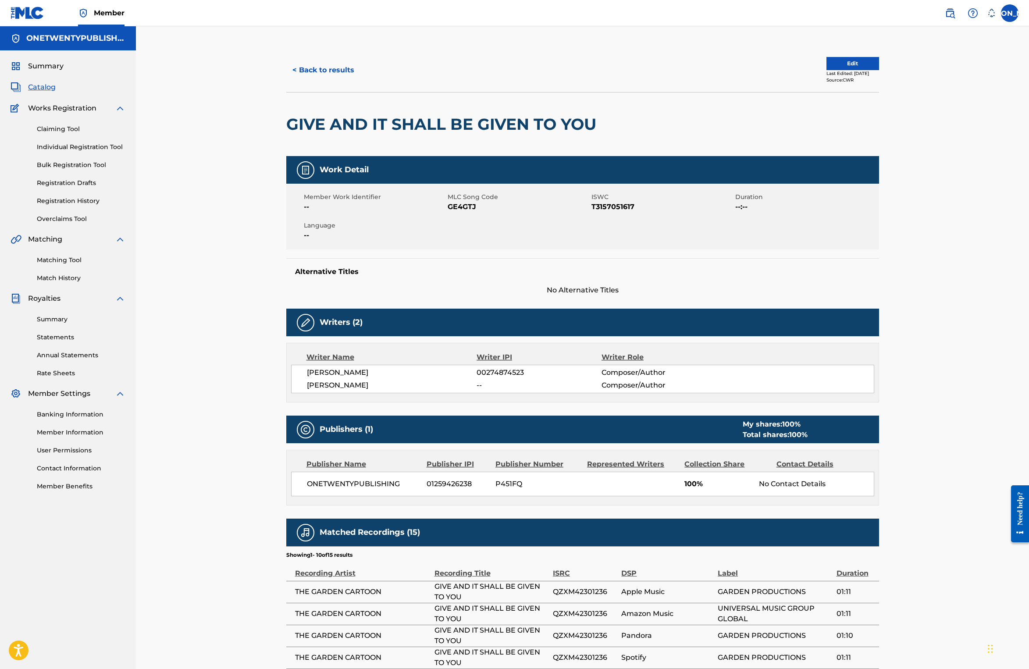
click at [329, 71] on button "< Back to results" at bounding box center [323, 70] width 74 height 22
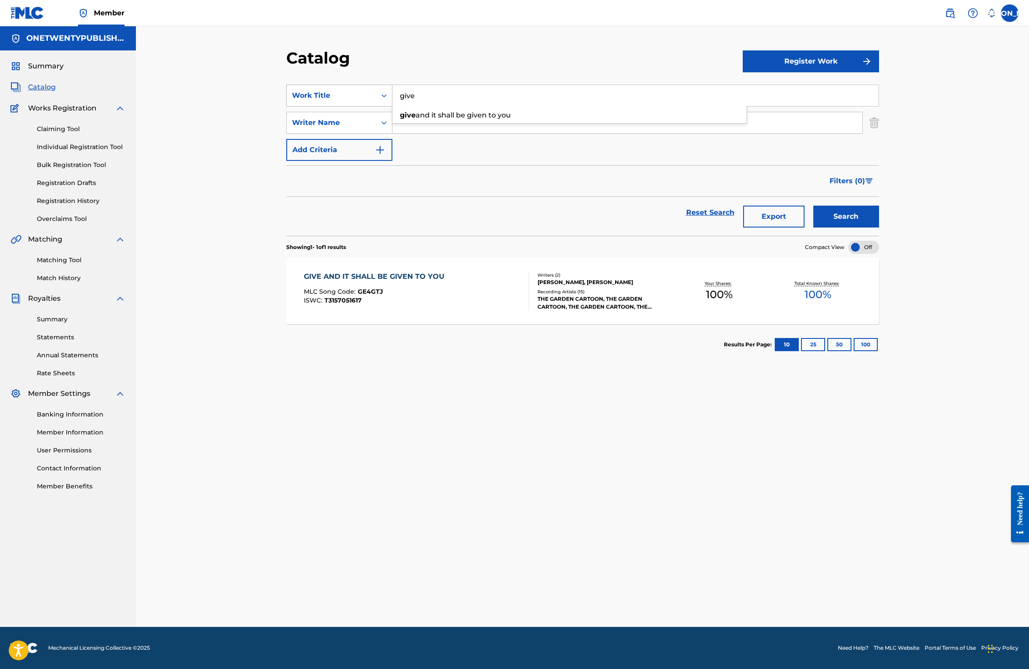
drag, startPoint x: 436, startPoint y: 93, endPoint x: 384, endPoint y: 93, distance: 52.2
click at [385, 93] on div "SearchWithCriteria8c331cd9-1e94-4009-b18d-df2d1f006e79 Work Title give give and…" at bounding box center [582, 96] width 593 height 22
type input "The Joy"
click at [813, 206] on button "Search" at bounding box center [846, 217] width 66 height 22
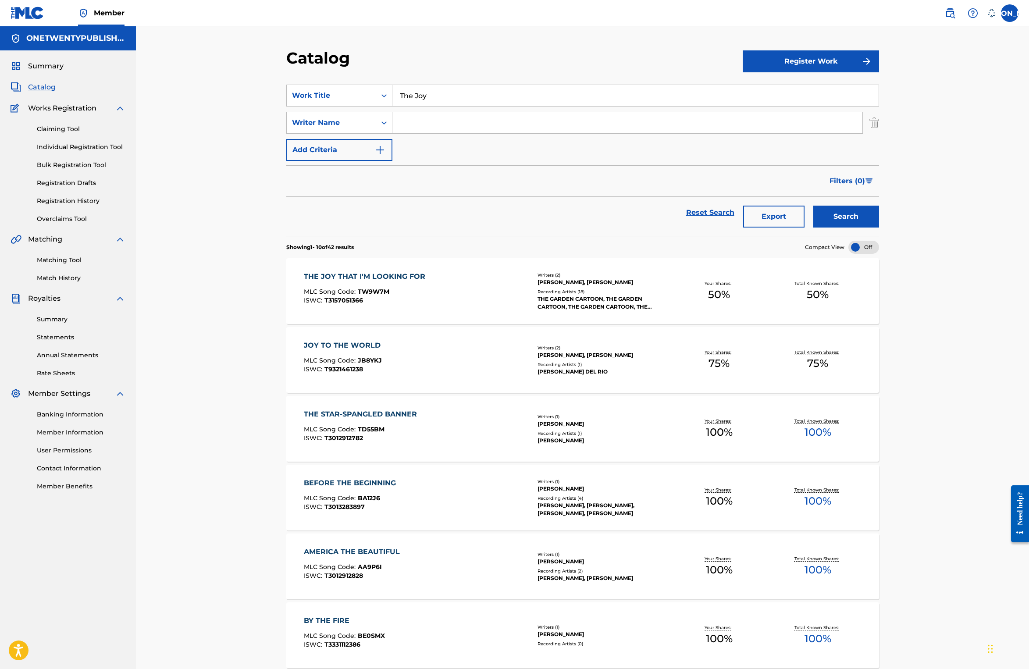
click at [398, 274] on div "THE JOY THAT I'M LOOKING FOR" at bounding box center [367, 276] width 126 height 11
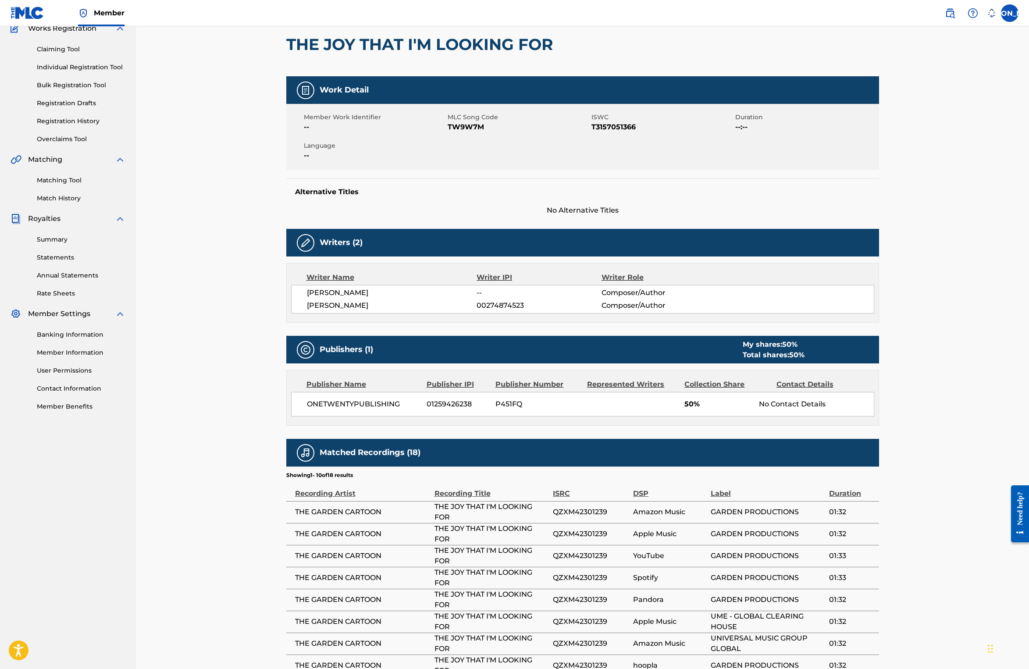
scroll to position [85, 0]
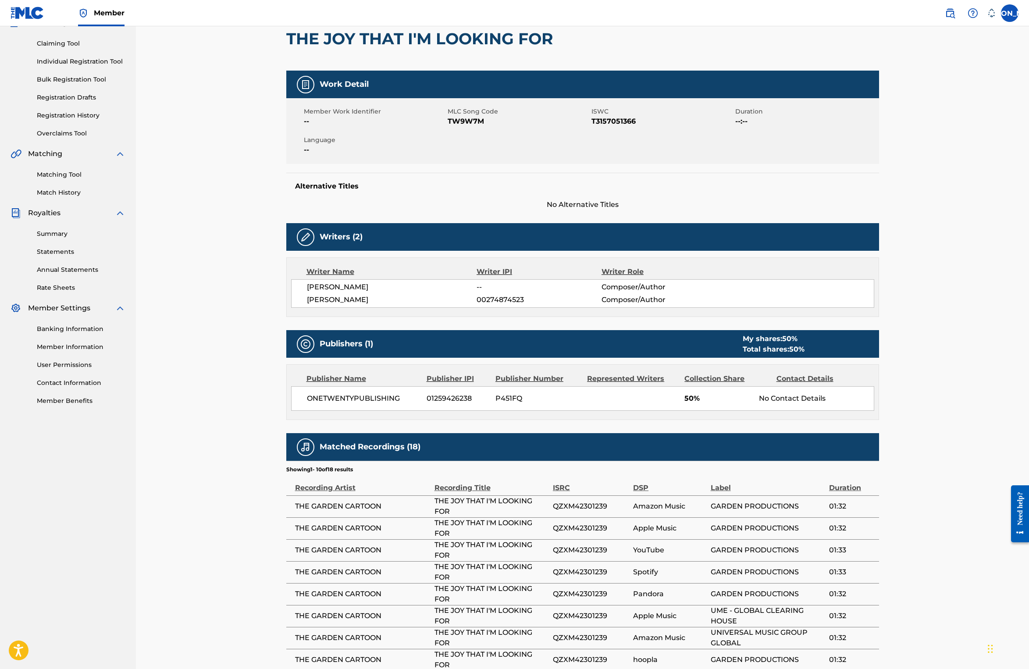
click at [815, 380] on div "Contact Details" at bounding box center [818, 378] width 85 height 11
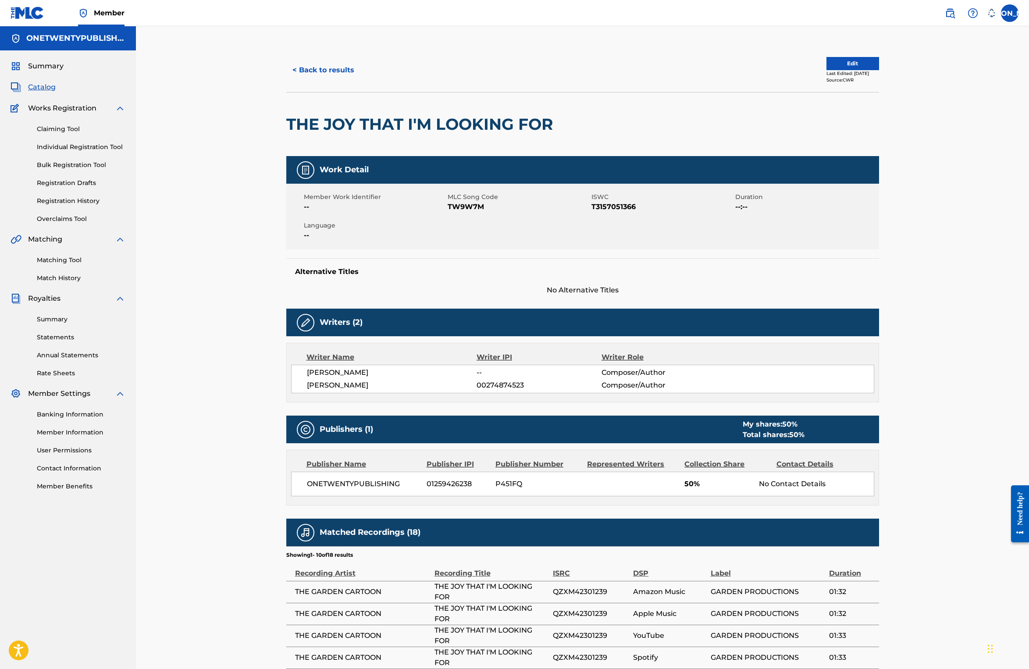
click at [838, 58] on button "Edit" at bounding box center [852, 63] width 53 height 13
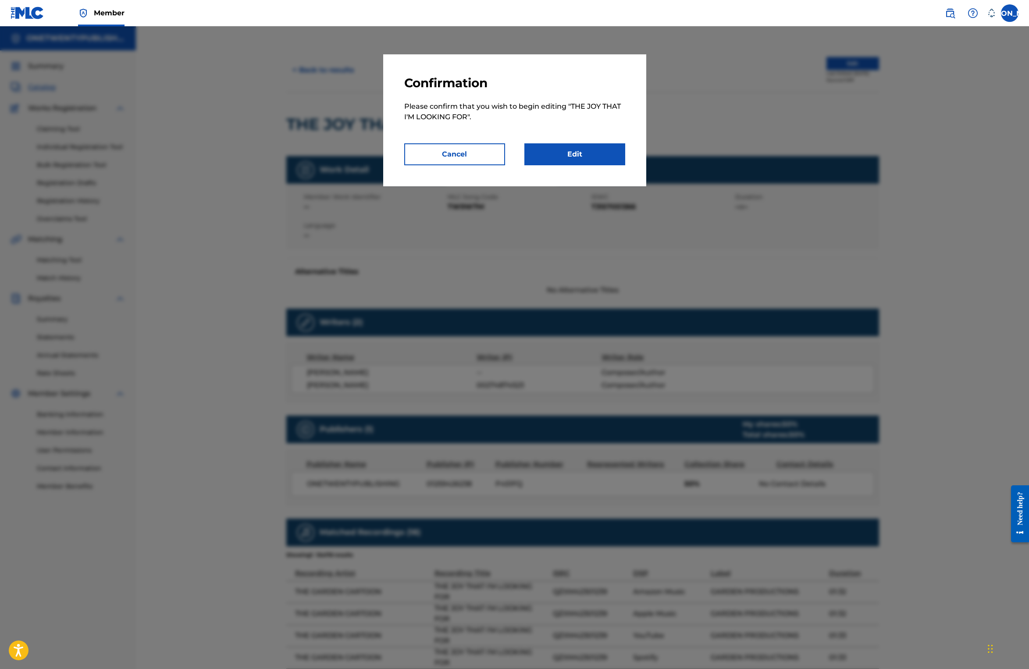
click at [583, 152] on link "Edit" at bounding box center [574, 154] width 101 height 22
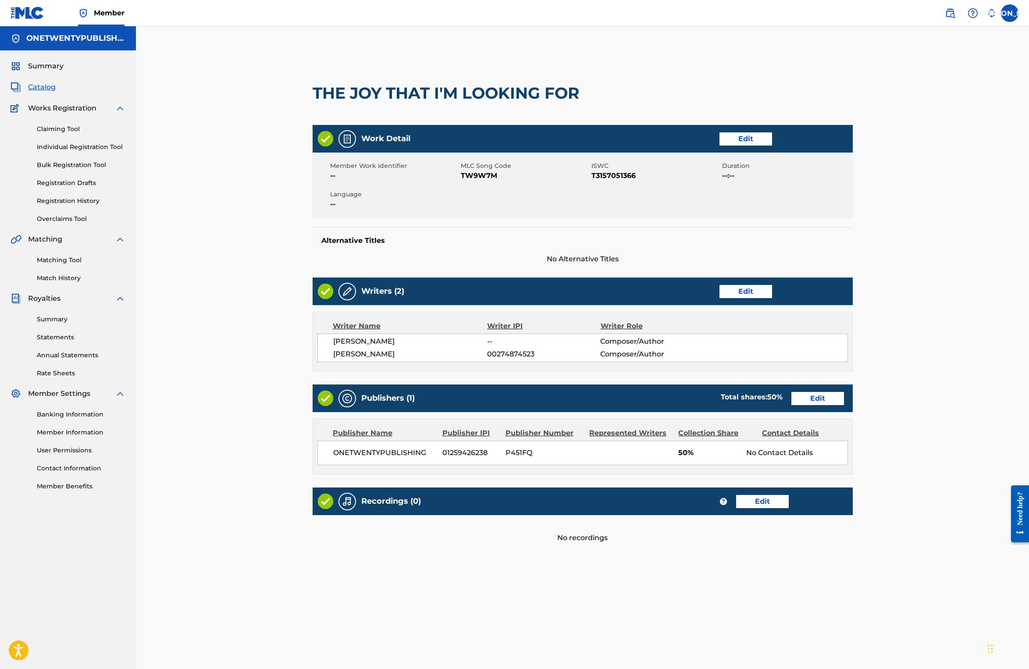
click at [797, 435] on div "Contact Details" at bounding box center [800, 433] width 77 height 11
click at [796, 433] on div "Contact Details" at bounding box center [800, 433] width 77 height 11
click at [815, 399] on link "Edit" at bounding box center [817, 398] width 53 height 13
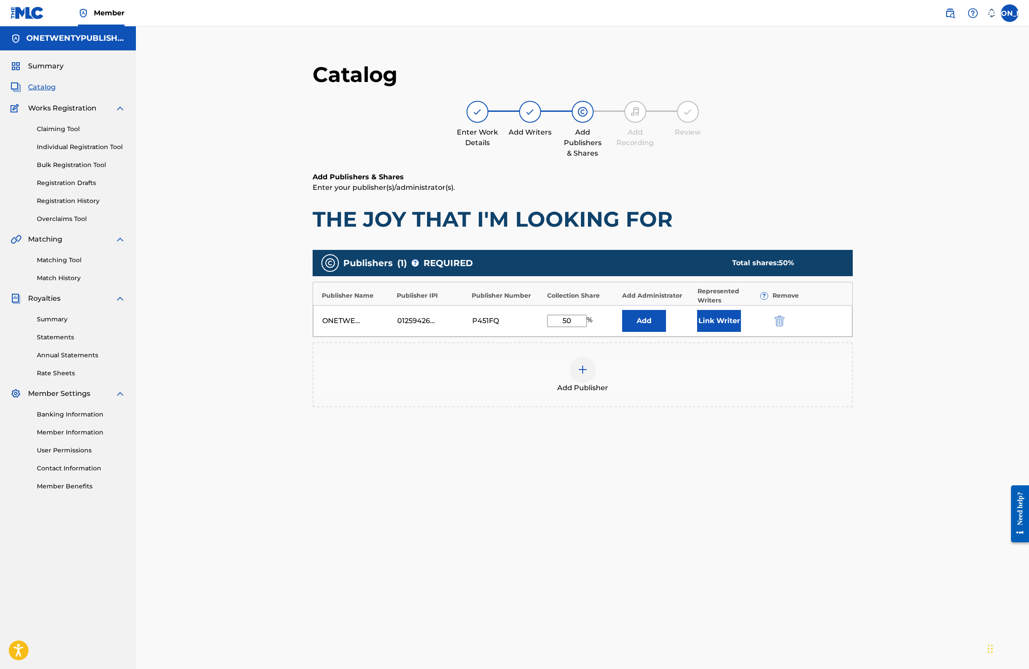
scroll to position [90, 0]
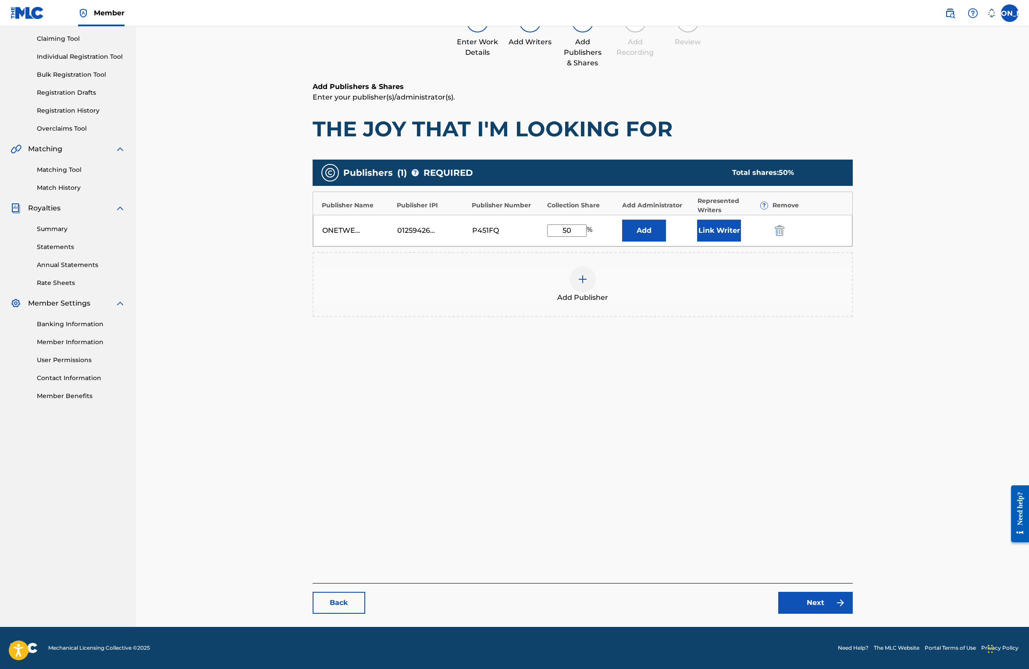
click at [346, 606] on link "Back" at bounding box center [339, 603] width 53 height 22
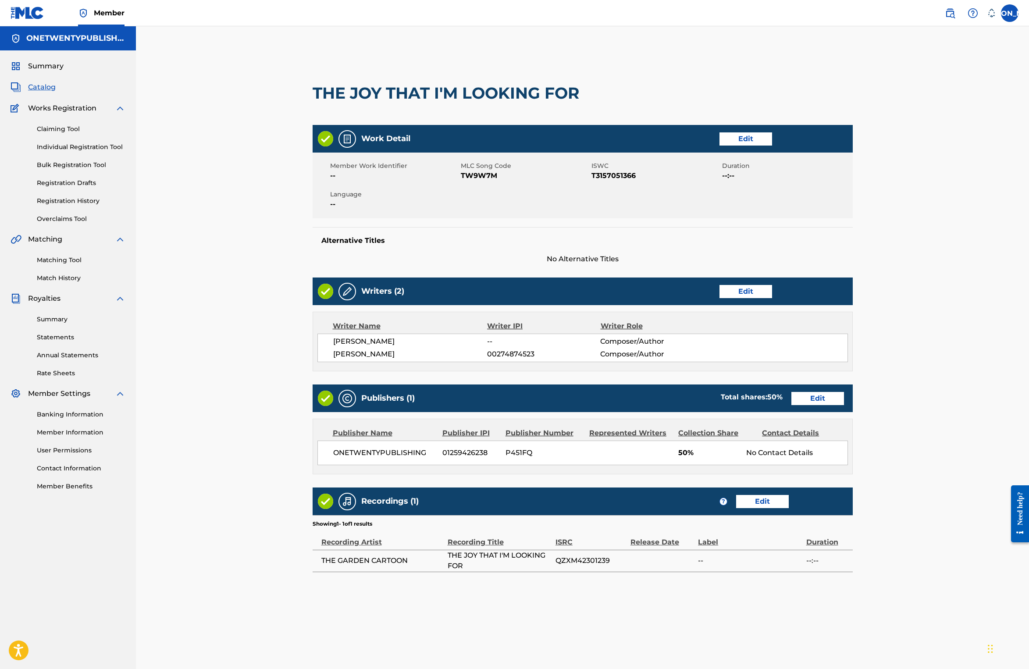
scroll to position [90, 0]
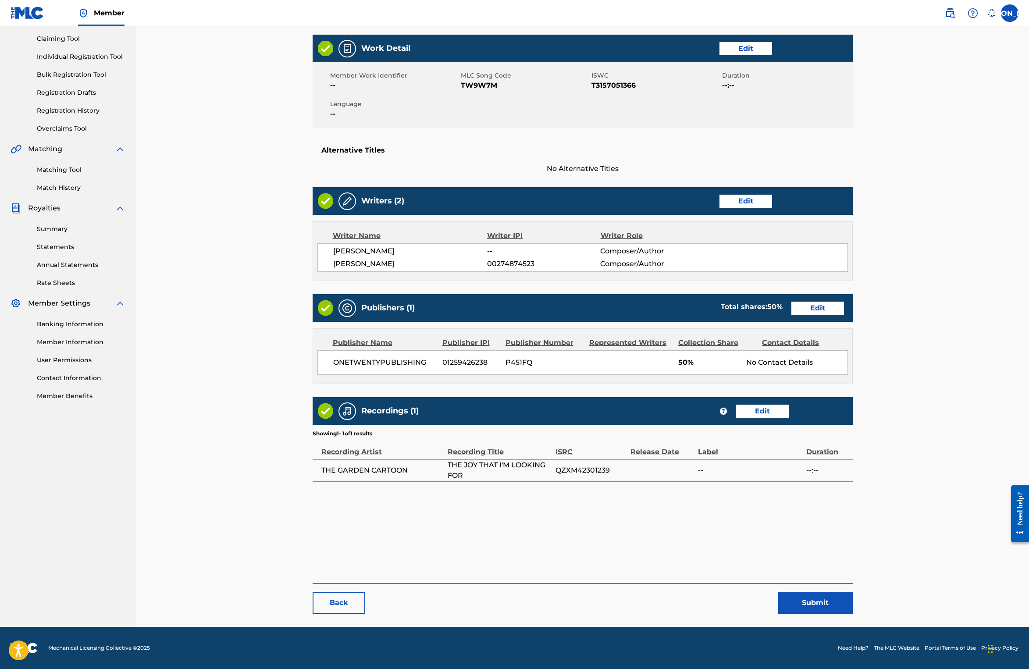
click at [346, 602] on link "Back" at bounding box center [339, 603] width 53 height 22
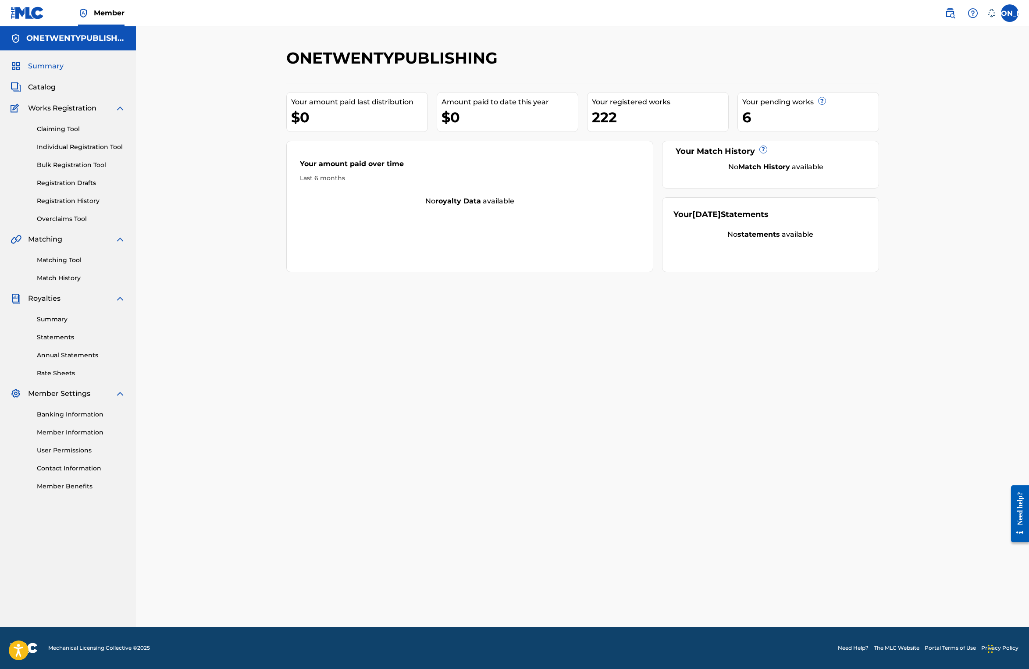
click at [794, 100] on div "Your pending works ?" at bounding box center [810, 102] width 136 height 11
drag, startPoint x: 742, startPoint y: 113, endPoint x: 745, endPoint y: 117, distance: 5.4
click at [742, 113] on div "6" at bounding box center [810, 117] width 136 height 20
click at [746, 118] on div "6" at bounding box center [810, 117] width 136 height 20
click at [820, 104] on span "?" at bounding box center [821, 100] width 7 height 7
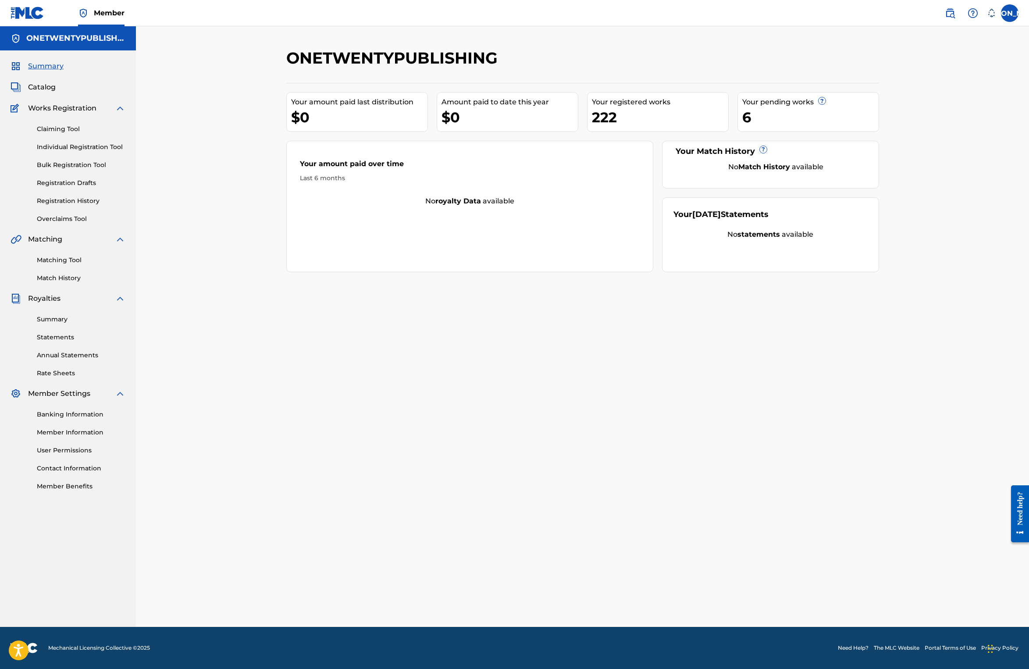
click at [792, 103] on div "Your pending works ?" at bounding box center [810, 102] width 136 height 11
click at [745, 116] on div "6" at bounding box center [810, 117] width 136 height 20
click at [78, 182] on link "Registration Drafts" at bounding box center [81, 182] width 89 height 9
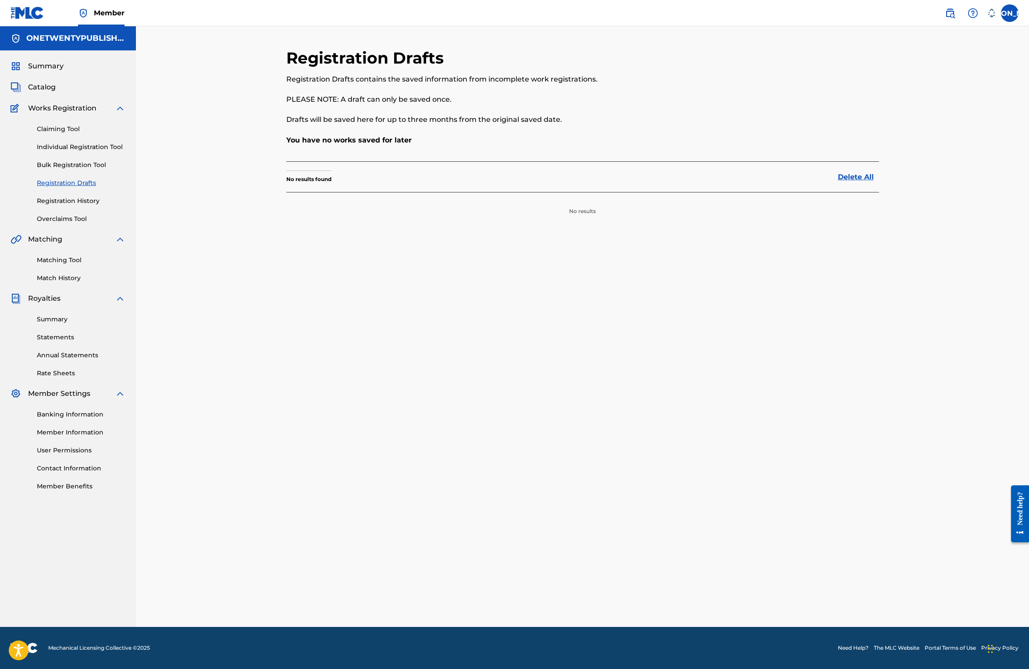
click at [77, 196] on div "Claiming Tool Individual Registration Tool Bulk Registration Tool Registration …" at bounding box center [68, 169] width 115 height 110
click at [77, 201] on link "Registration History" at bounding box center [81, 200] width 89 height 9
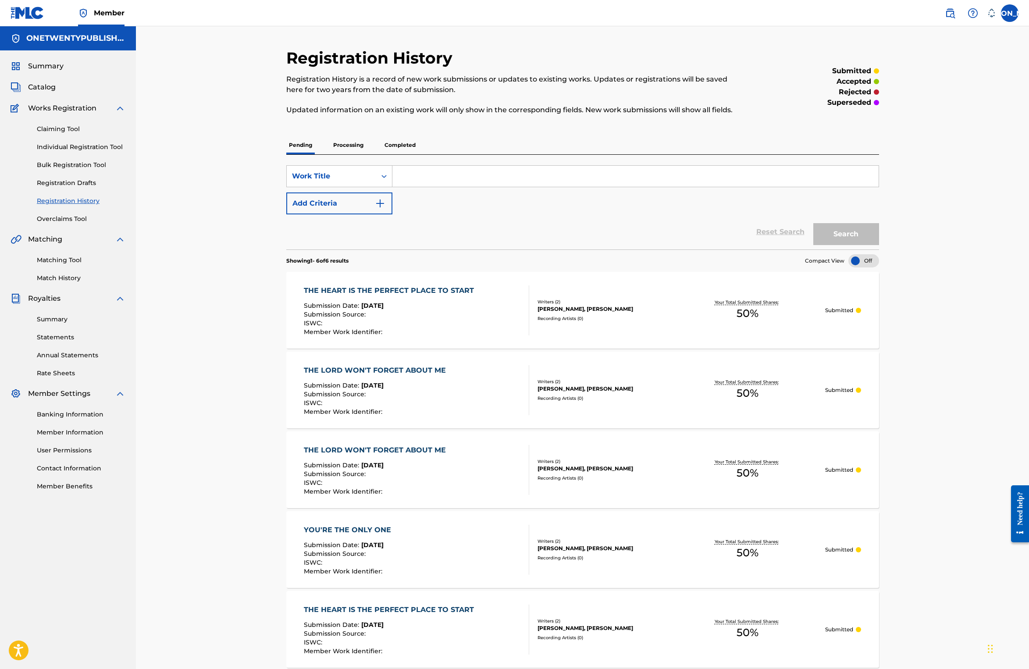
click at [359, 145] on p "Processing" at bounding box center [349, 145] width 36 height 18
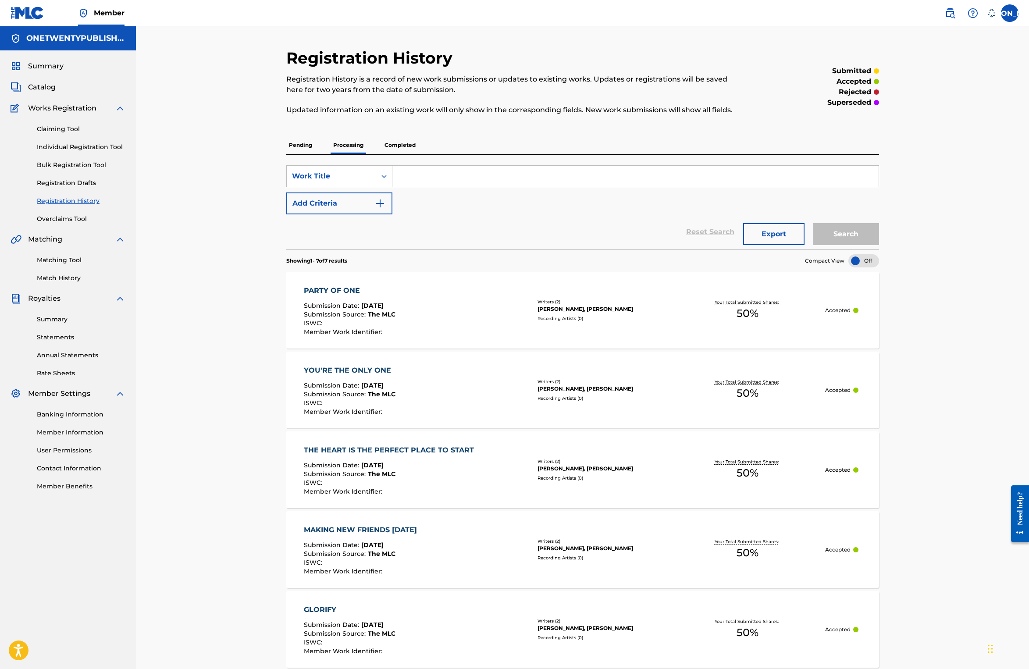
click at [347, 290] on div "PARTY OF ONE" at bounding box center [350, 290] width 92 height 11
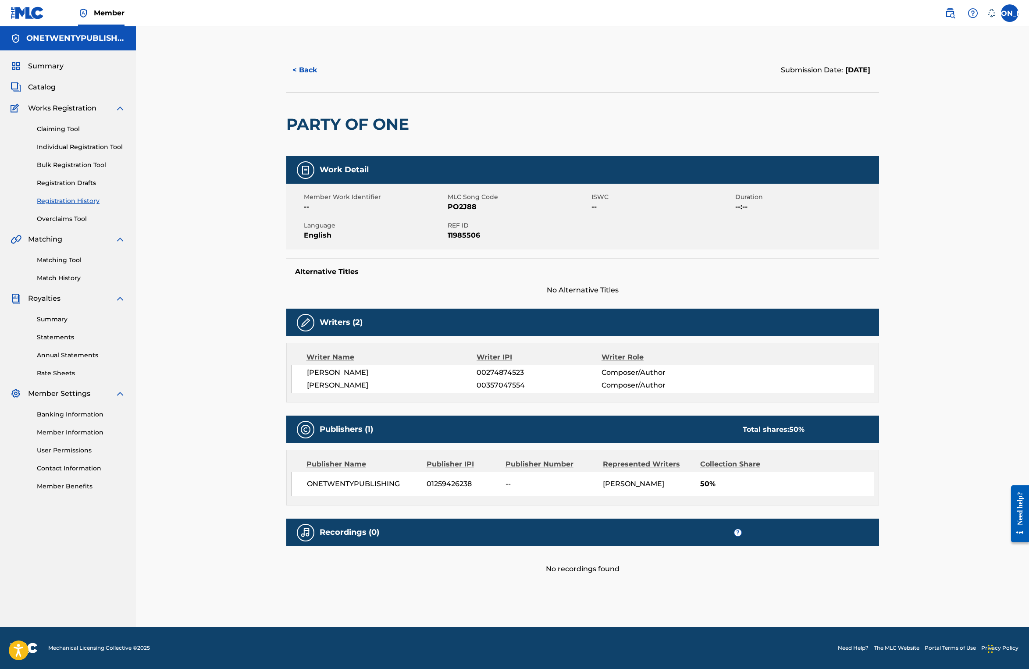
click at [309, 66] on button "< Back" at bounding box center [312, 70] width 53 height 22
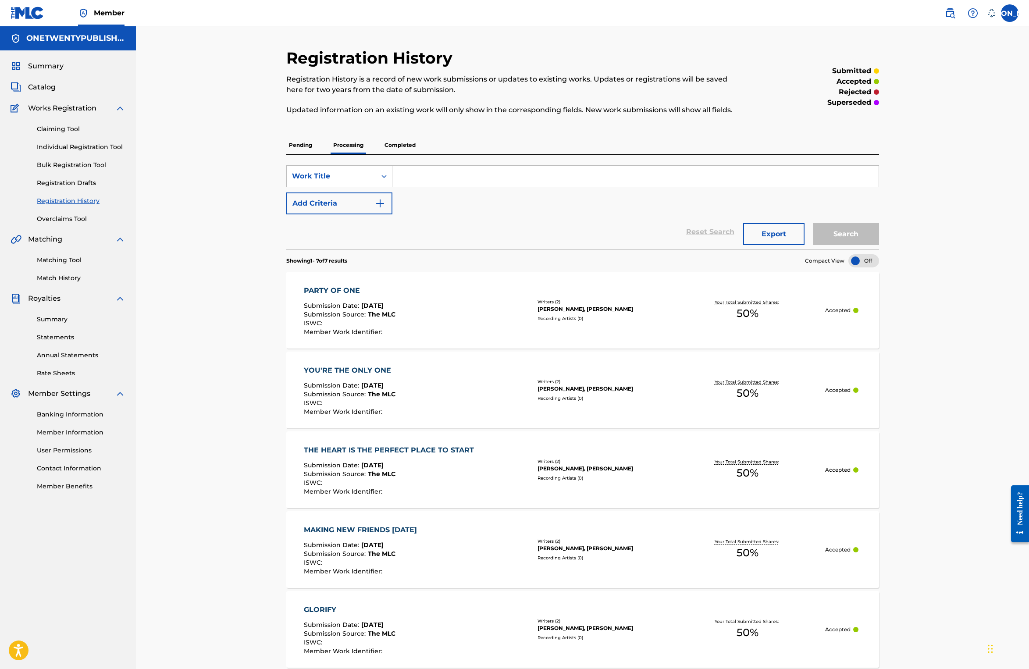
click at [349, 370] on div "YOU'RE THE ONLY ONE" at bounding box center [350, 370] width 92 height 11
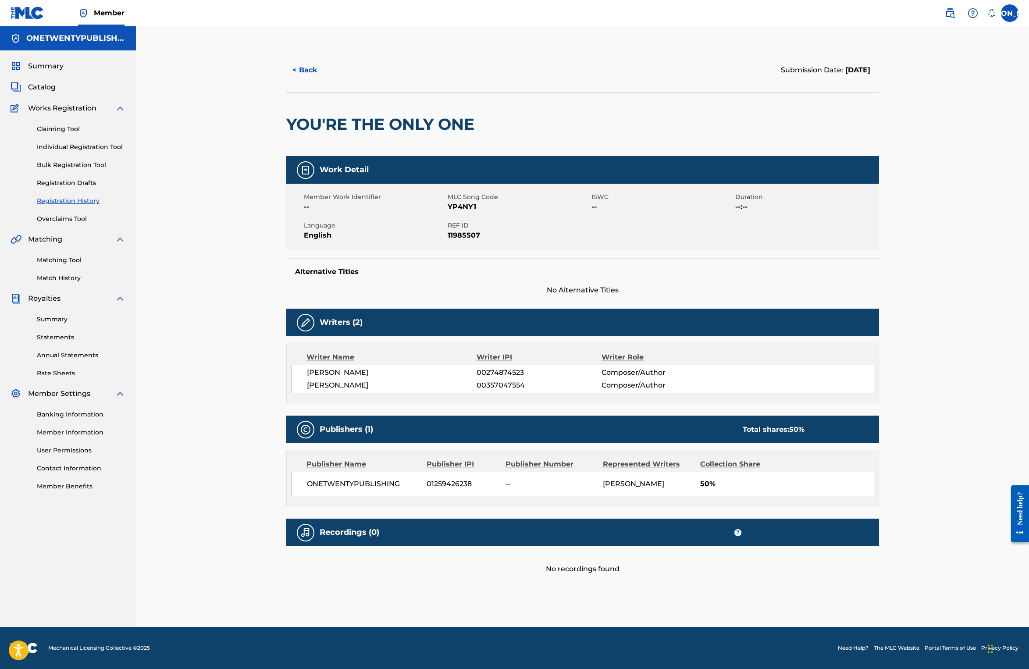
click at [303, 65] on button "< Back" at bounding box center [312, 70] width 53 height 22
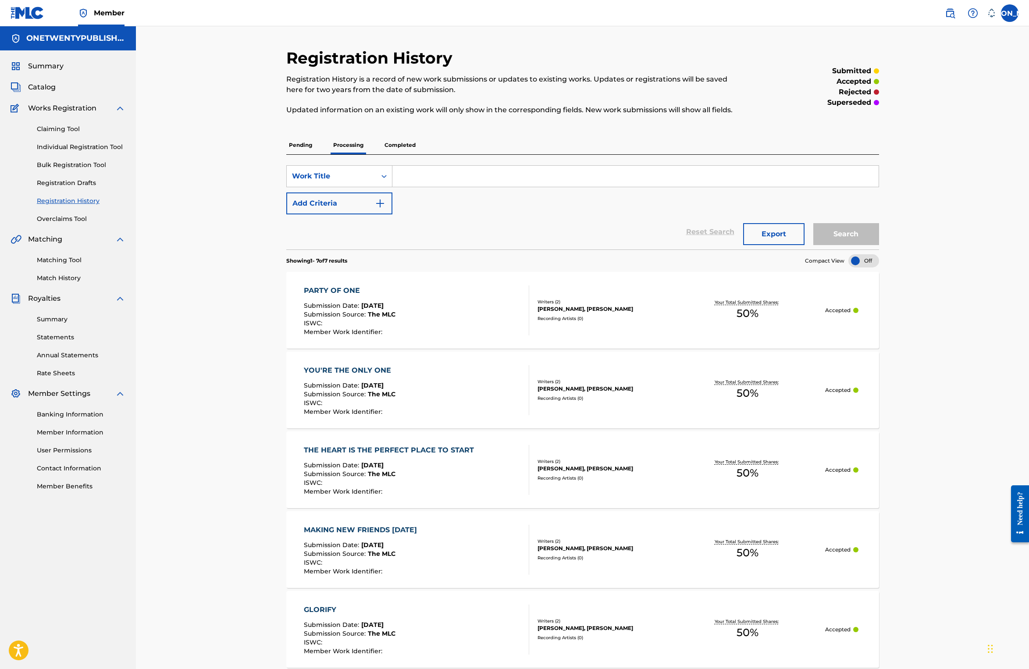
scroll to position [186, 0]
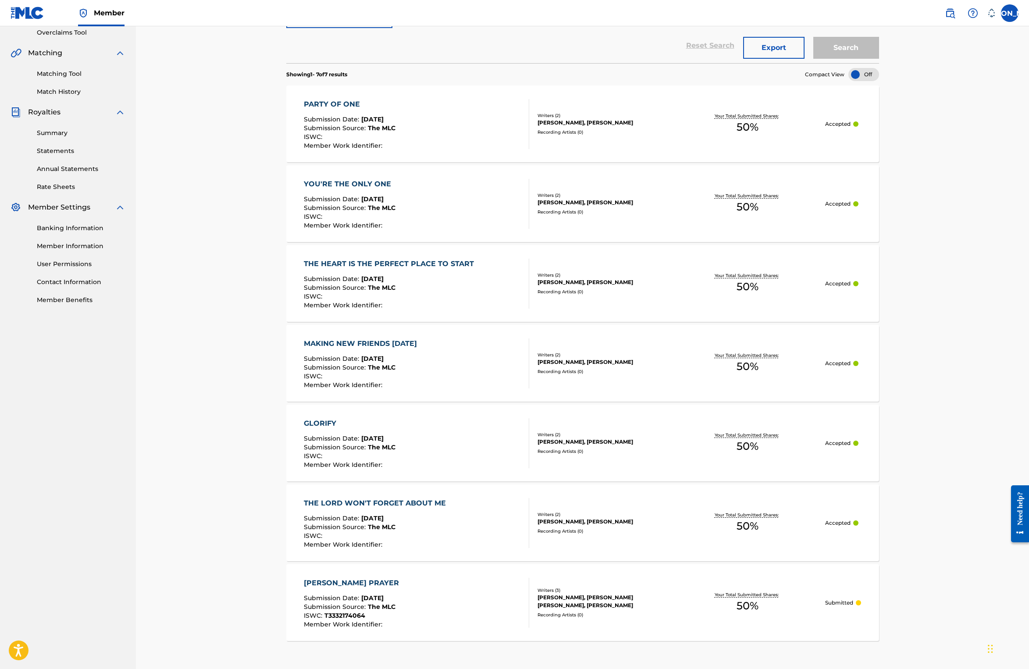
click at [324, 424] on div "GLORIFY" at bounding box center [350, 423] width 92 height 11
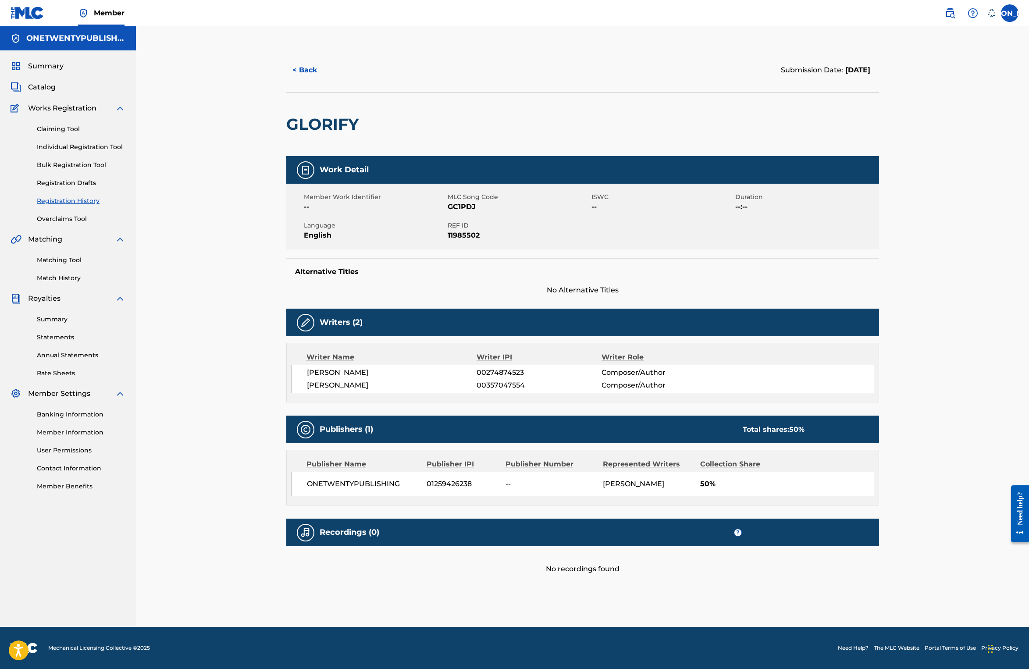
click at [311, 71] on button "< Back" at bounding box center [312, 70] width 53 height 22
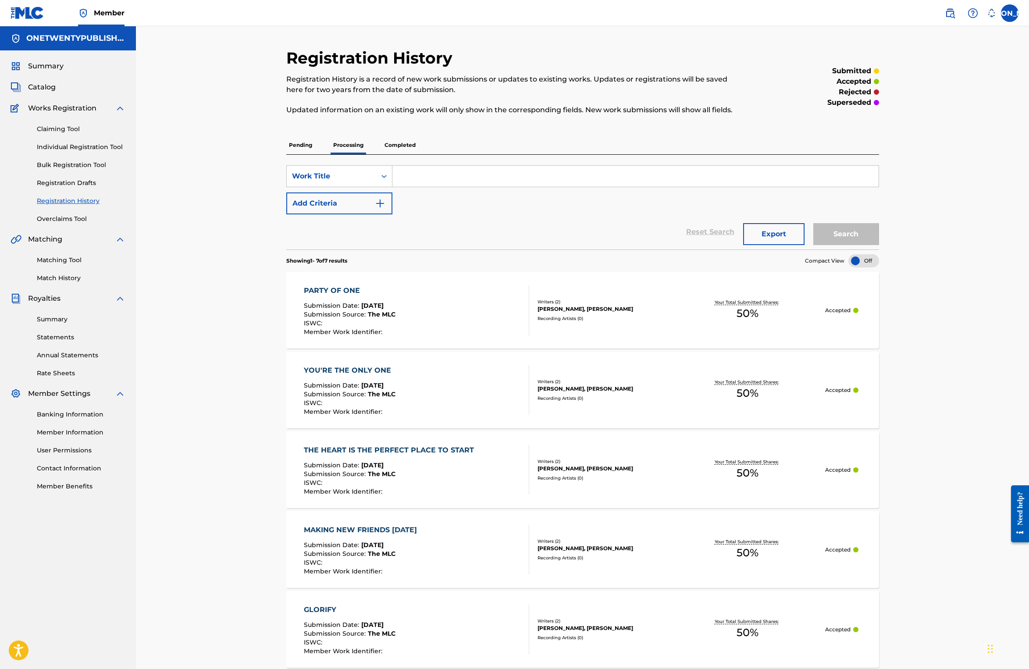
scroll to position [153, 0]
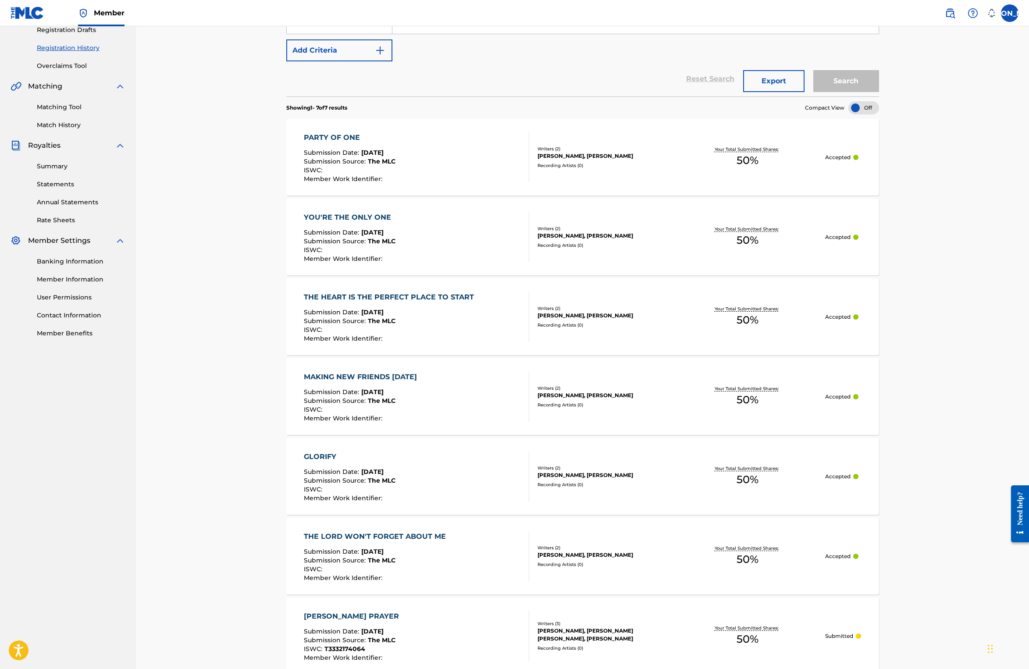
click at [373, 537] on div "THE LORD WON'T FORGET ABOUT ME" at bounding box center [377, 536] width 146 height 11
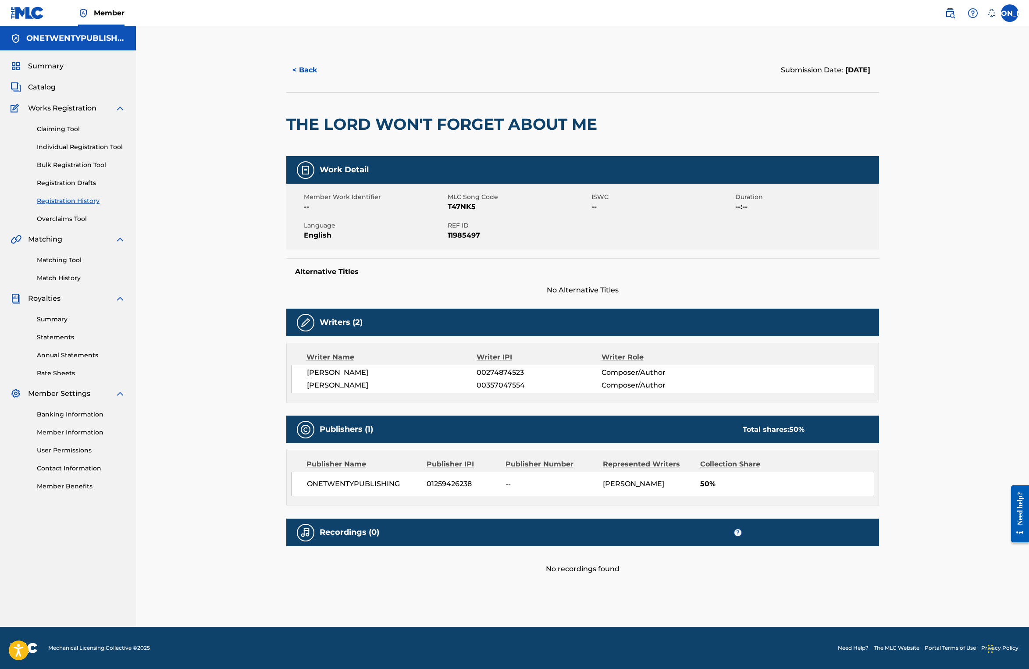
click at [313, 71] on button "< Back" at bounding box center [312, 70] width 53 height 22
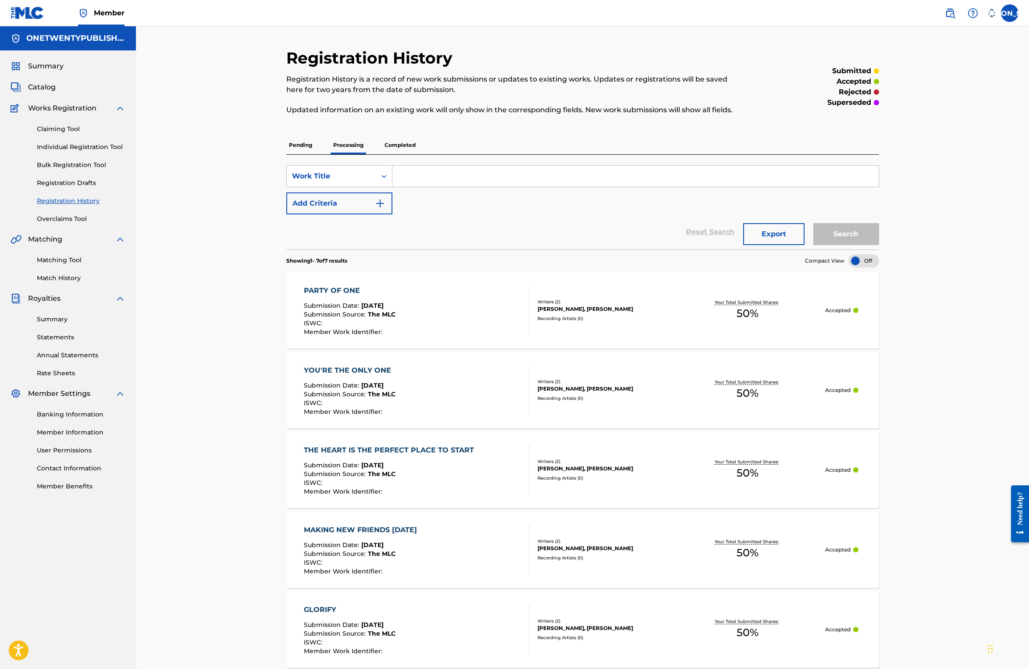
scroll to position [153, 0]
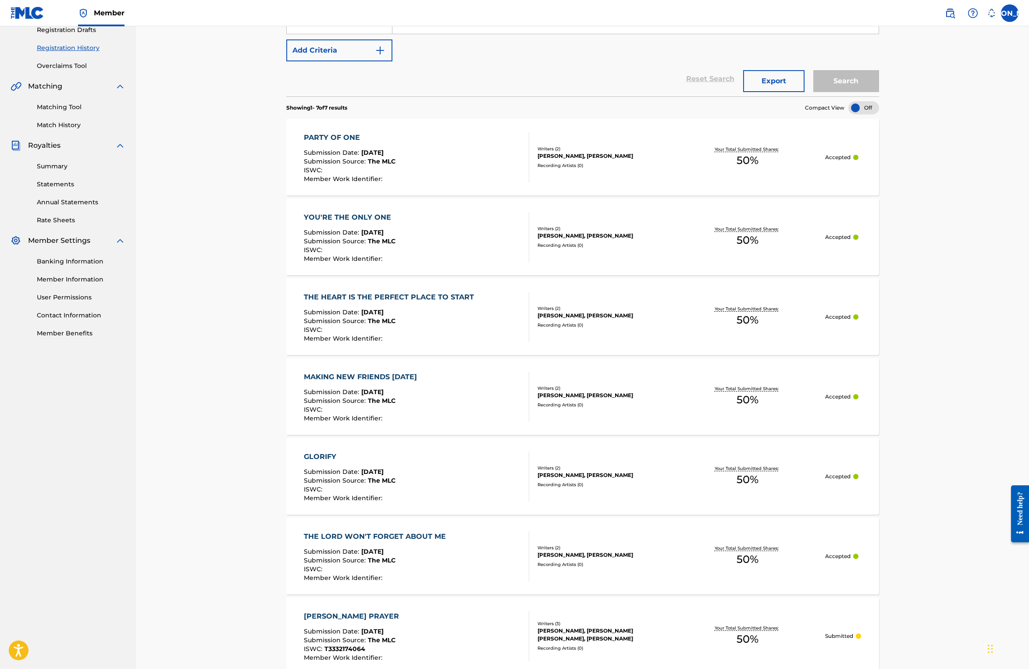
click at [338, 376] on div "MAKING NEW FRIENDS [DATE]" at bounding box center [362, 377] width 117 height 11
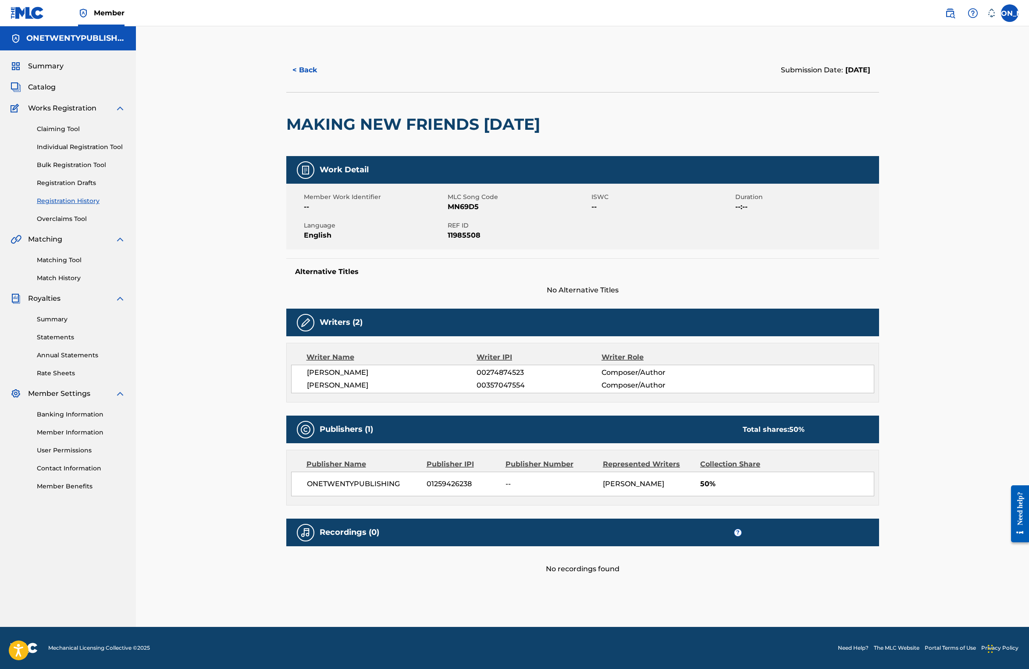
click at [303, 72] on button "< Back" at bounding box center [312, 70] width 53 height 22
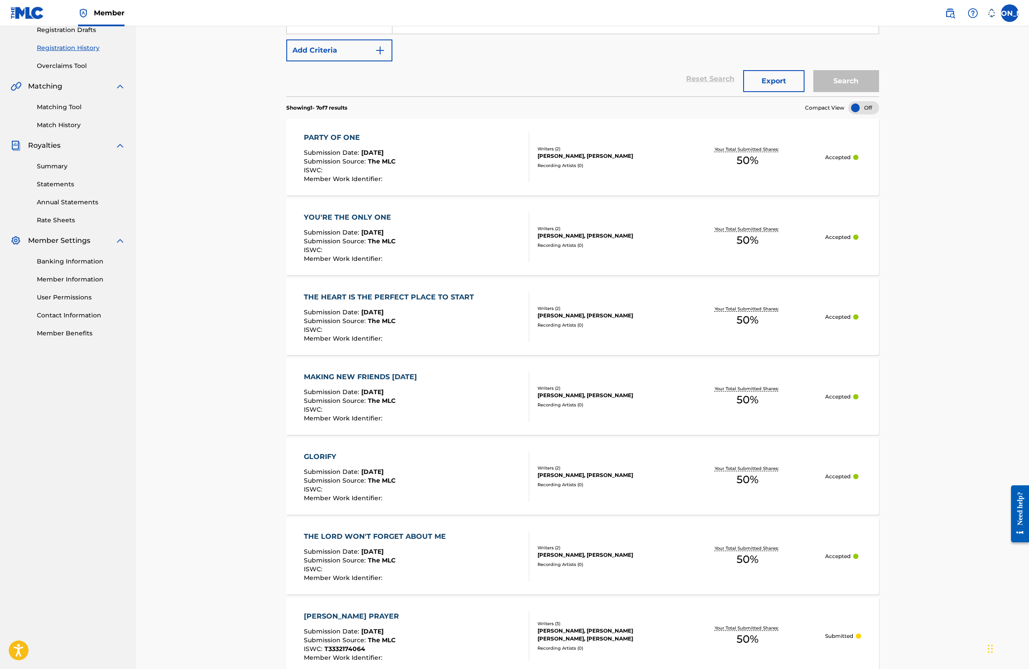
click at [365, 298] on div "THE HEART IS THE PERFECT PLACE TO START" at bounding box center [391, 297] width 174 height 11
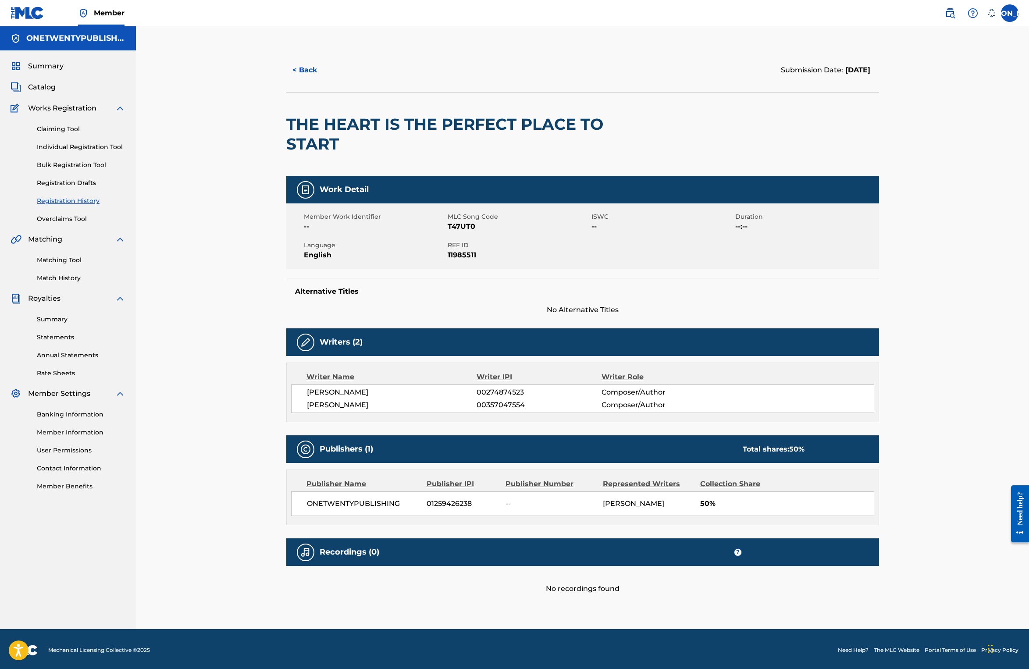
click at [311, 69] on button "< Back" at bounding box center [312, 70] width 53 height 22
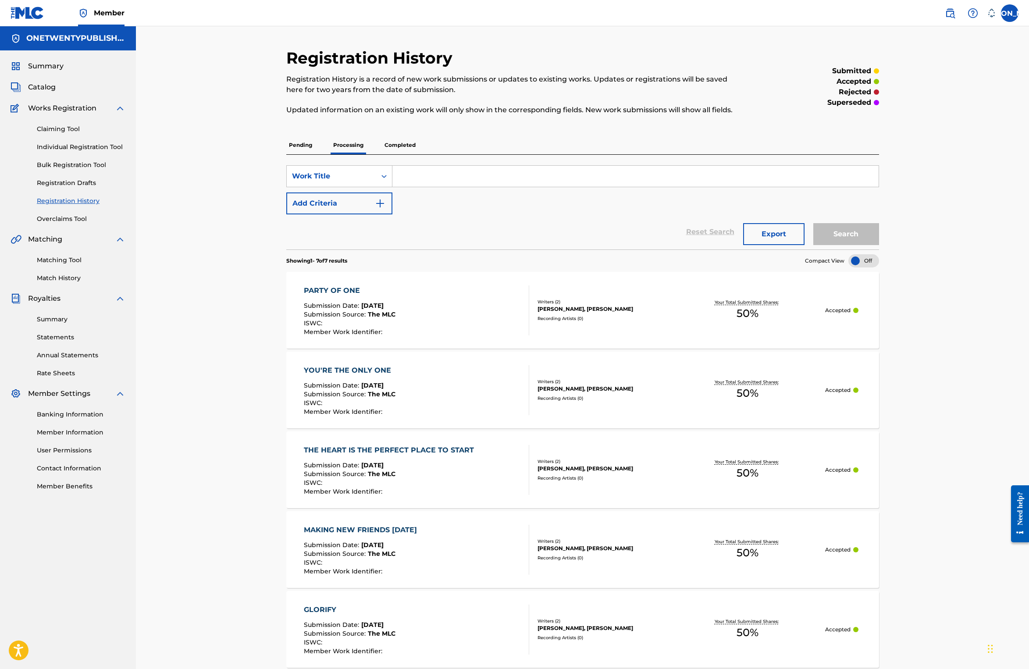
click at [298, 146] on p "Pending" at bounding box center [300, 145] width 28 height 18
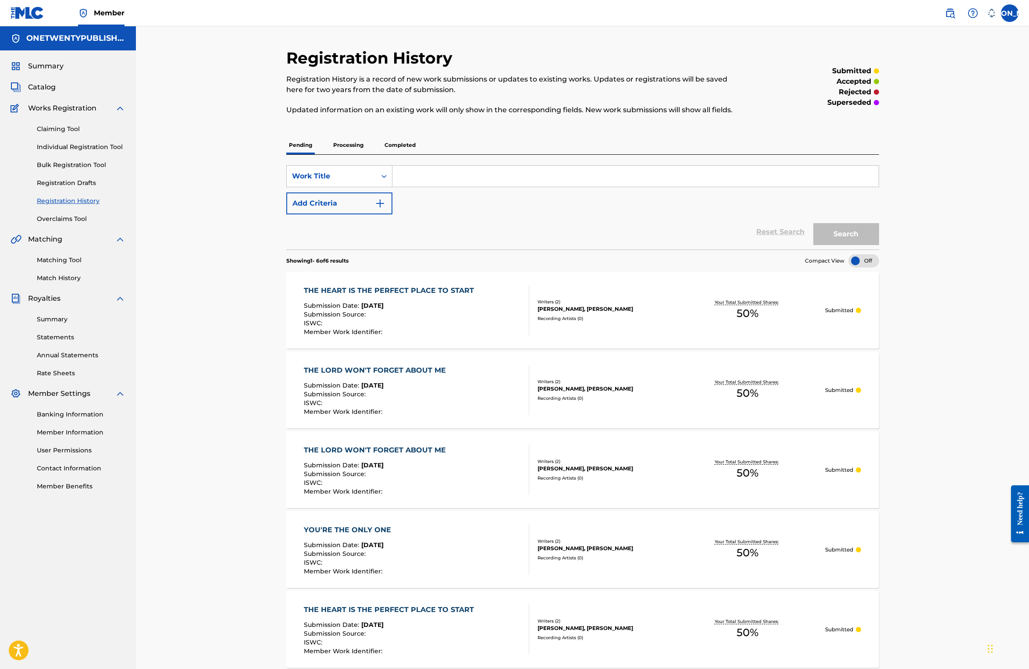
click at [393, 145] on p "Completed" at bounding box center [400, 145] width 36 height 18
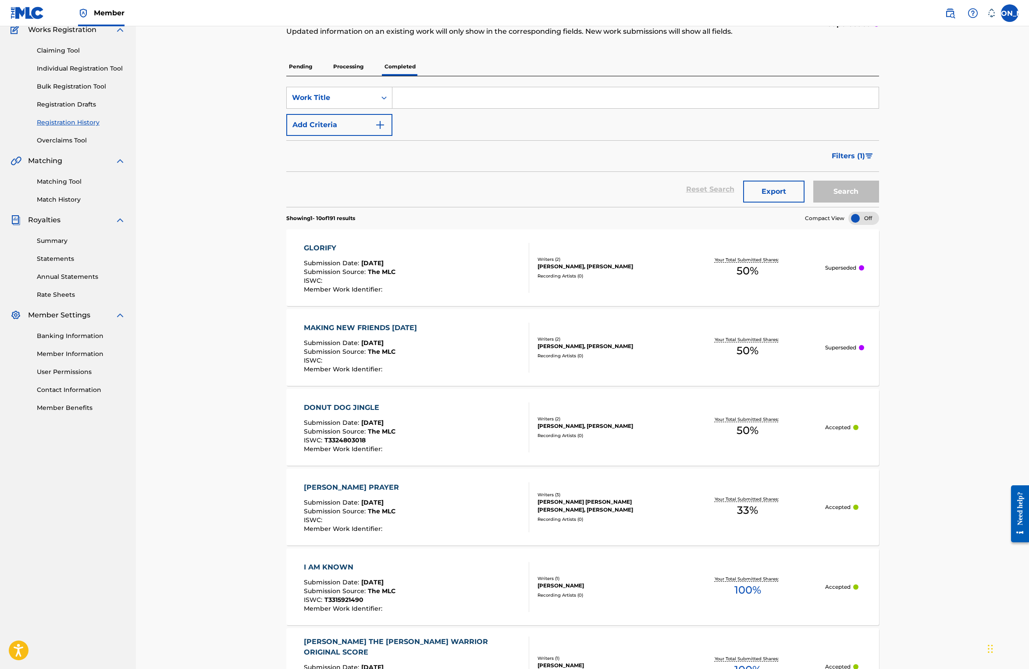
scroll to position [186, 0]
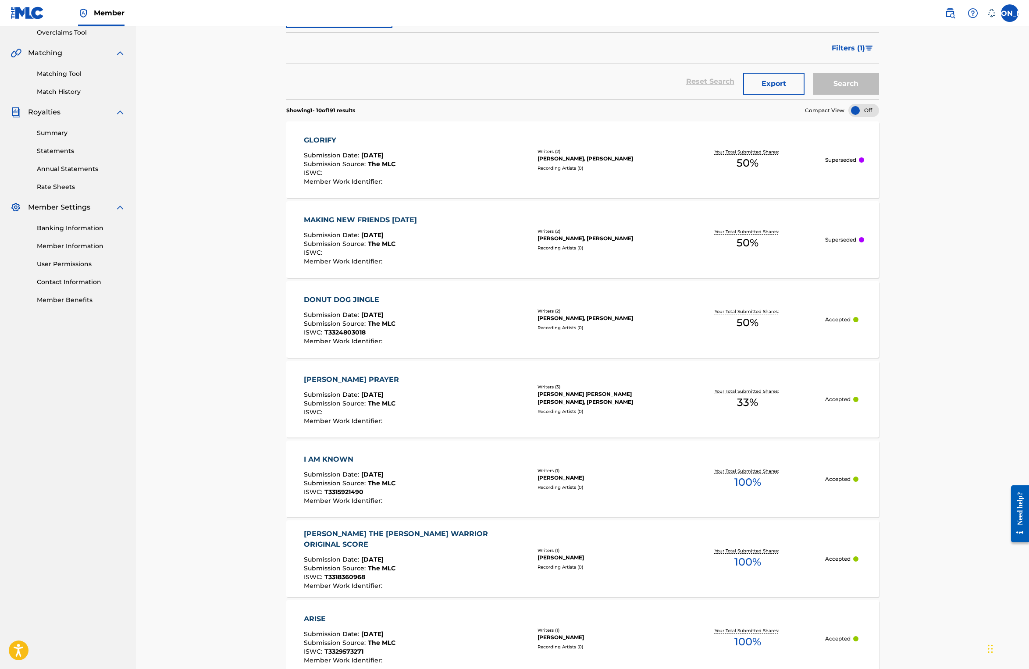
click at [358, 299] on div "DONUT DOG JINGLE" at bounding box center [350, 300] width 92 height 11
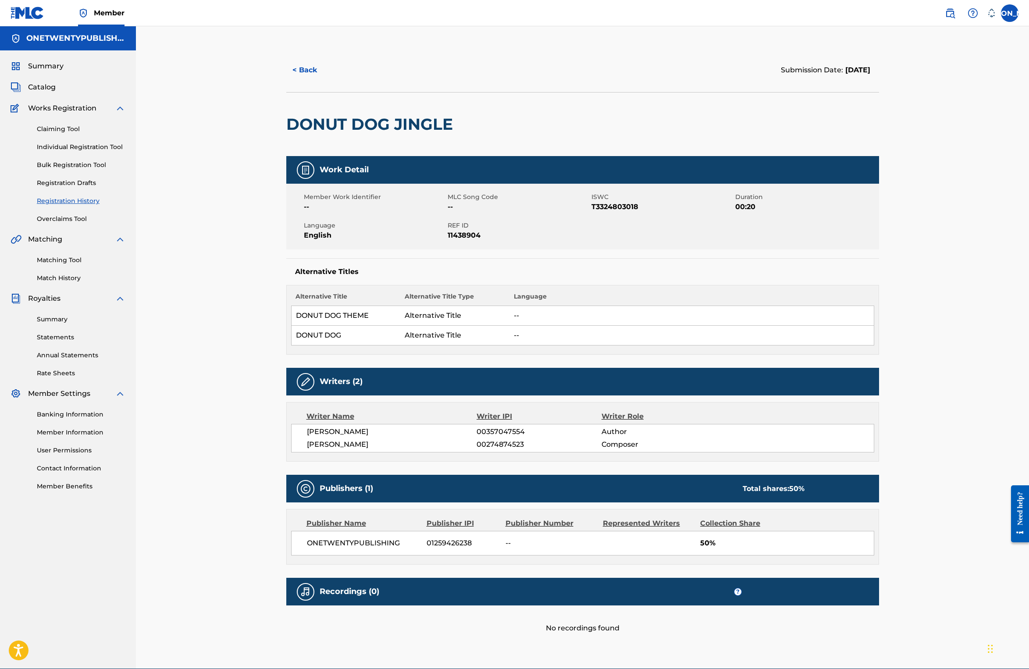
click at [304, 70] on button "< Back" at bounding box center [312, 70] width 53 height 22
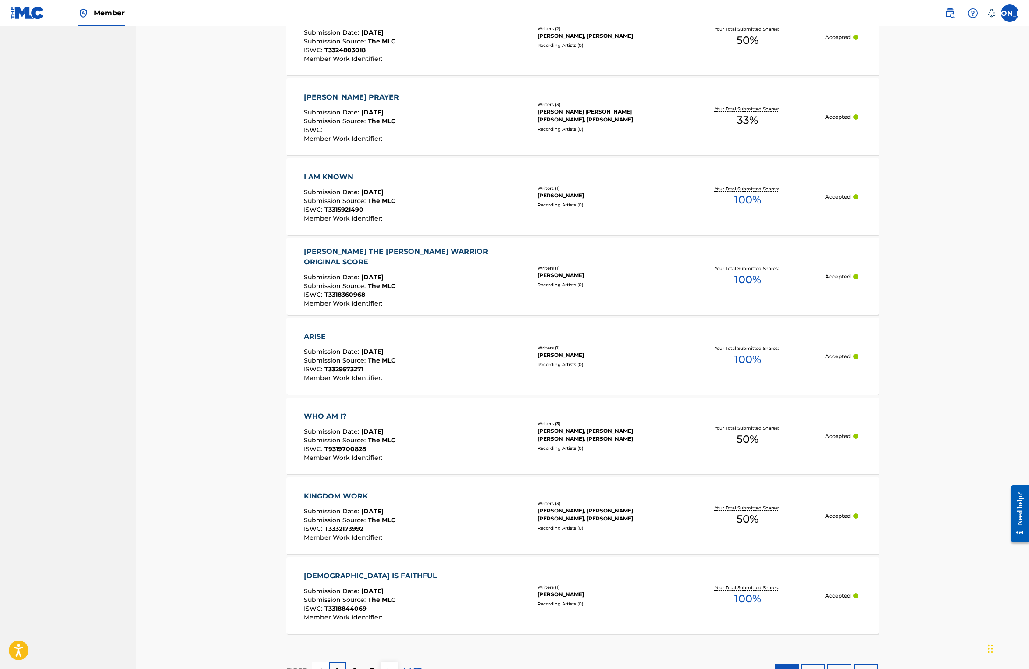
scroll to position [535, 0]
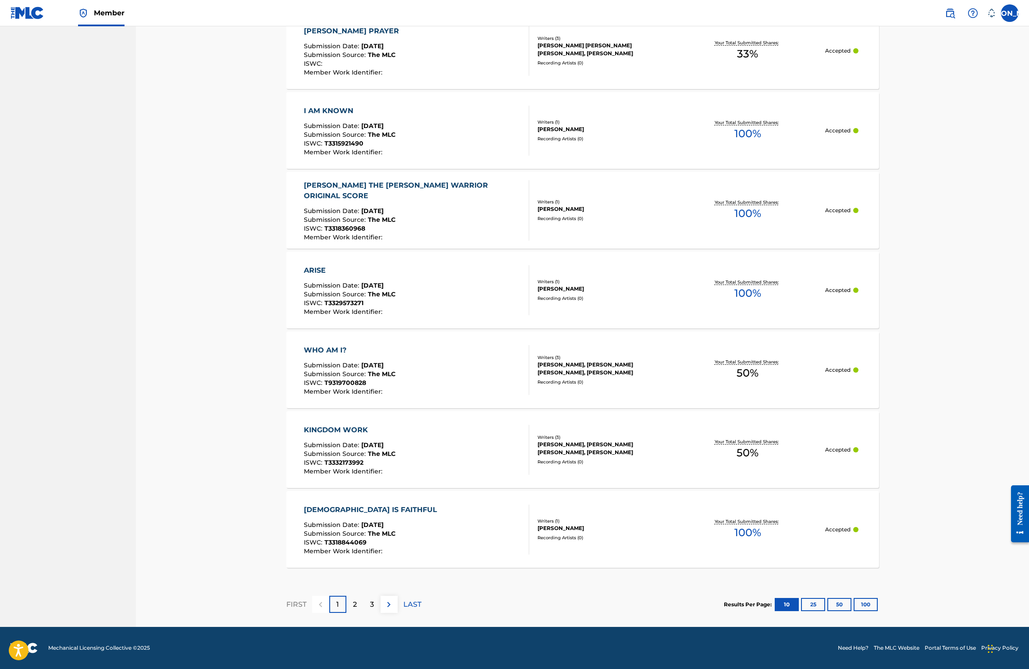
click at [351, 602] on div "2" at bounding box center [354, 604] width 17 height 17
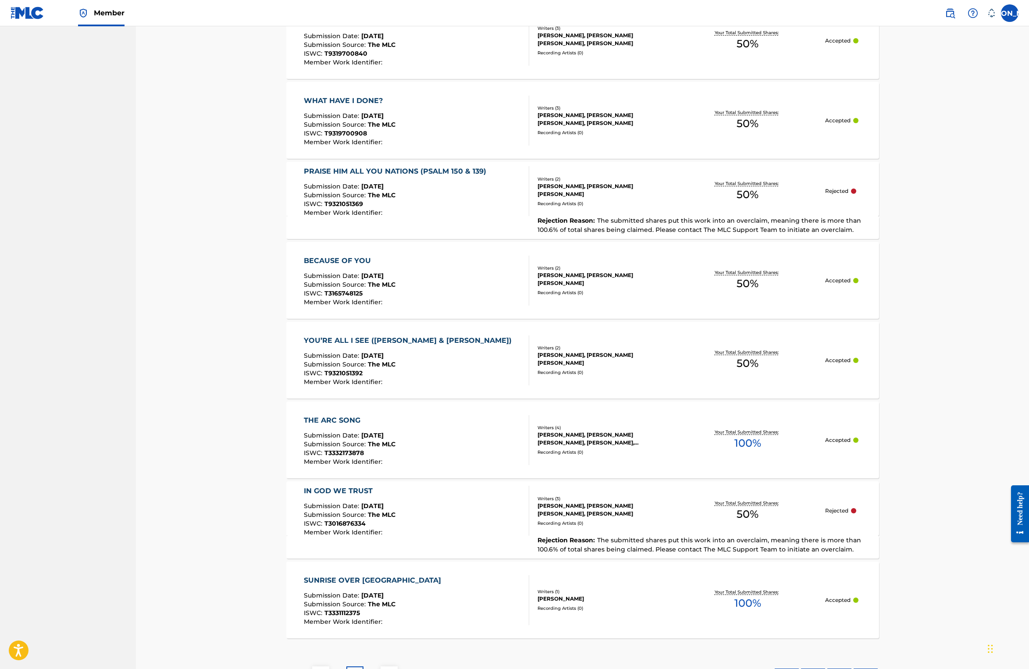
scroll to position [536, 0]
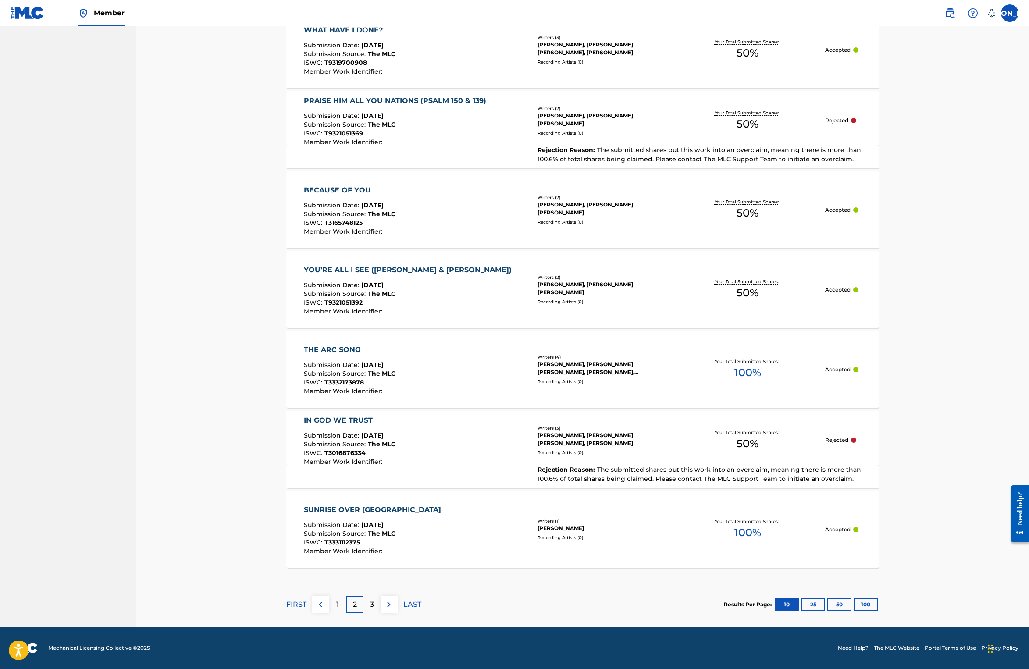
click at [371, 604] on p "3" at bounding box center [372, 604] width 4 height 11
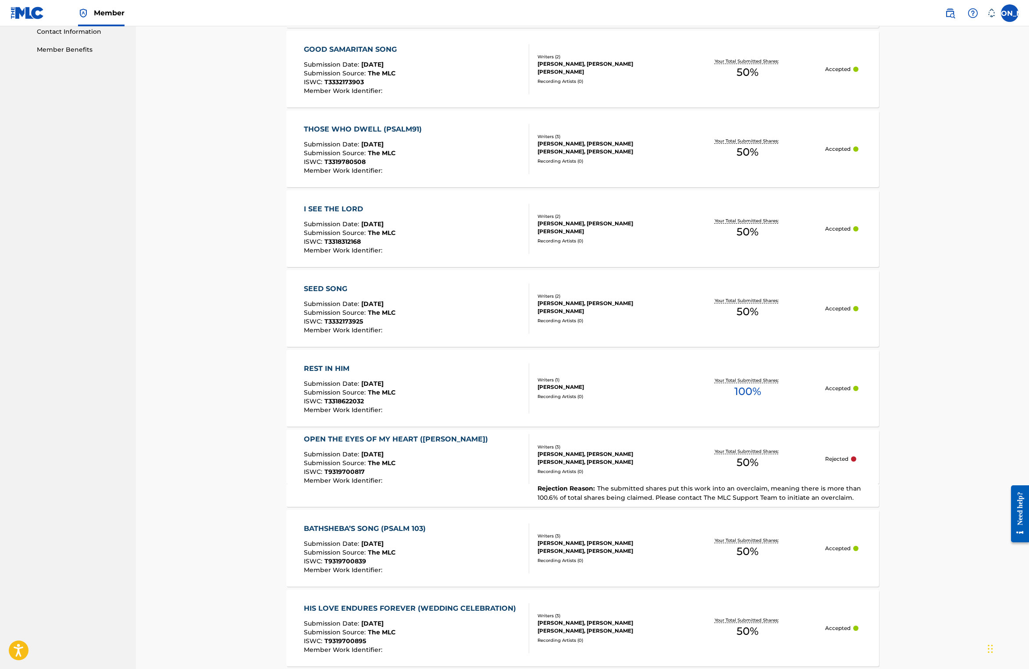
scroll to position [535, 0]
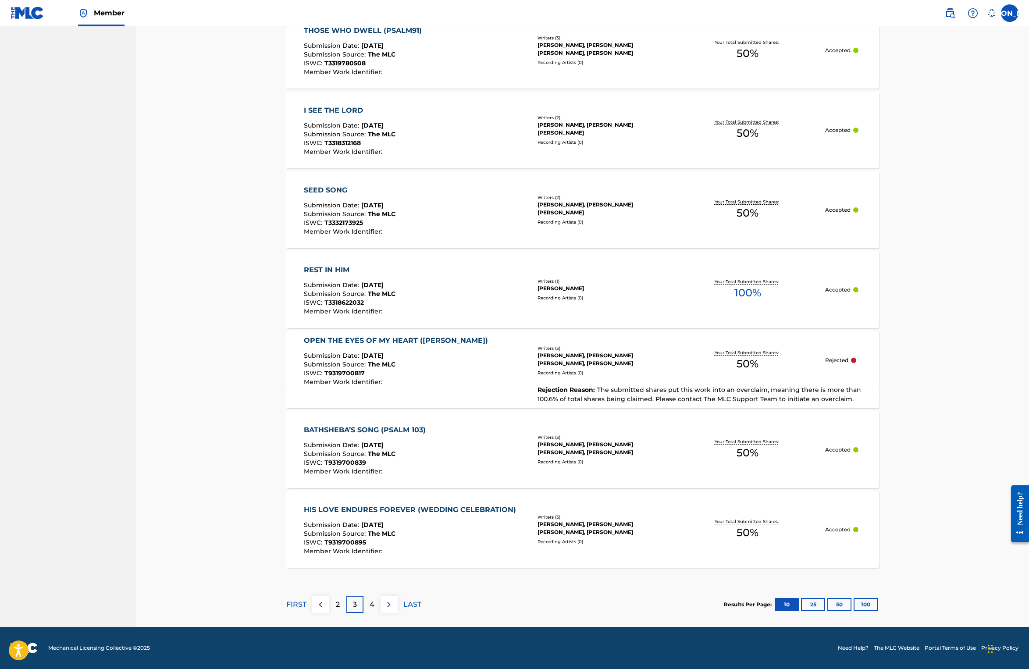
click at [365, 605] on div "4" at bounding box center [371, 604] width 17 height 17
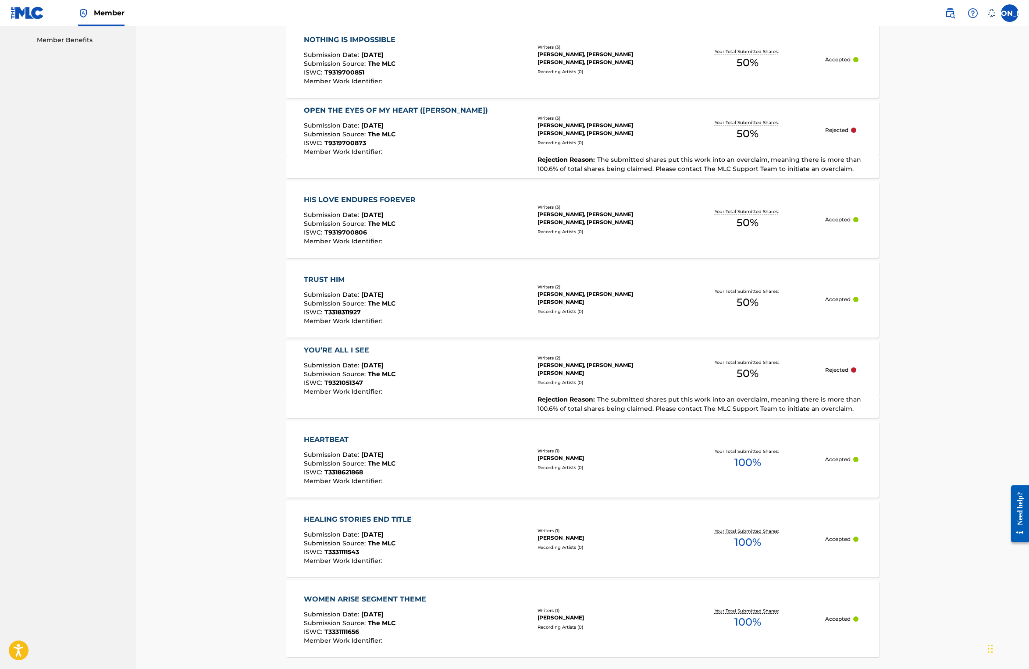
scroll to position [533, 0]
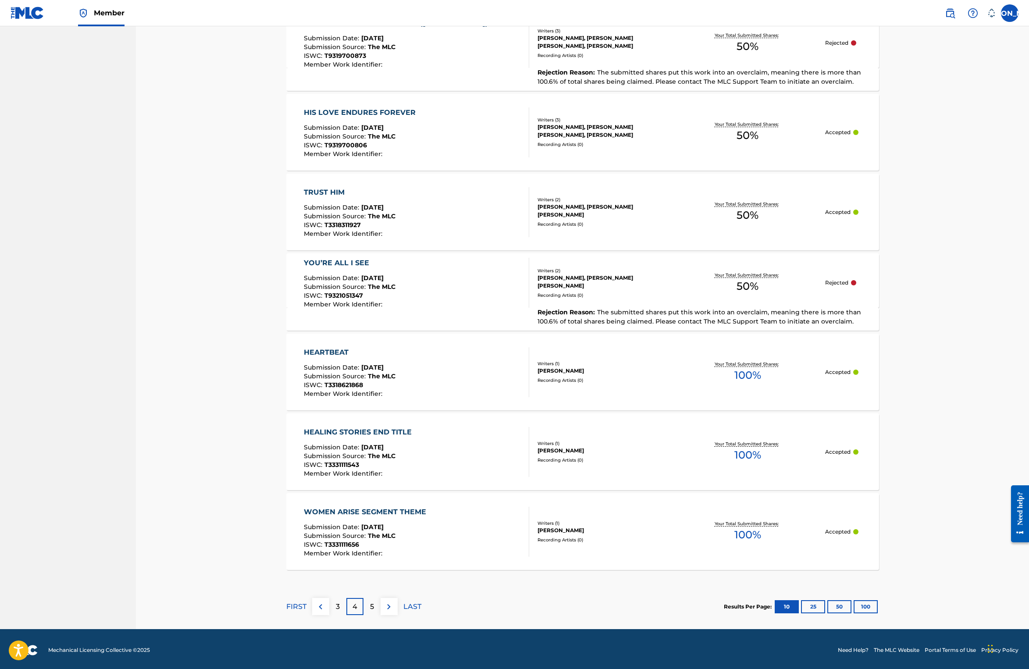
click at [375, 611] on div "5" at bounding box center [371, 606] width 17 height 17
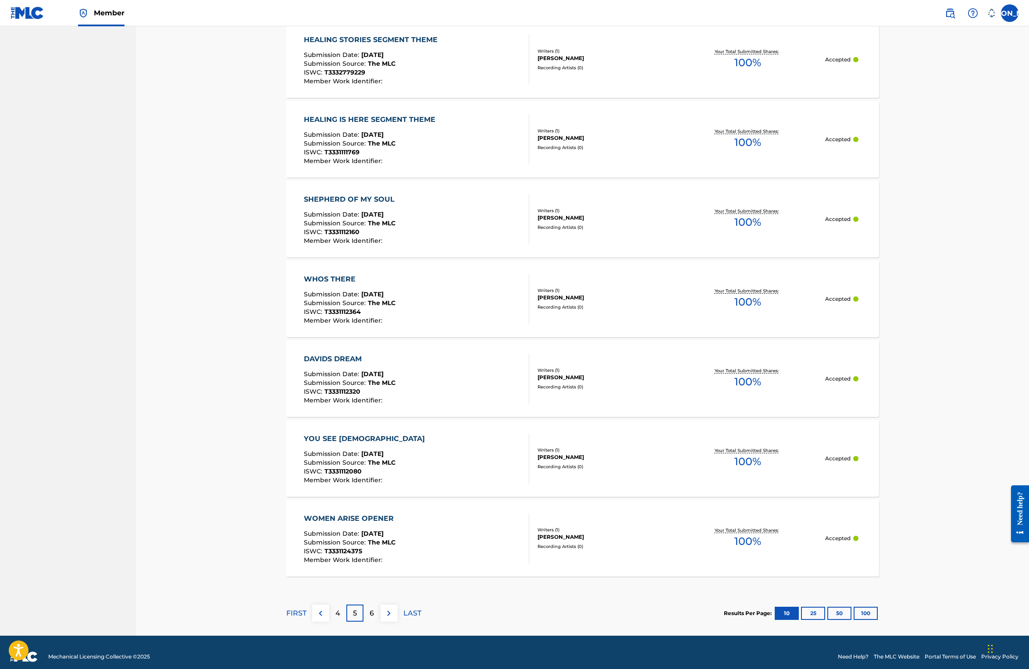
scroll to position [535, 0]
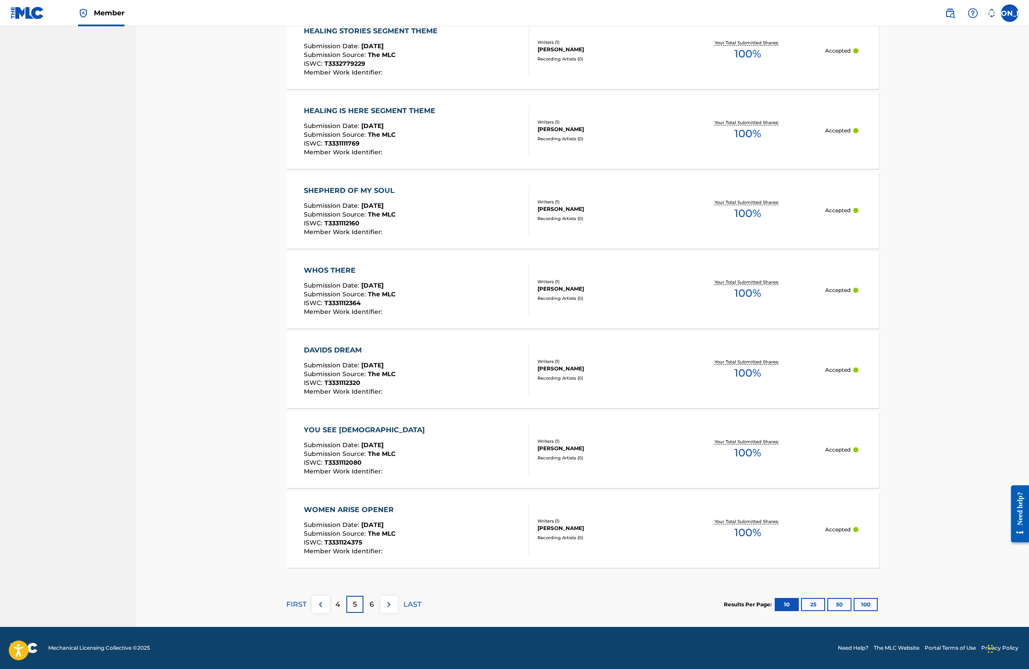
click at [371, 605] on p "6" at bounding box center [372, 604] width 4 height 11
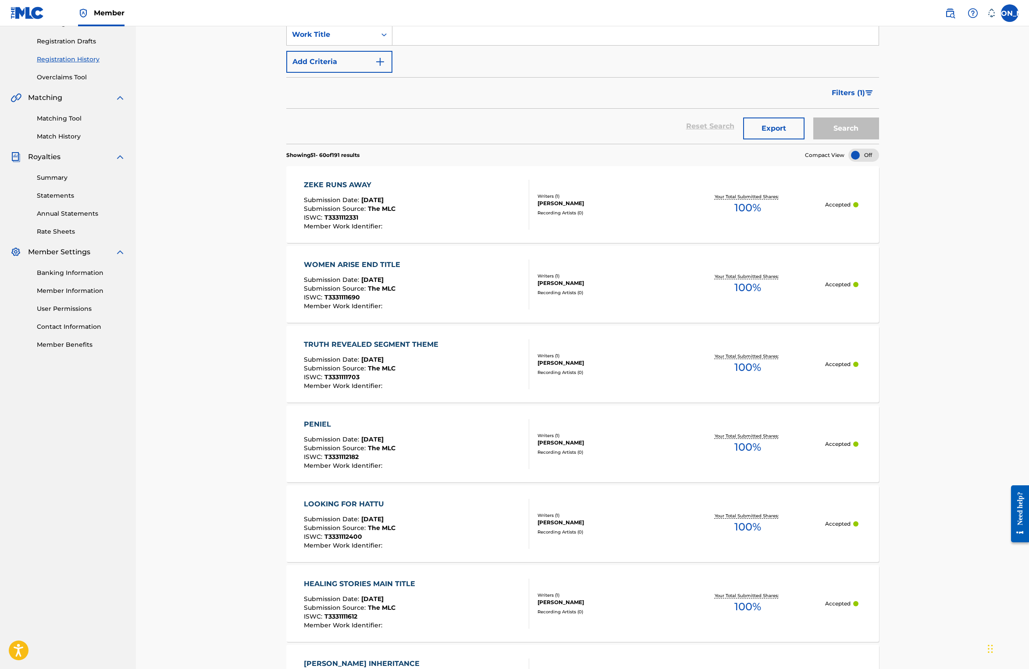
scroll to position [0, 0]
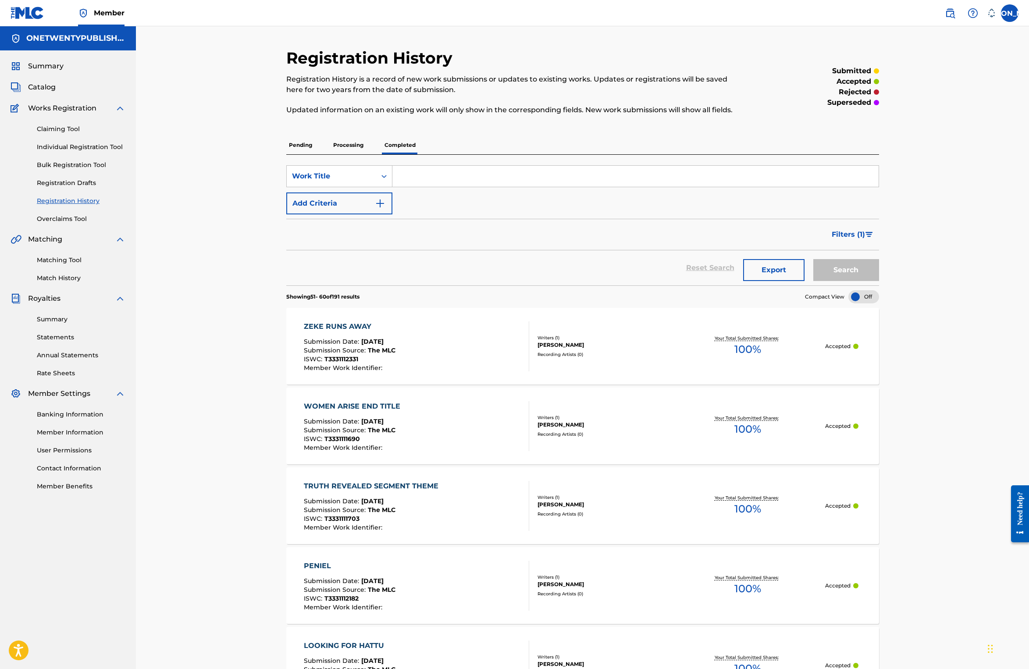
click at [57, 92] on div "Catalog" at bounding box center [68, 87] width 115 height 11
click at [51, 86] on span "Catalog" at bounding box center [42, 87] width 28 height 11
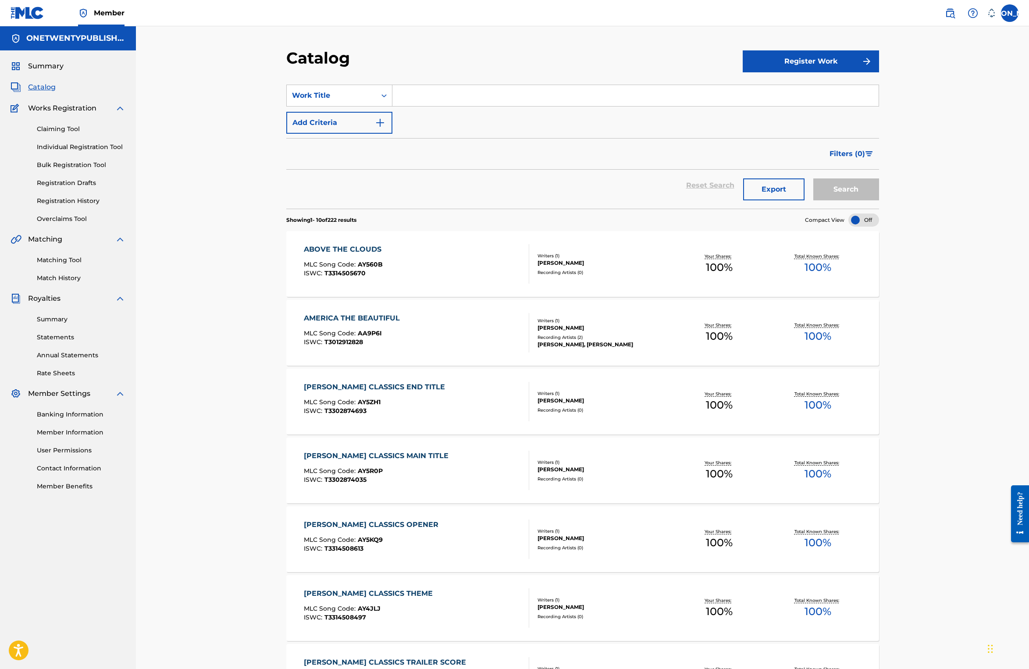
click at [423, 95] on input "Search Form" at bounding box center [635, 95] width 486 height 21
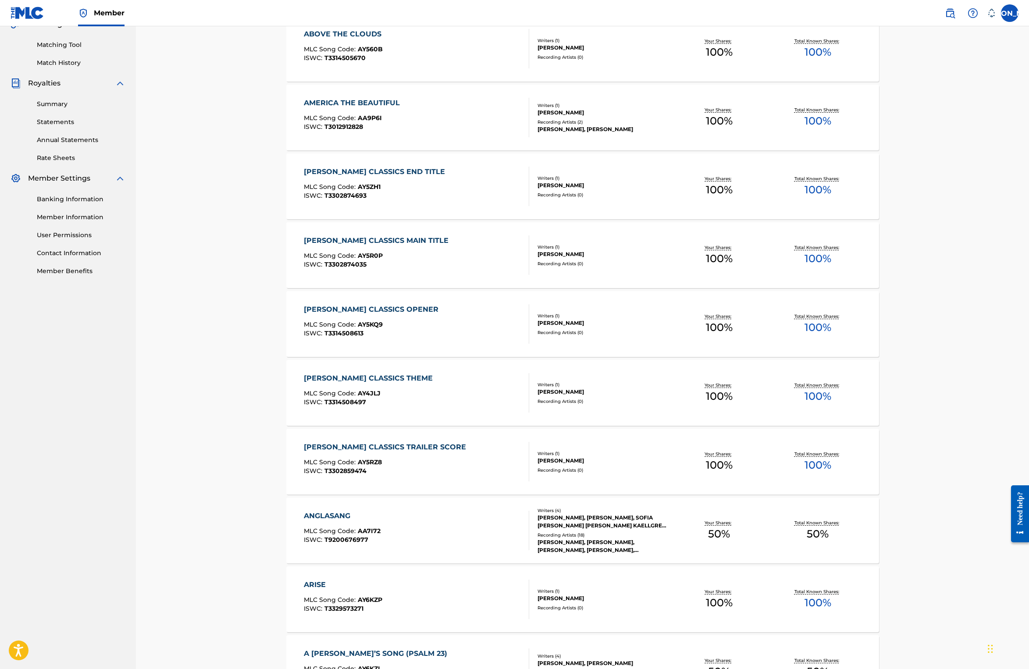
scroll to position [334, 0]
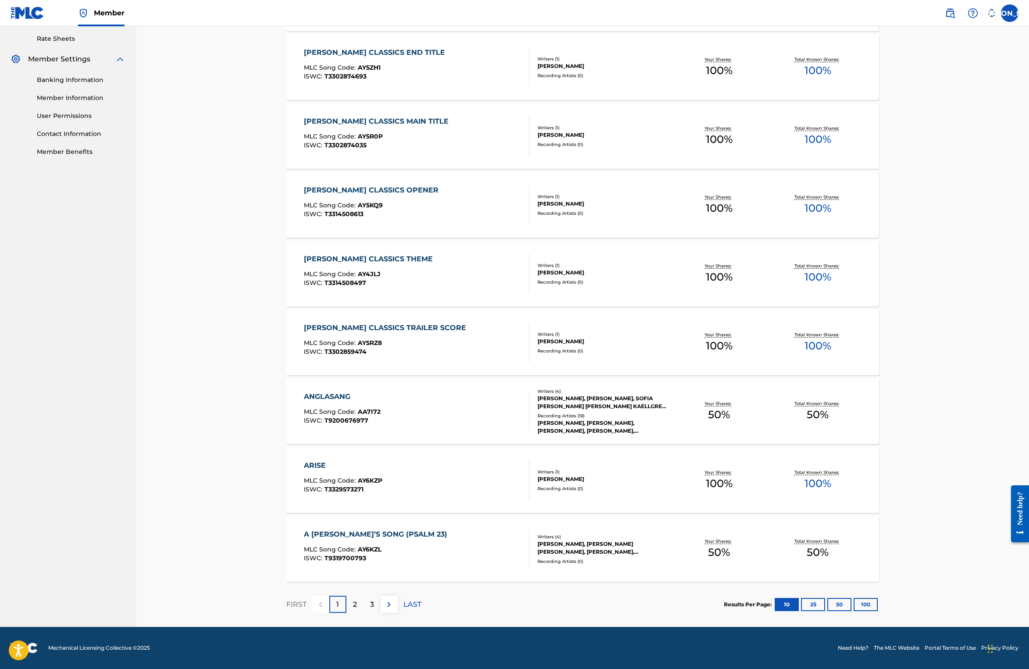
click at [350, 606] on div "2" at bounding box center [354, 604] width 17 height 17
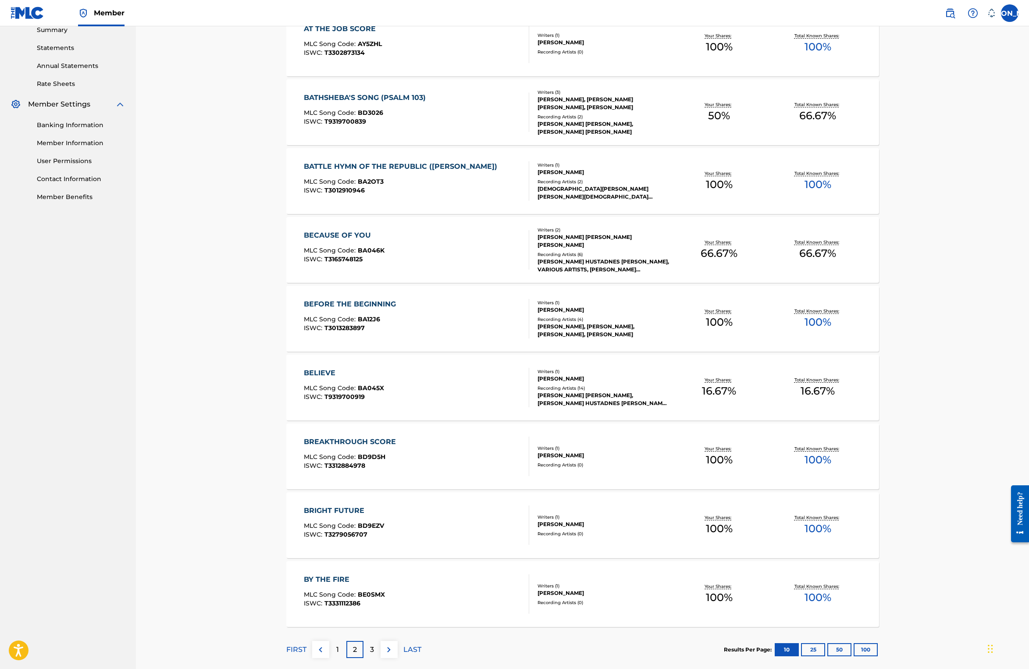
scroll to position [295, 0]
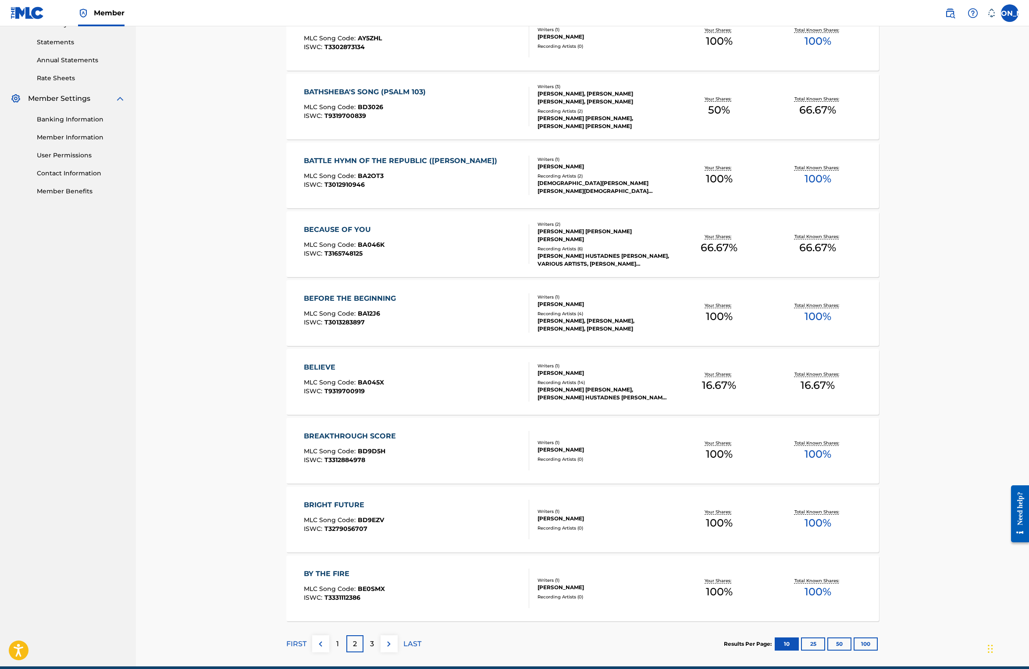
click at [381, 296] on div "BEFORE THE BEGINNING" at bounding box center [352, 298] width 96 height 11
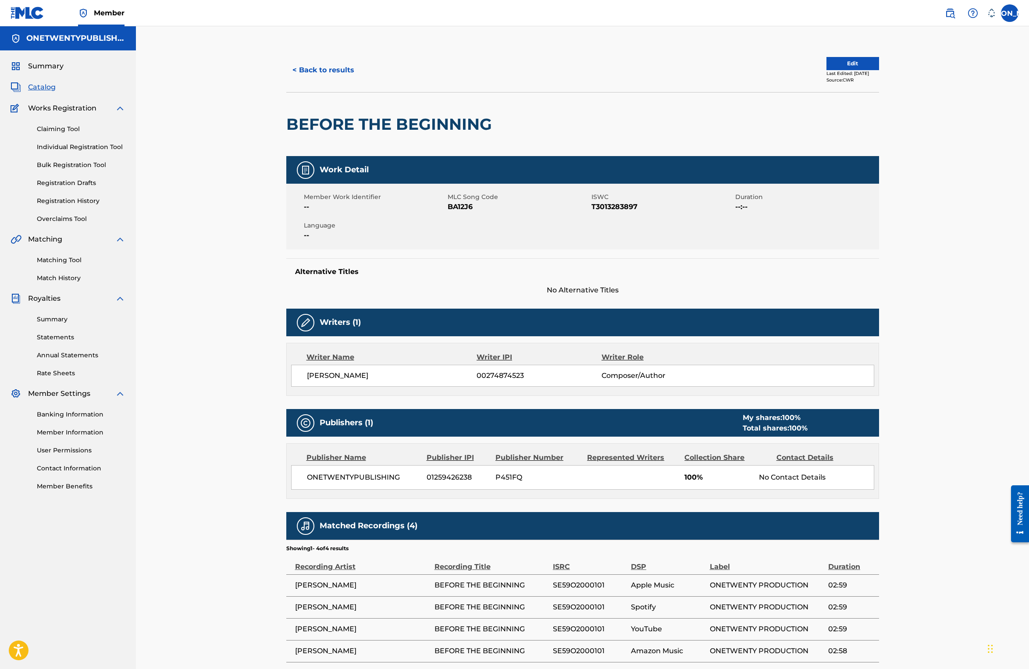
click at [728, 221] on div "Member Work Identifier -- MLC Song Code BA12J6 ISWC T3013283897 Duration --:-- …" at bounding box center [582, 217] width 593 height 66
